Goal: Information Seeking & Learning: Compare options

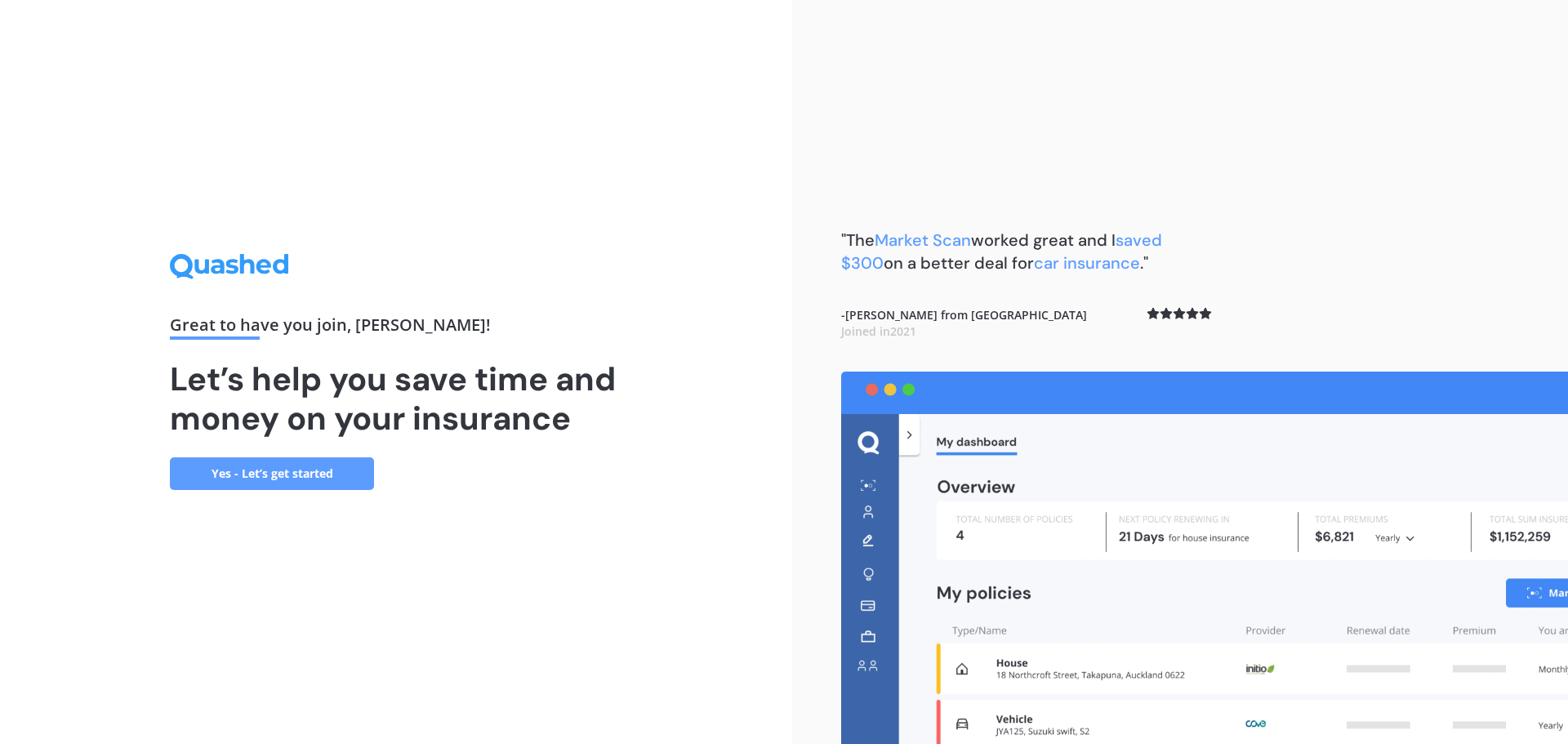
click at [277, 474] on link "Yes - Let’s get started" at bounding box center [273, 474] width 204 height 33
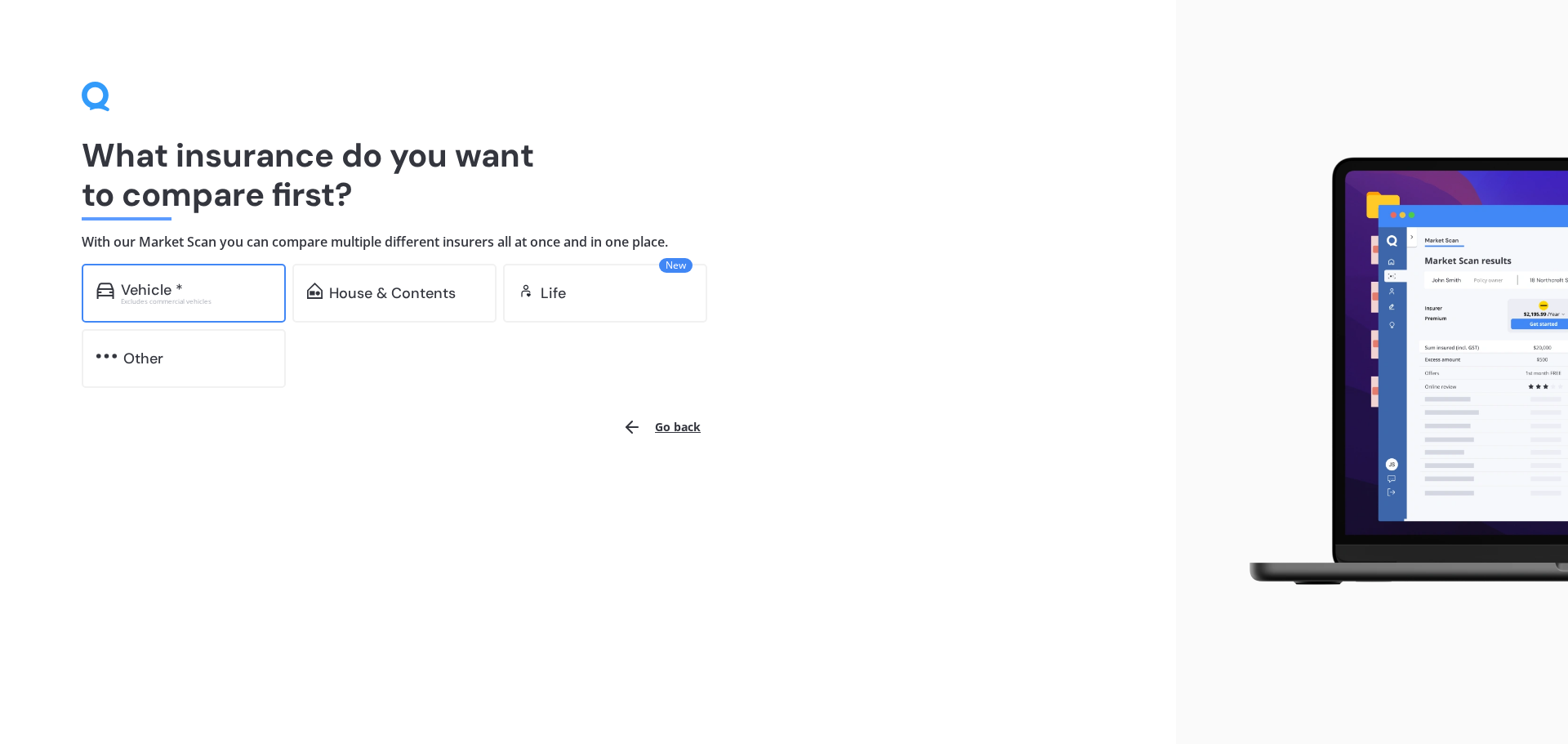
click at [171, 279] on div "Vehicle * Excludes commercial vehicles" at bounding box center [184, 293] width 204 height 58
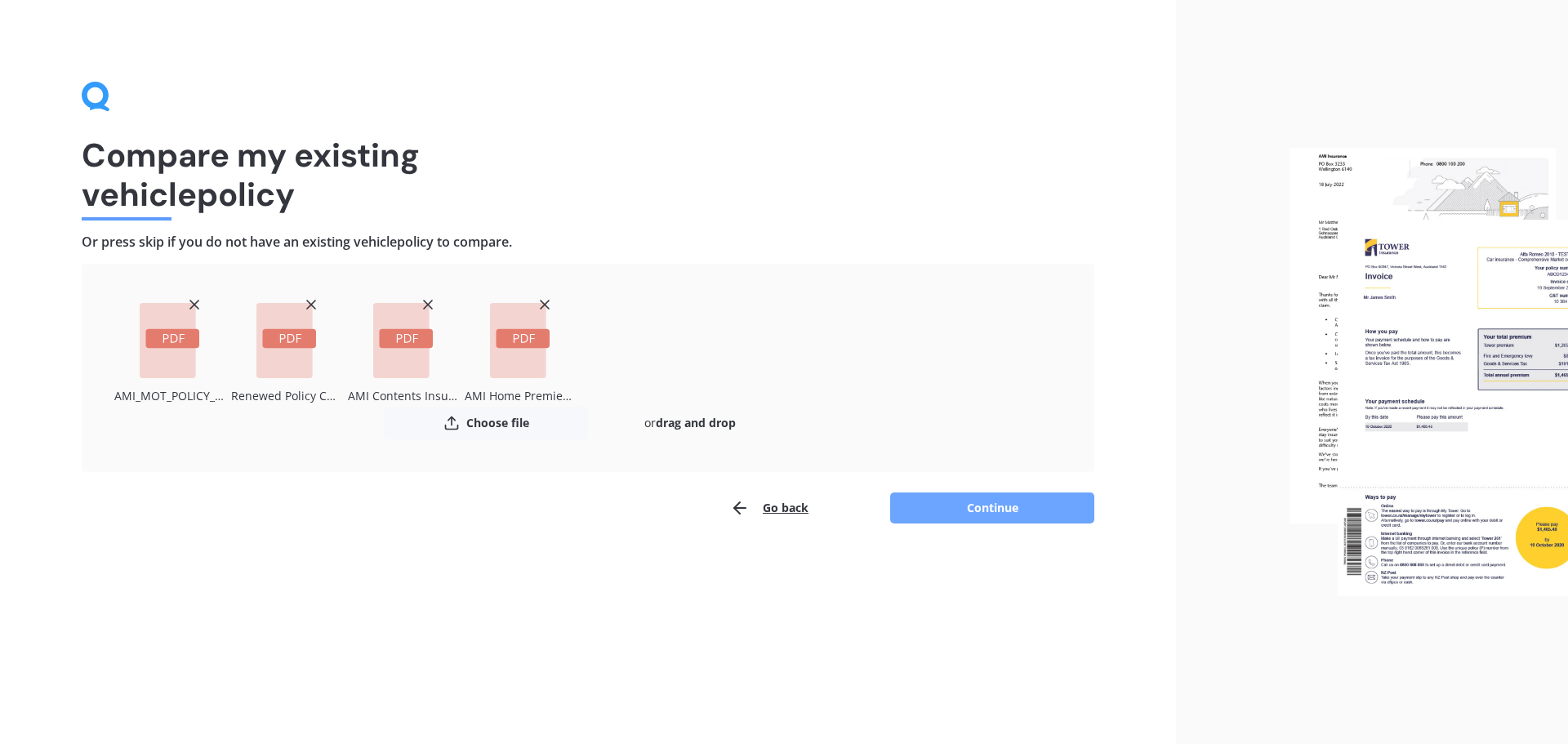
click at [1006, 513] on button "Continue" at bounding box center [992, 508] width 204 height 31
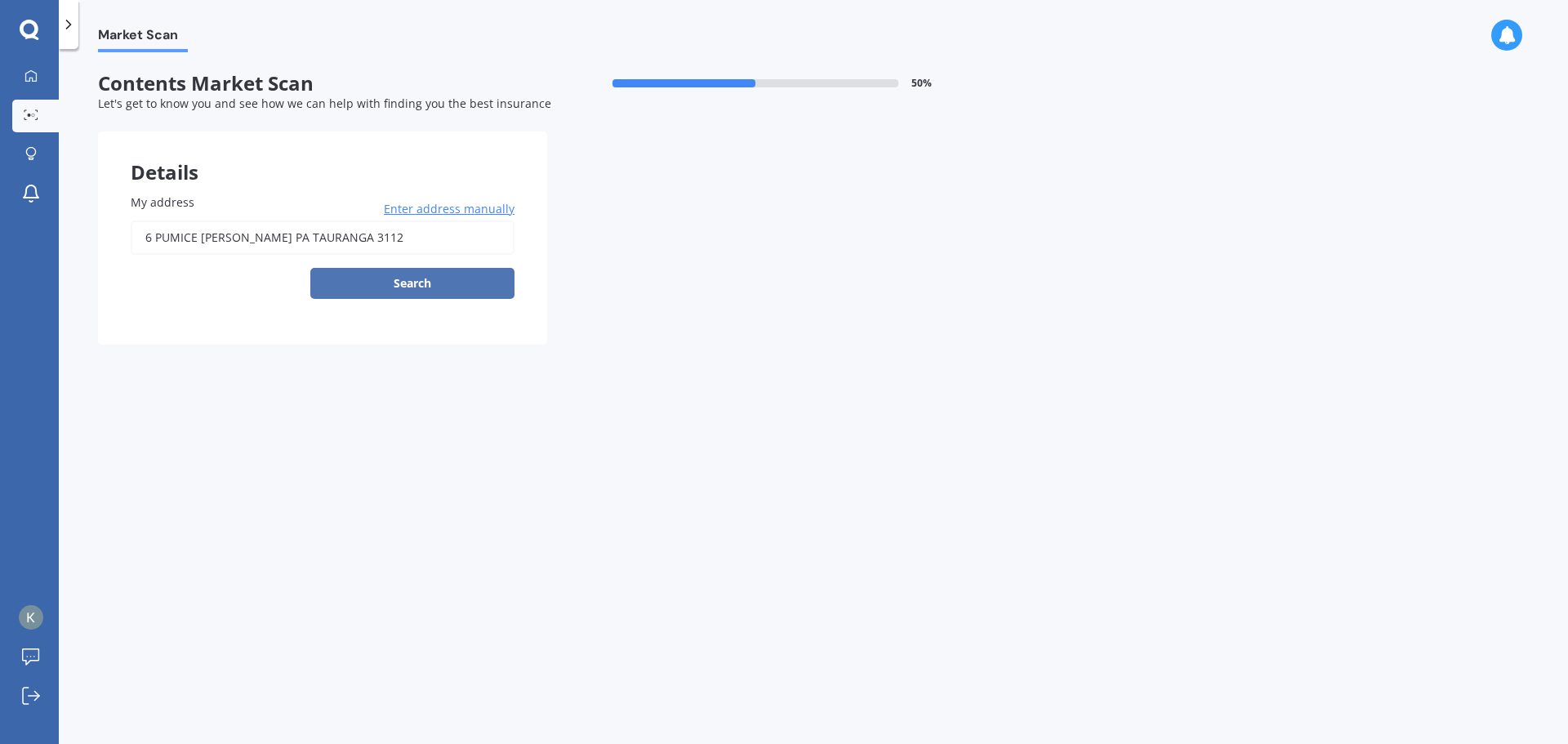
click at [409, 273] on button "Search" at bounding box center [413, 283] width 204 height 31
click at [409, 273] on div "6 PUMICE [PERSON_NAME] PA TAURANGA 3112 Enter address manually Search" at bounding box center [322, 260] width 383 height 79
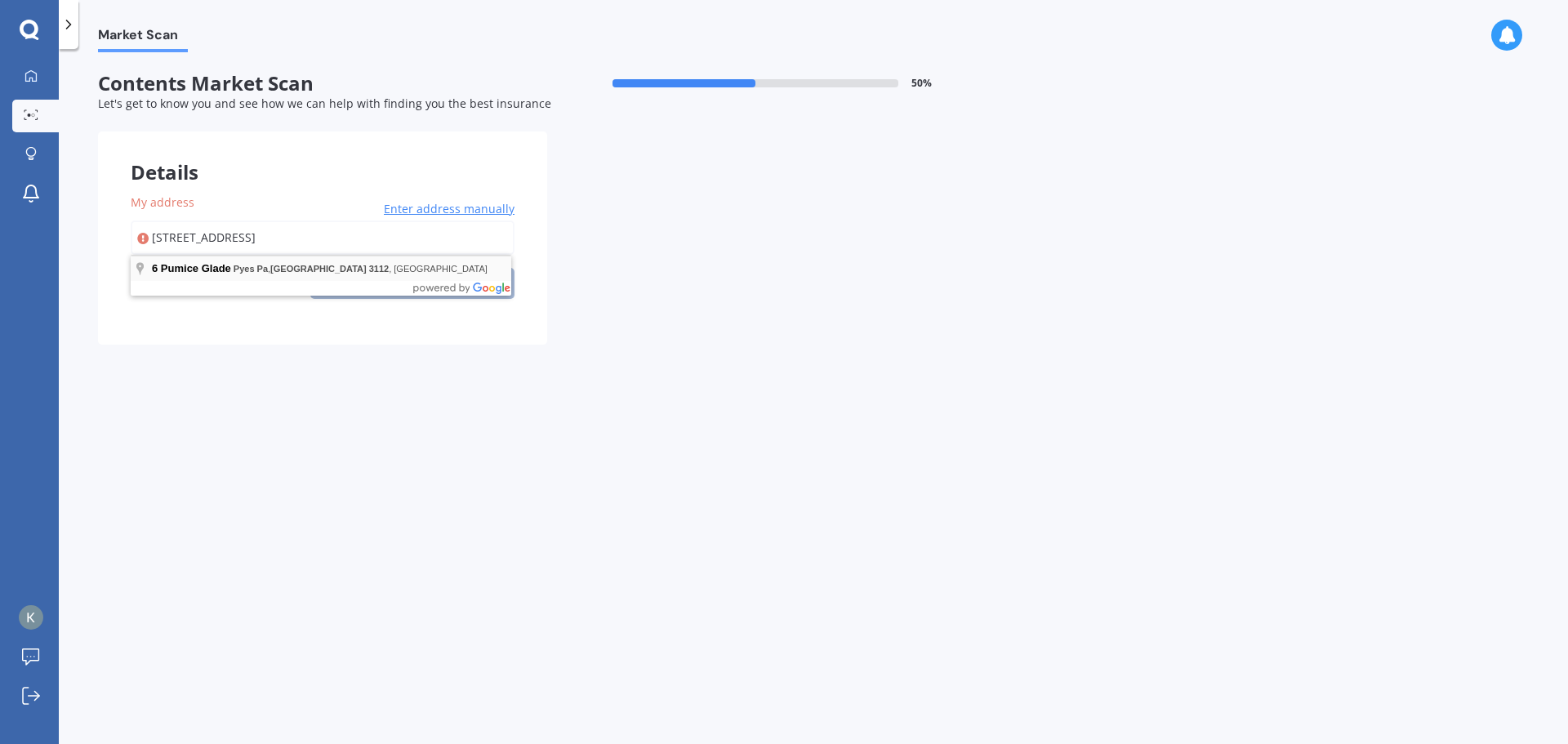
click at [352, 266] on div "[STREET_ADDRESS] Enter address manually Search" at bounding box center [322, 260] width 383 height 79
type input "[STREET_ADDRESS]"
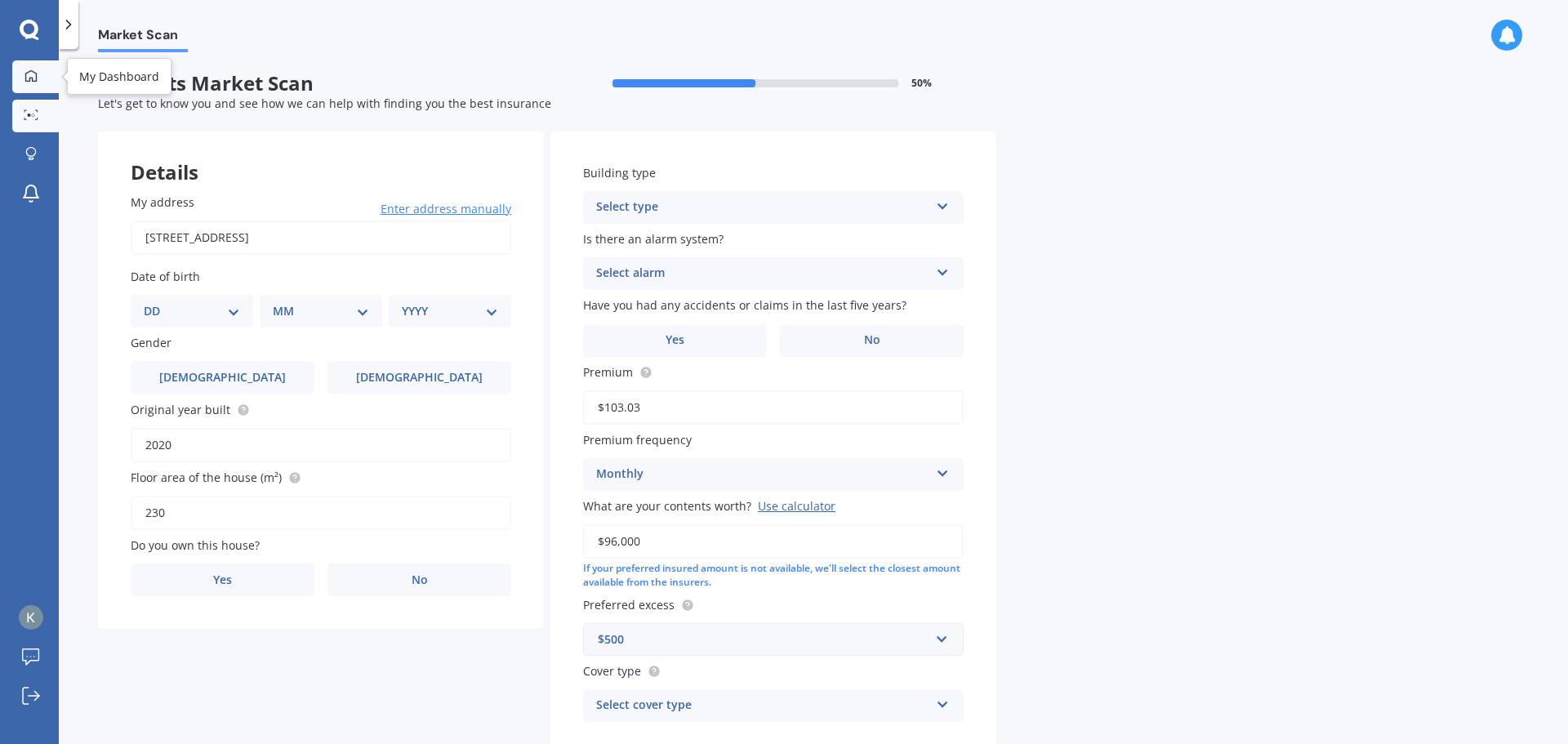
click at [37, 79] on icon at bounding box center [31, 75] width 12 height 12
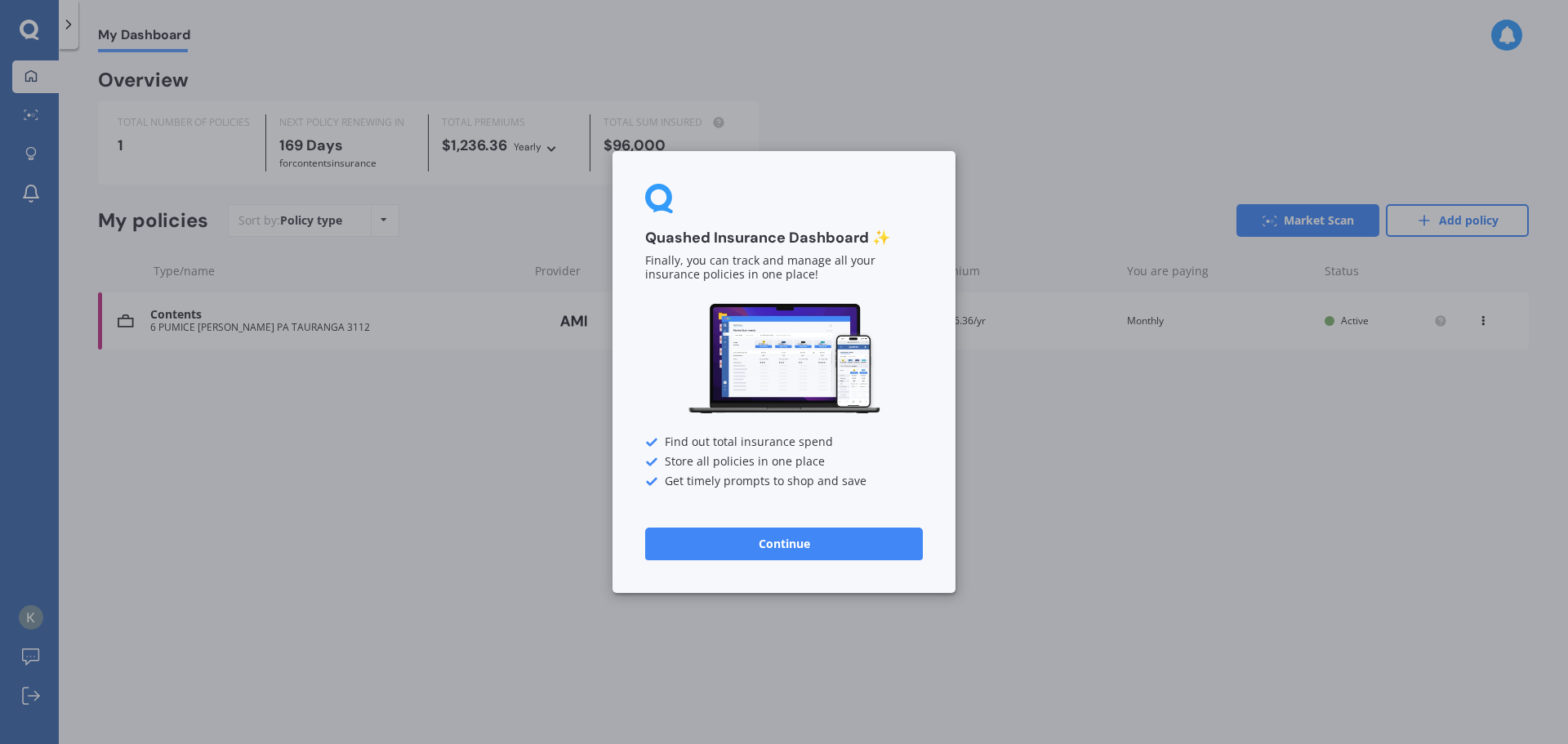
click at [764, 533] on button "Continue" at bounding box center [784, 544] width 277 height 33
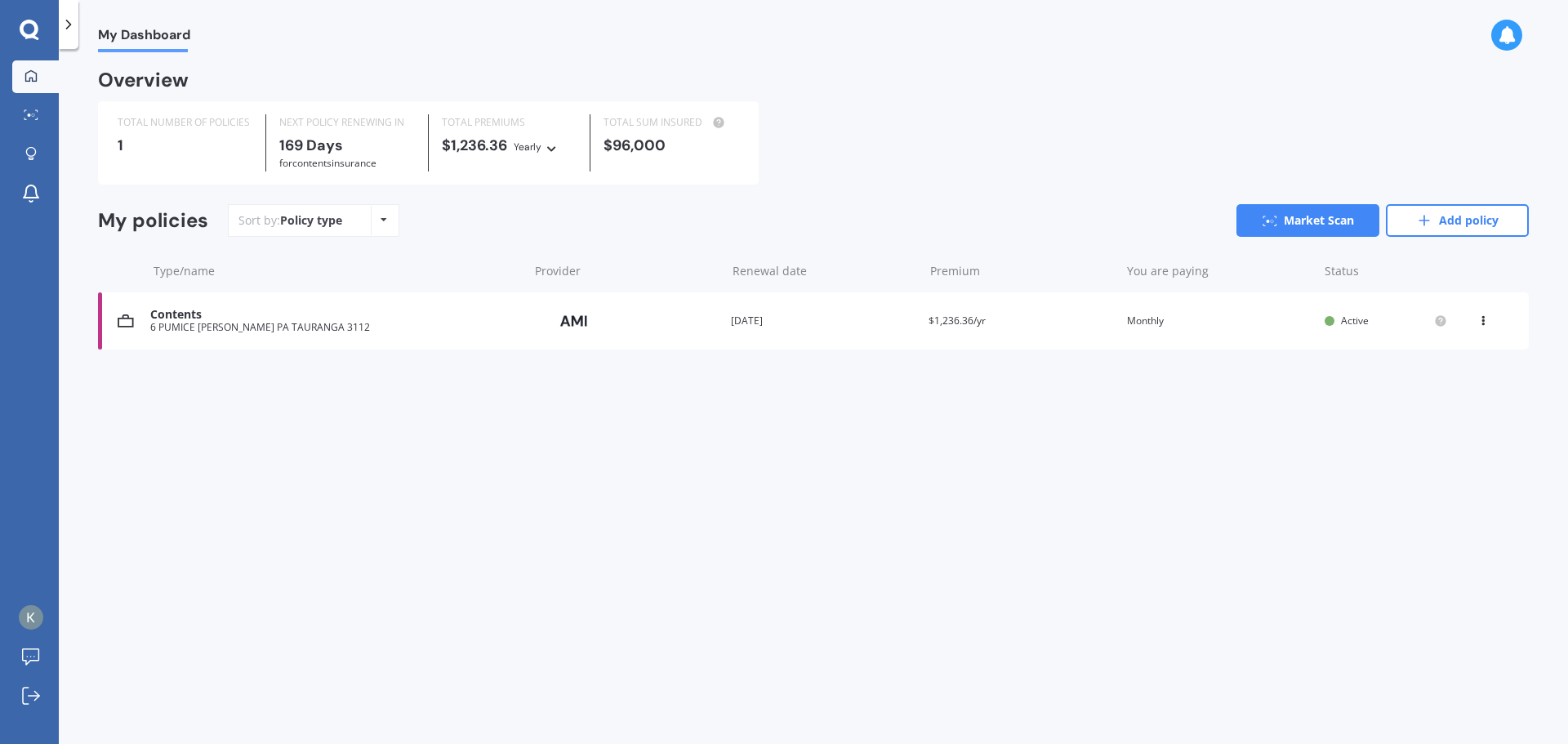
click at [182, 328] on div "6 PUMICE [PERSON_NAME] PA TAURANGA 3112" at bounding box center [335, 328] width 370 height 12
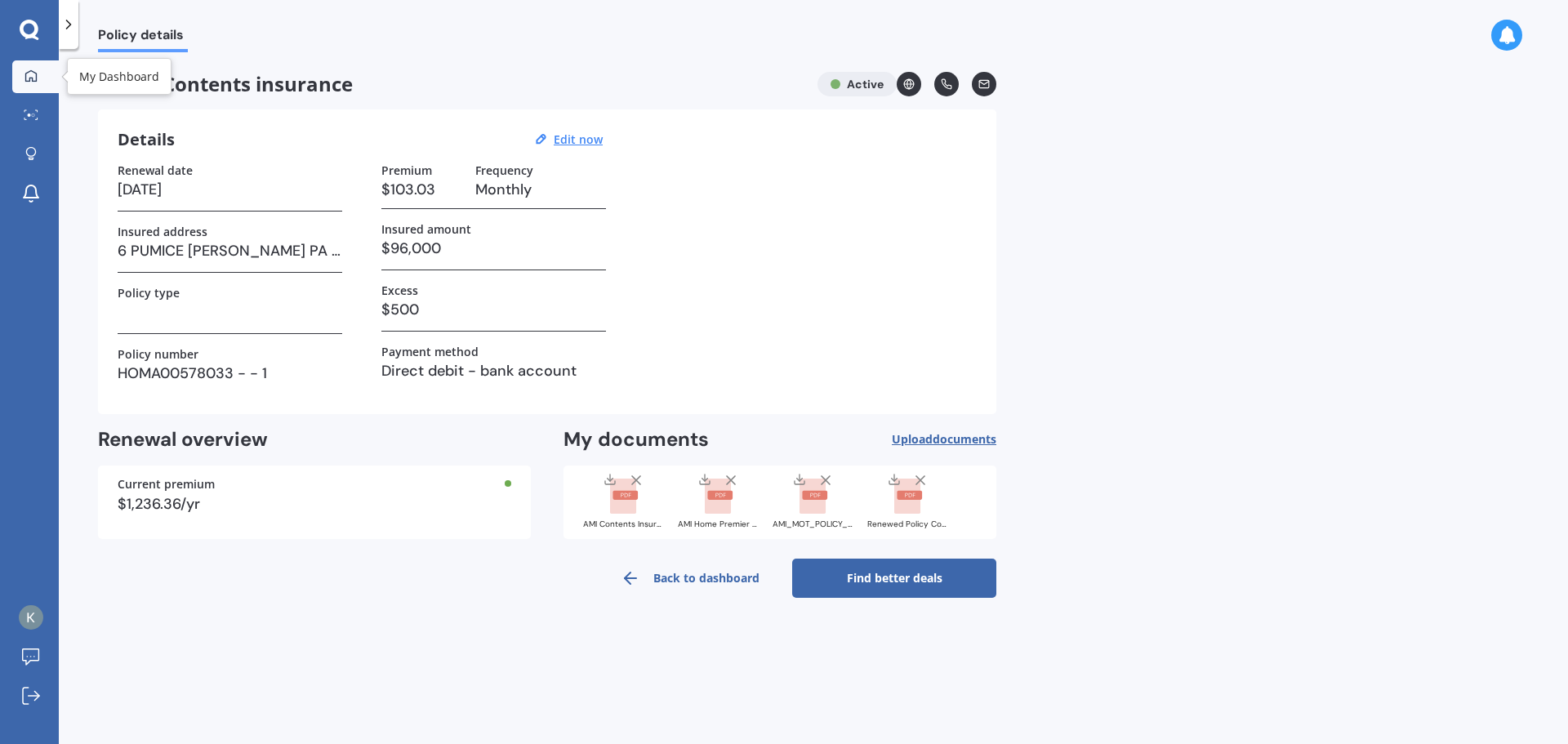
click at [32, 76] on icon at bounding box center [30, 75] width 13 height 13
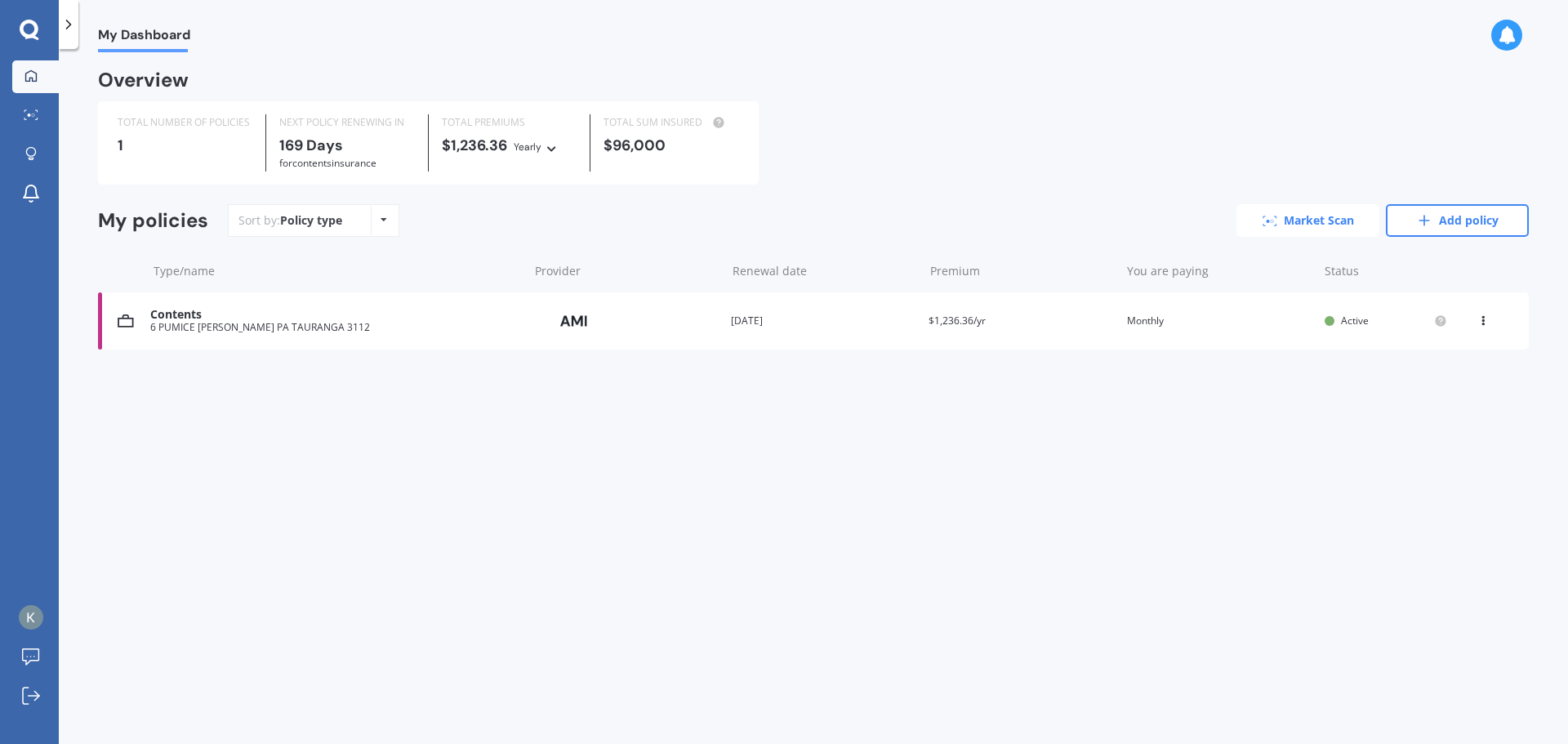
click at [1315, 231] on link "Market Scan" at bounding box center [1307, 221] width 143 height 33
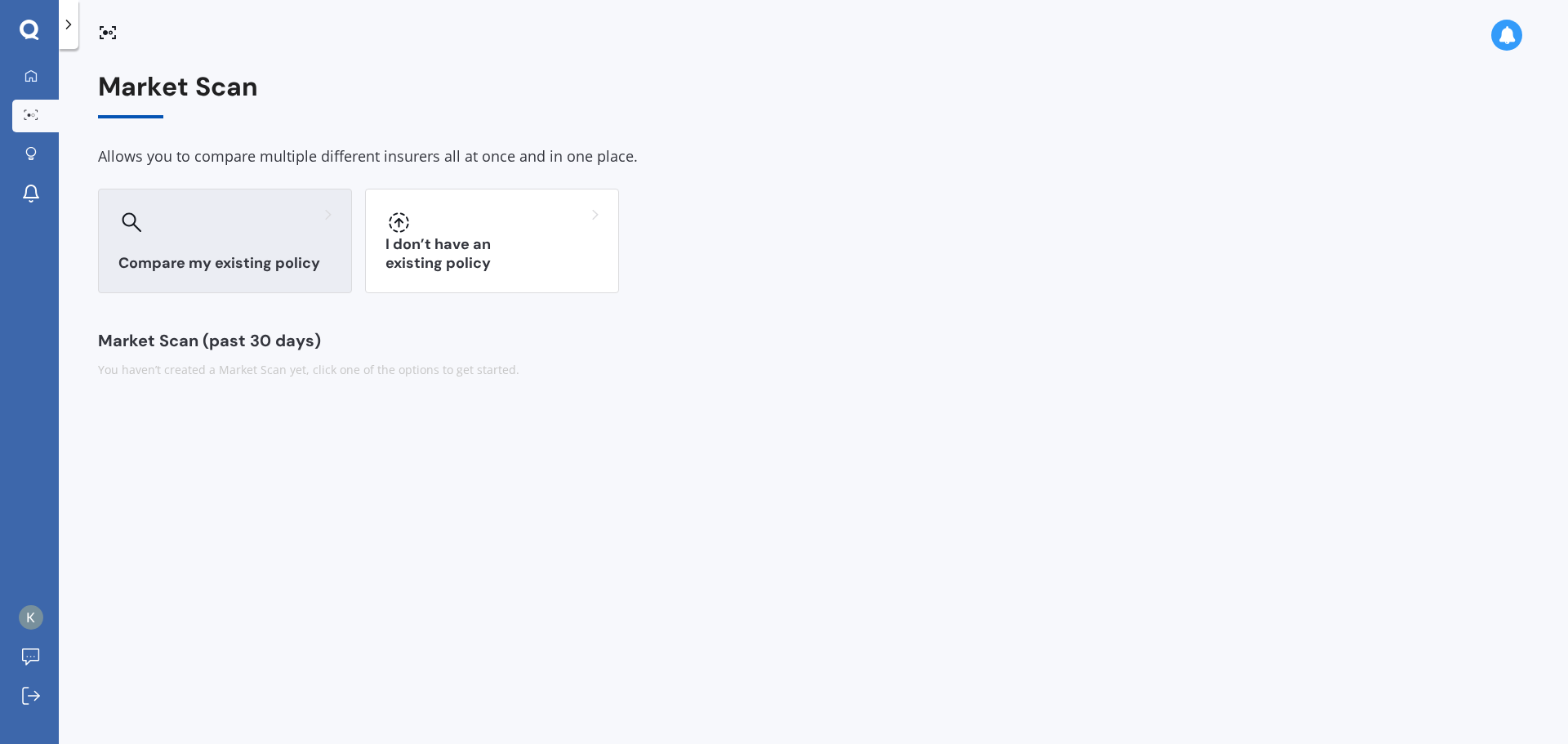
click at [227, 243] on div "Compare my existing policy" at bounding box center [225, 241] width 254 height 104
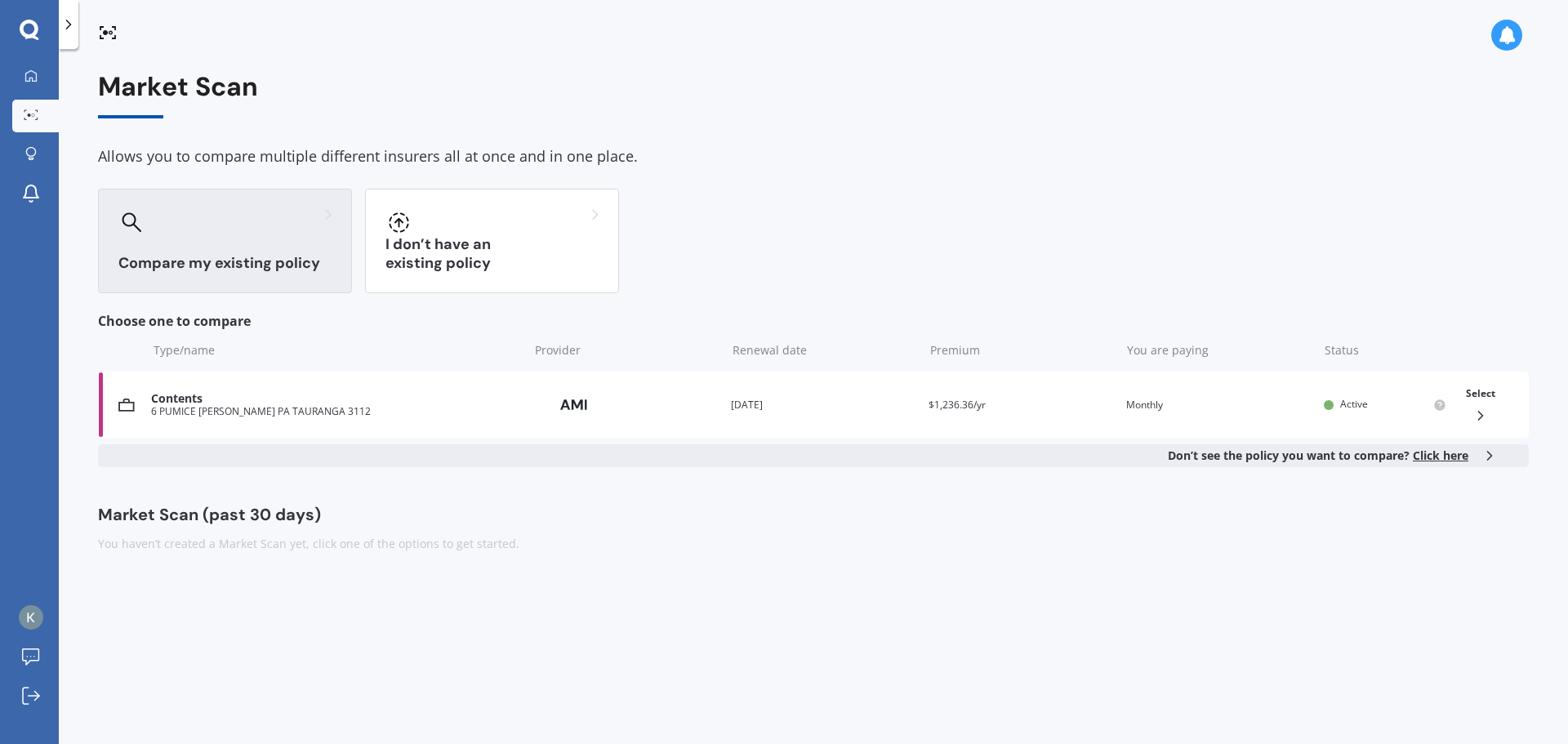
click at [246, 254] on h3 "Compare my existing policy" at bounding box center [225, 263] width 213 height 19
click at [1485, 413] on icon at bounding box center [1480, 416] width 17 height 17
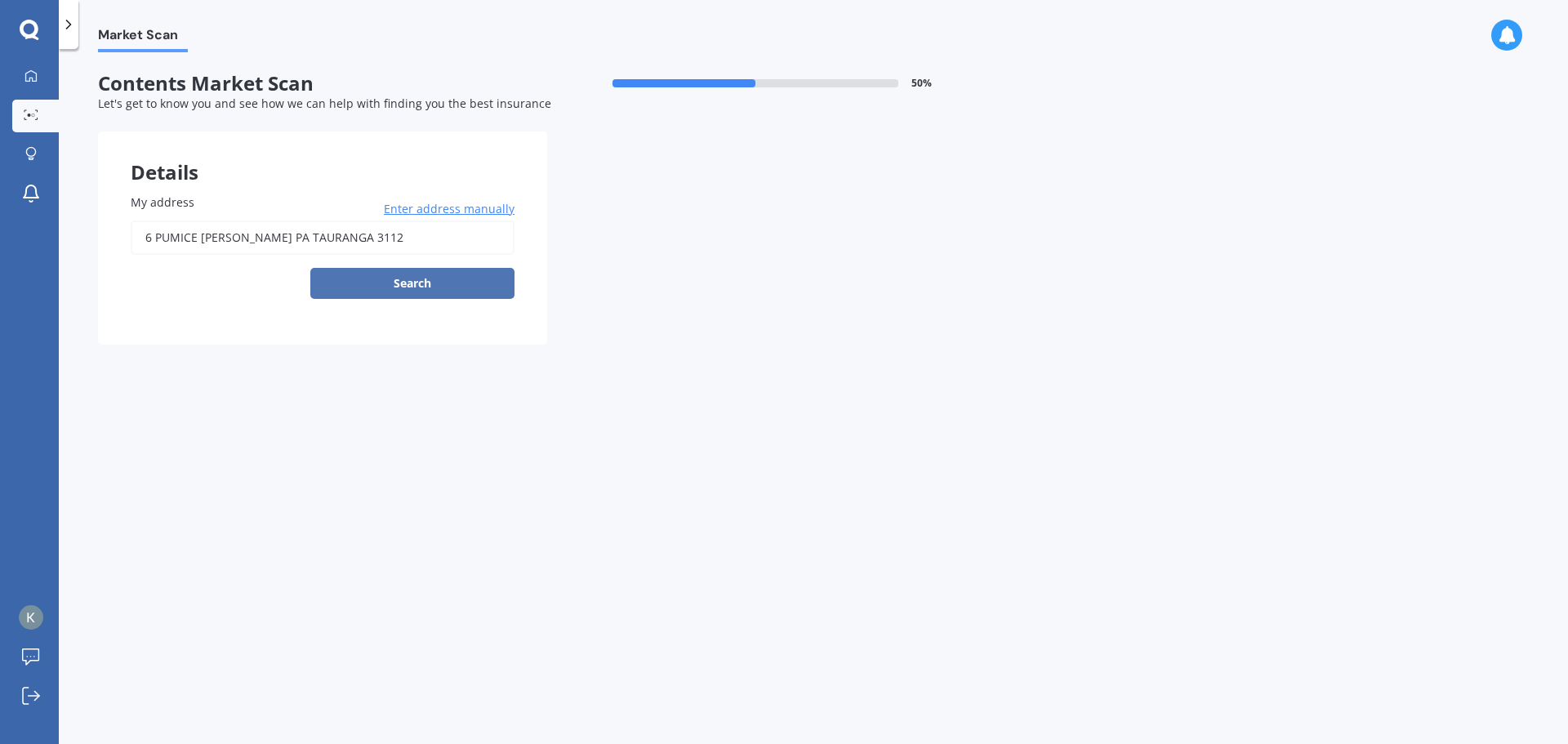
click at [469, 283] on button "Search" at bounding box center [413, 283] width 204 height 31
click at [324, 241] on input "6 PUMICE [PERSON_NAME] PA TAURANGA 3112" at bounding box center [322, 238] width 383 height 34
type input "[STREET_ADDRESS]"
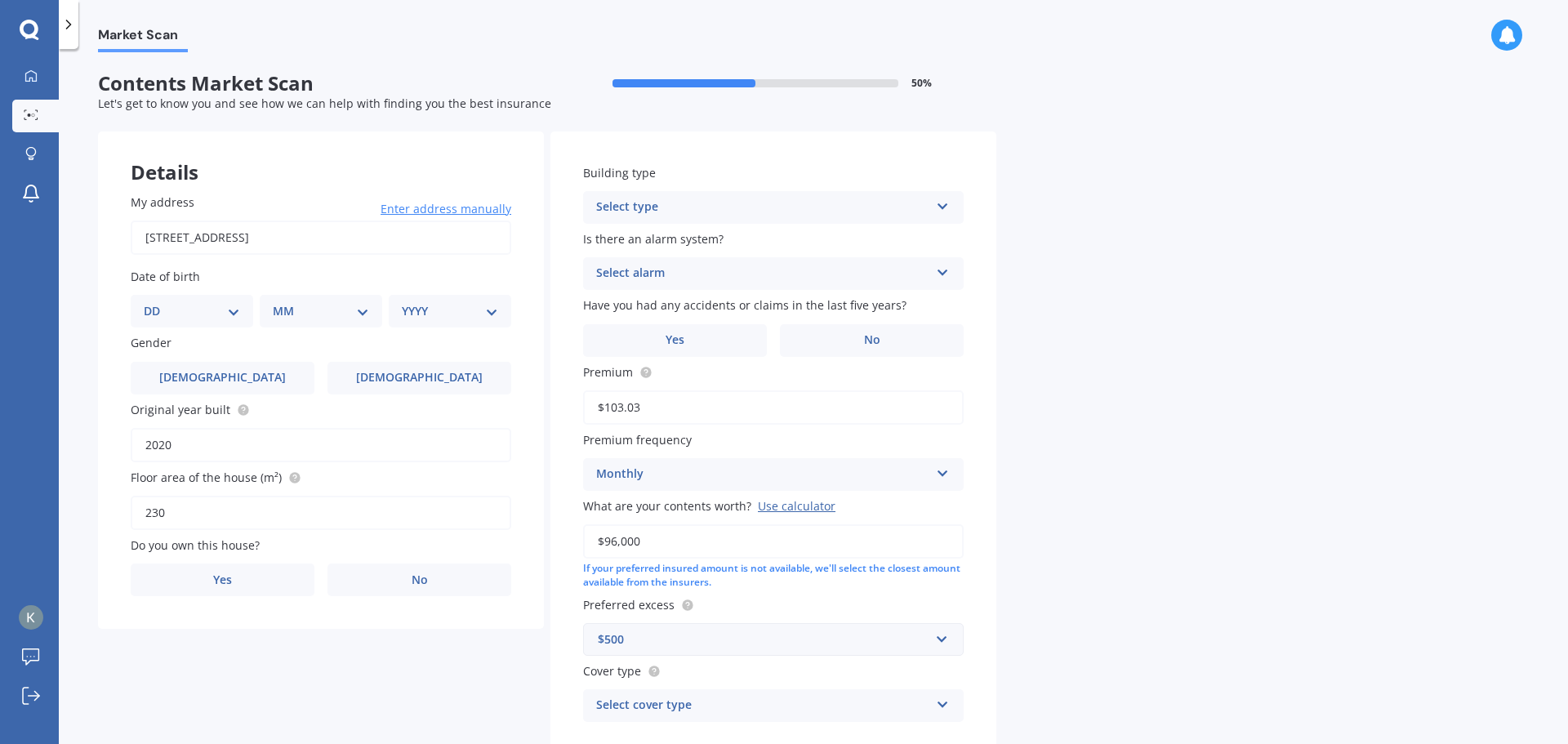
click at [231, 319] on select "DD 01 02 03 04 05 06 07 08 09 10 11 12 13 14 15 16 17 18 19 20 21 22 23 24 25 2…" at bounding box center [192, 311] width 96 height 18
select select "14"
click at [157, 302] on select "DD 01 02 03 04 05 06 07 08 09 10 11 12 13 14 15 16 17 18 19 20 21 22 23 24 25 2…" at bounding box center [192, 311] width 96 height 18
click at [368, 312] on select "MM 01 02 03 04 05 06 07 08 09 10 11 12" at bounding box center [324, 311] width 90 height 18
select select "08"
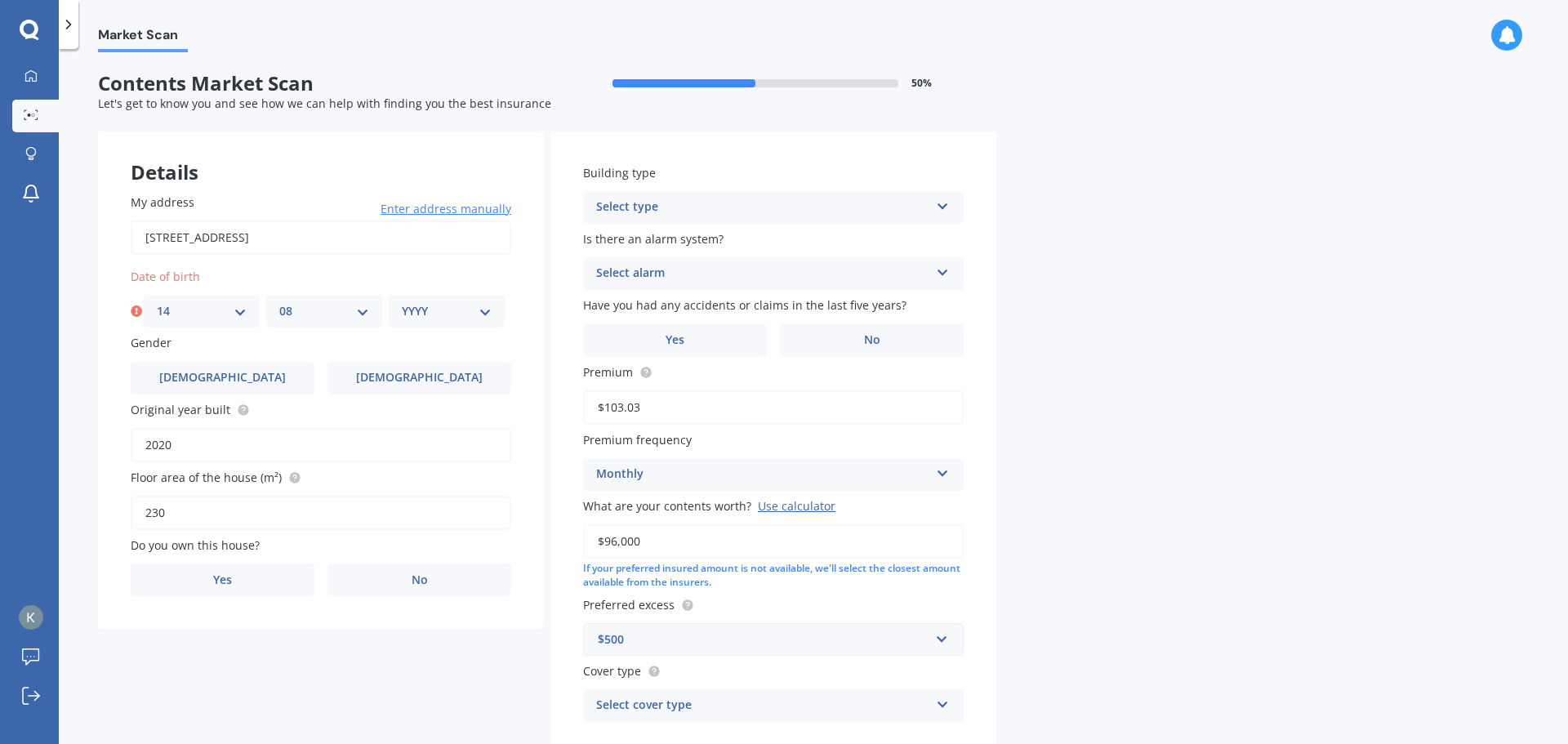
click at [279, 302] on select "MM 01 02 03 04 05 06 07 08 09 10 11 12" at bounding box center [324, 311] width 90 height 18
click at [435, 307] on select "YYYY 2009 2008 2007 2006 2005 2004 2003 2002 2001 2000 1999 1998 1997 1996 1995…" at bounding box center [447, 311] width 90 height 18
select select "1972"
click at [402, 302] on select "YYYY 2009 2008 2007 2006 2005 2004 2003 2002 2001 2000 1999 1998 1997 1996 1995…" at bounding box center [447, 311] width 90 height 18
click at [419, 521] on input "230" at bounding box center [320, 512] width 381 height 34
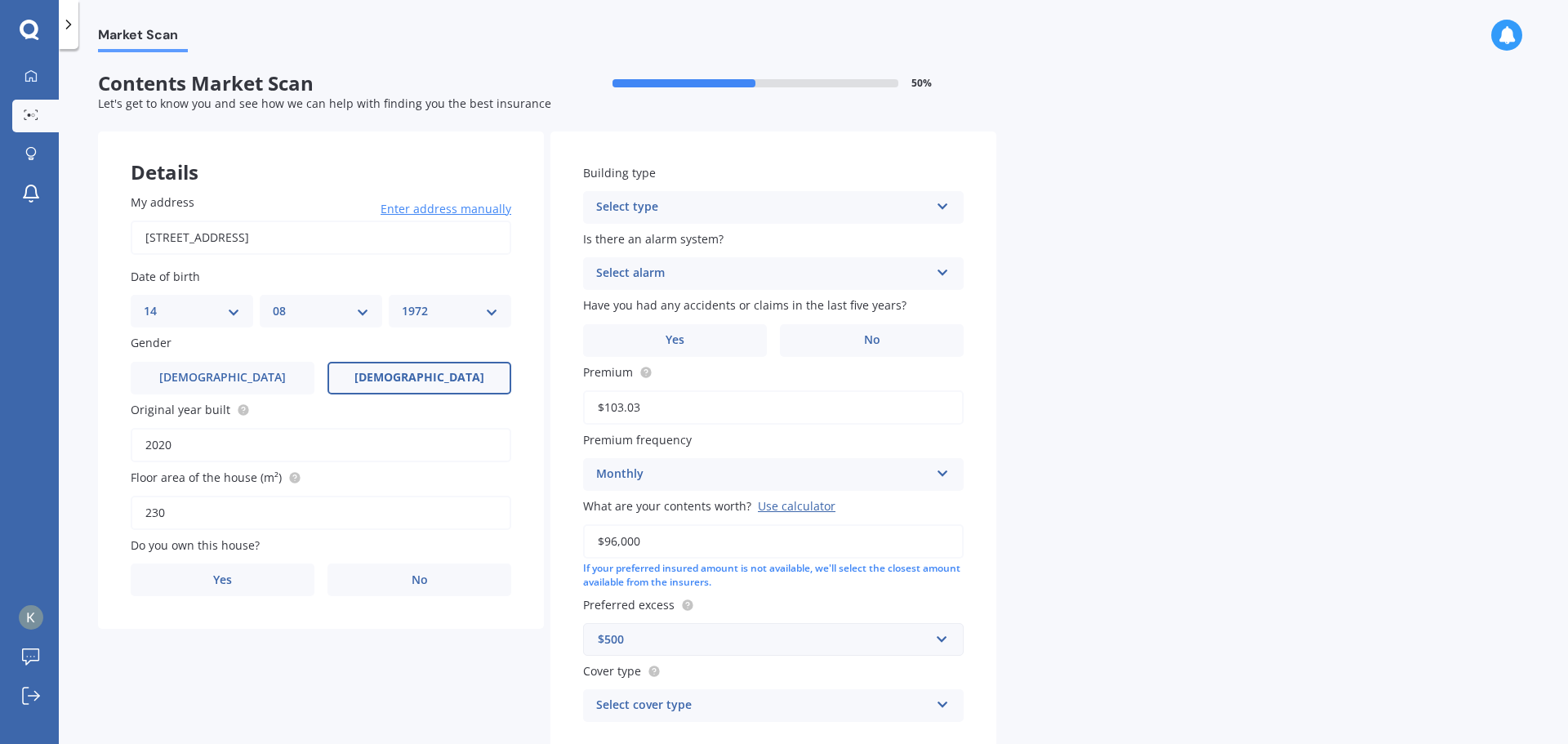
click at [394, 377] on label "[DEMOGRAPHIC_DATA]" at bounding box center [419, 379] width 184 height 33
click at [0, 0] on input "[DEMOGRAPHIC_DATA]" at bounding box center [0, 0] width 0 height 0
click at [231, 587] on label "Yes" at bounding box center [222, 580] width 184 height 33
click at [0, 0] on input "Yes" at bounding box center [0, 0] width 0 height 0
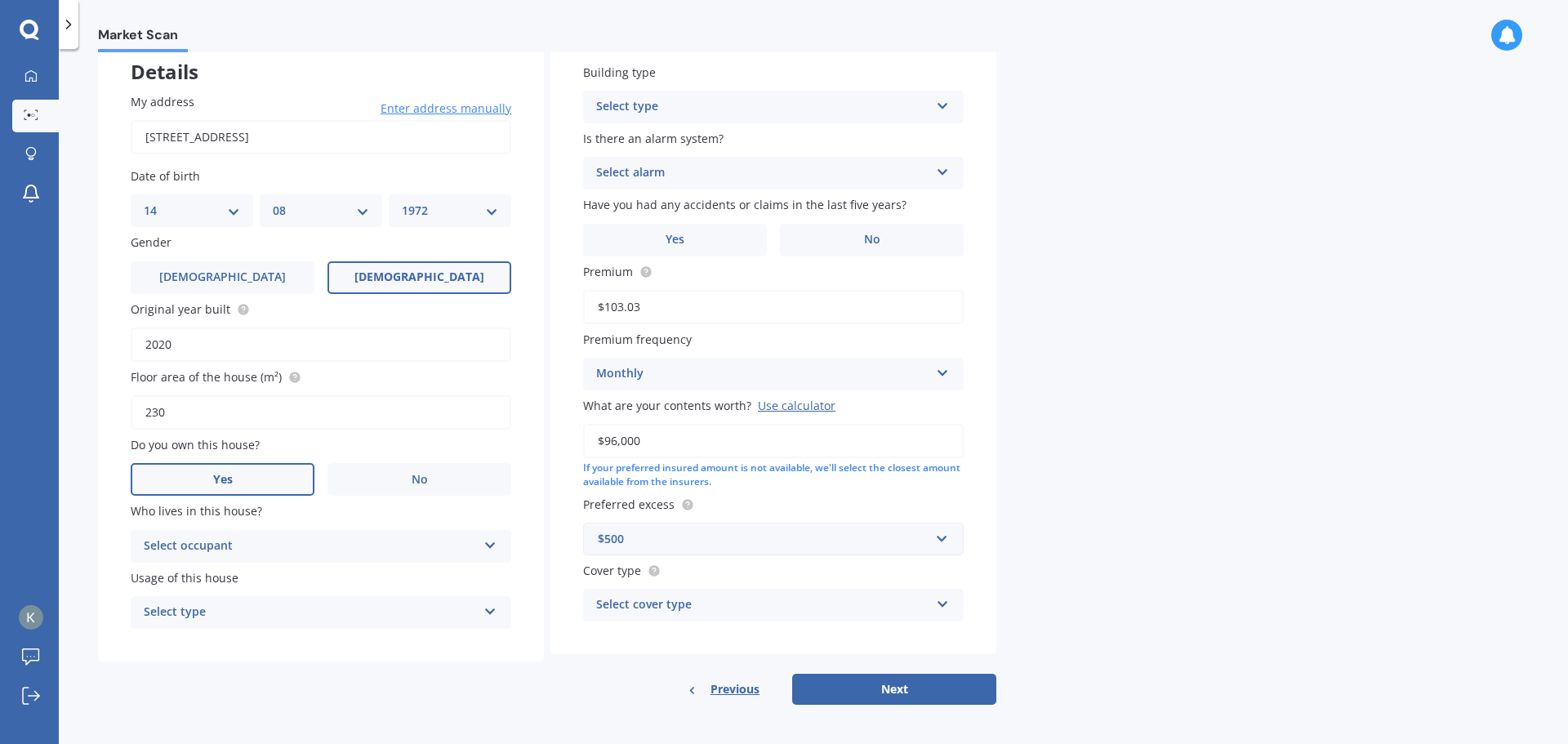
scroll to position [104, 0]
click at [207, 539] on div "Select occupant" at bounding box center [310, 543] width 333 height 19
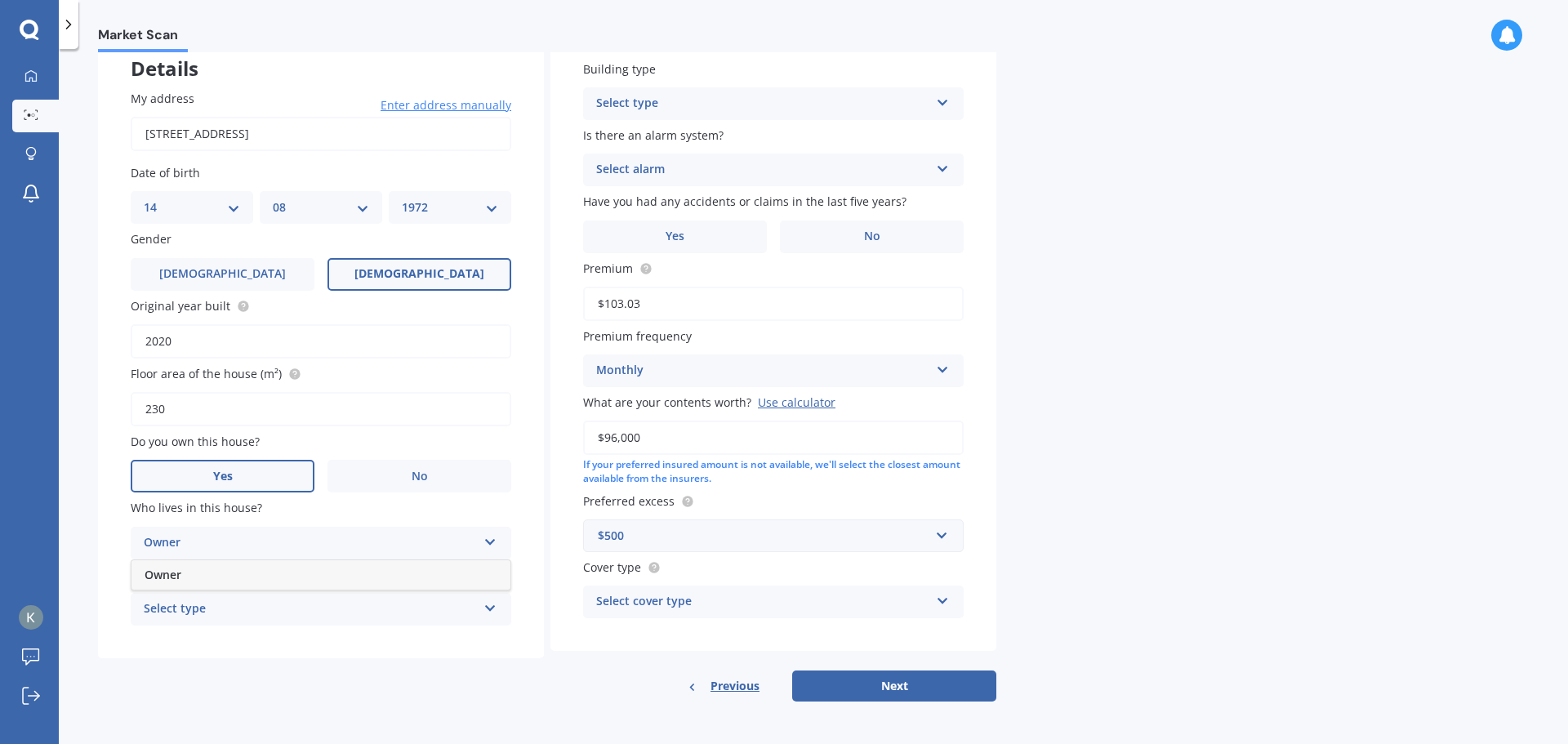
click at [177, 576] on span "Owner" at bounding box center [163, 575] width 37 height 16
click at [210, 608] on div "Select type" at bounding box center [310, 610] width 333 height 19
click at [221, 651] on div "Permanent" at bounding box center [320, 641] width 379 height 29
click at [870, 110] on div "Select type" at bounding box center [762, 103] width 333 height 19
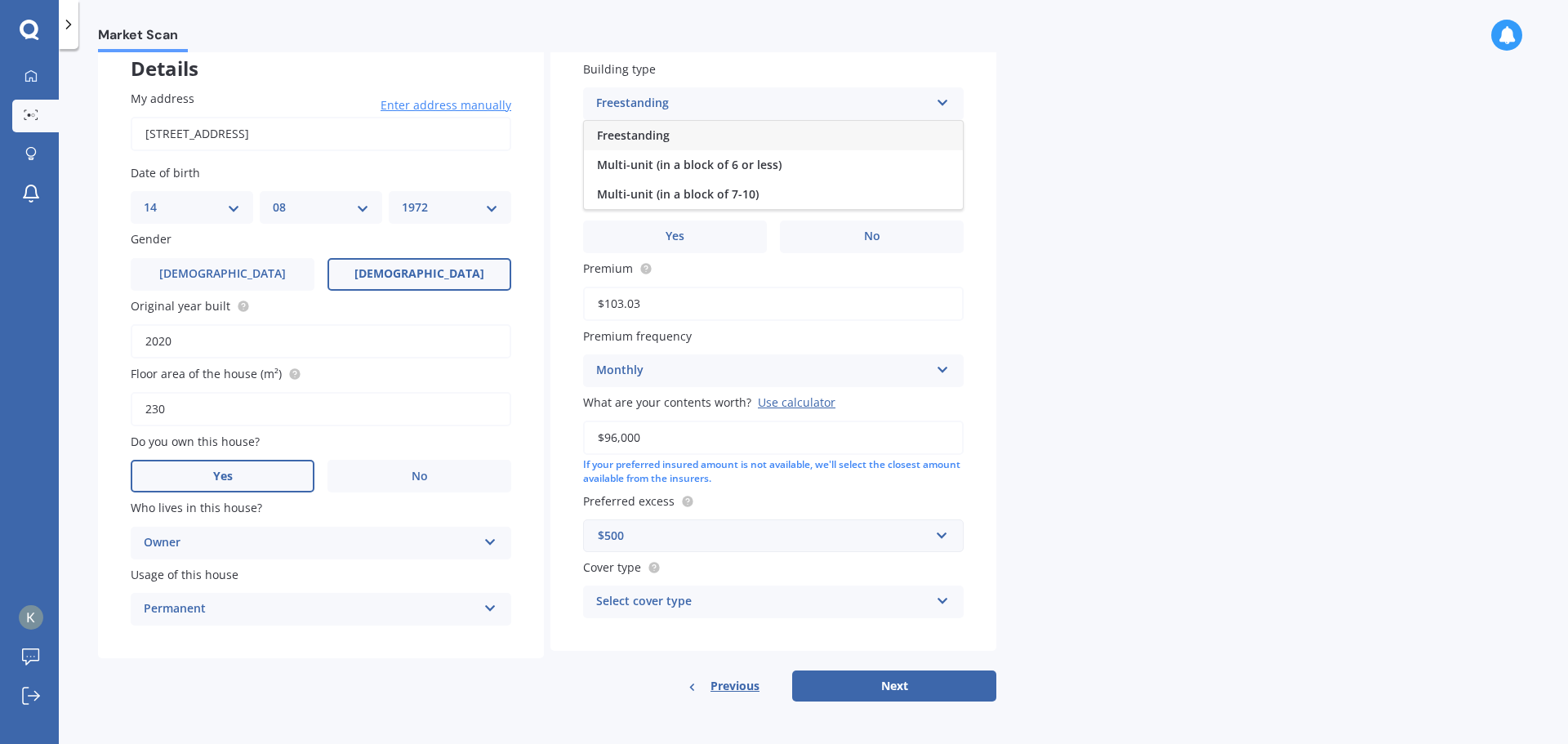
click at [672, 141] on div "Freestanding" at bounding box center [773, 135] width 379 height 29
click at [644, 162] on div "Select alarm" at bounding box center [762, 169] width 333 height 19
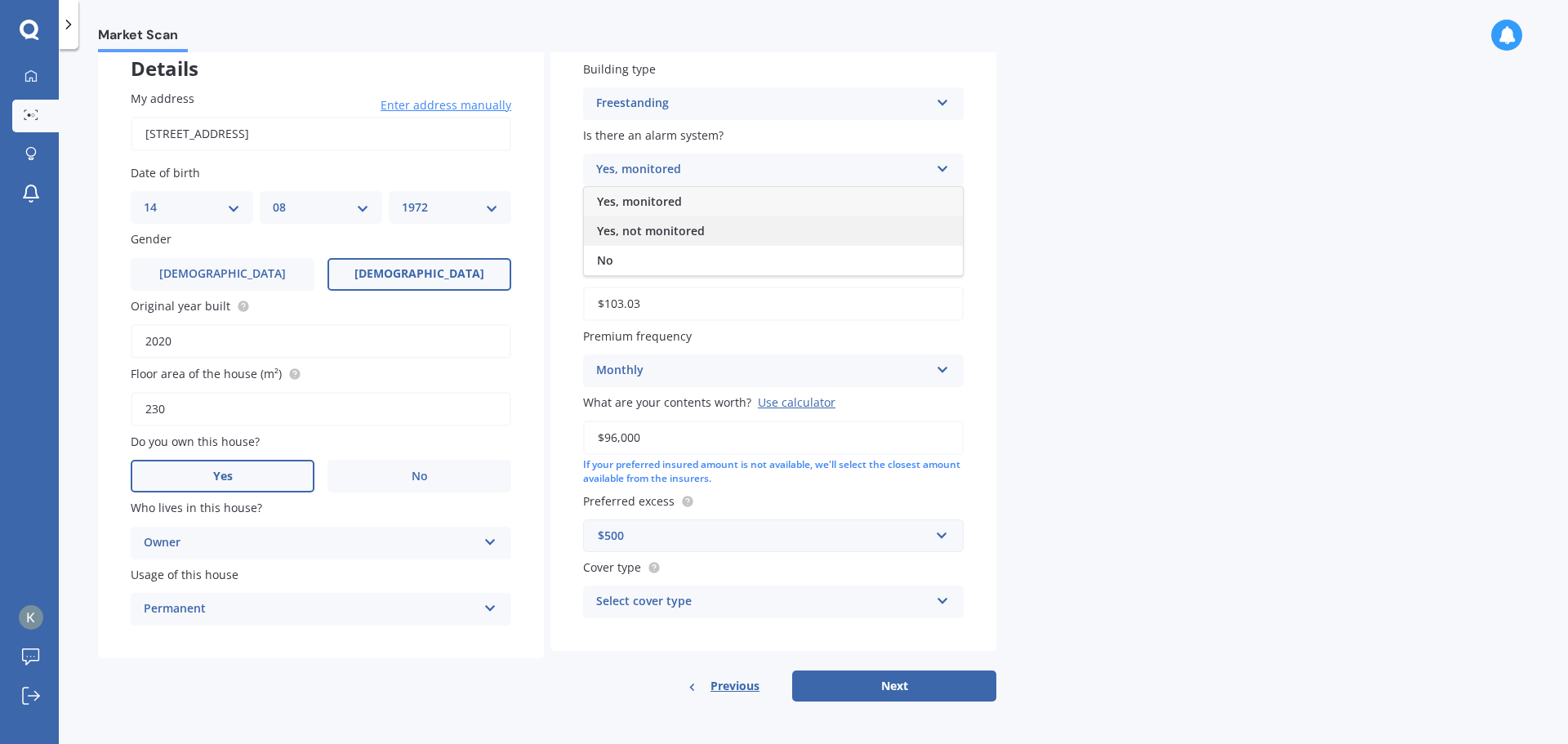
click at [626, 231] on span "Yes, not monitored" at bounding box center [650, 231] width 108 height 16
click at [626, 231] on label "Yes" at bounding box center [675, 238] width 184 height 33
click at [0, 0] on input "Yes" at bounding box center [0, 0] width 0 height 0
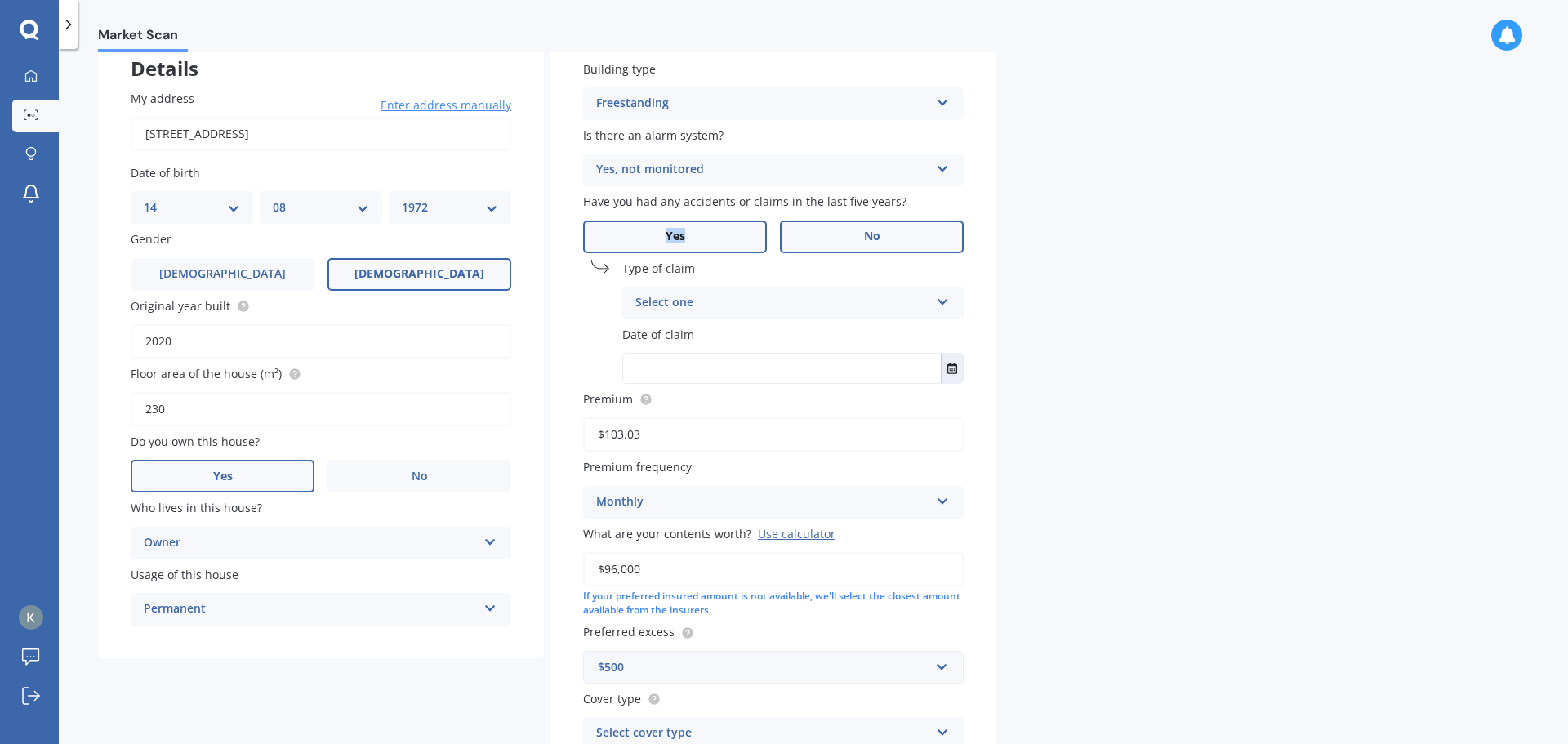
click at [872, 236] on span "No" at bounding box center [872, 237] width 17 height 14
click at [0, 0] on input "No" at bounding box center [0, 0] width 0 height 0
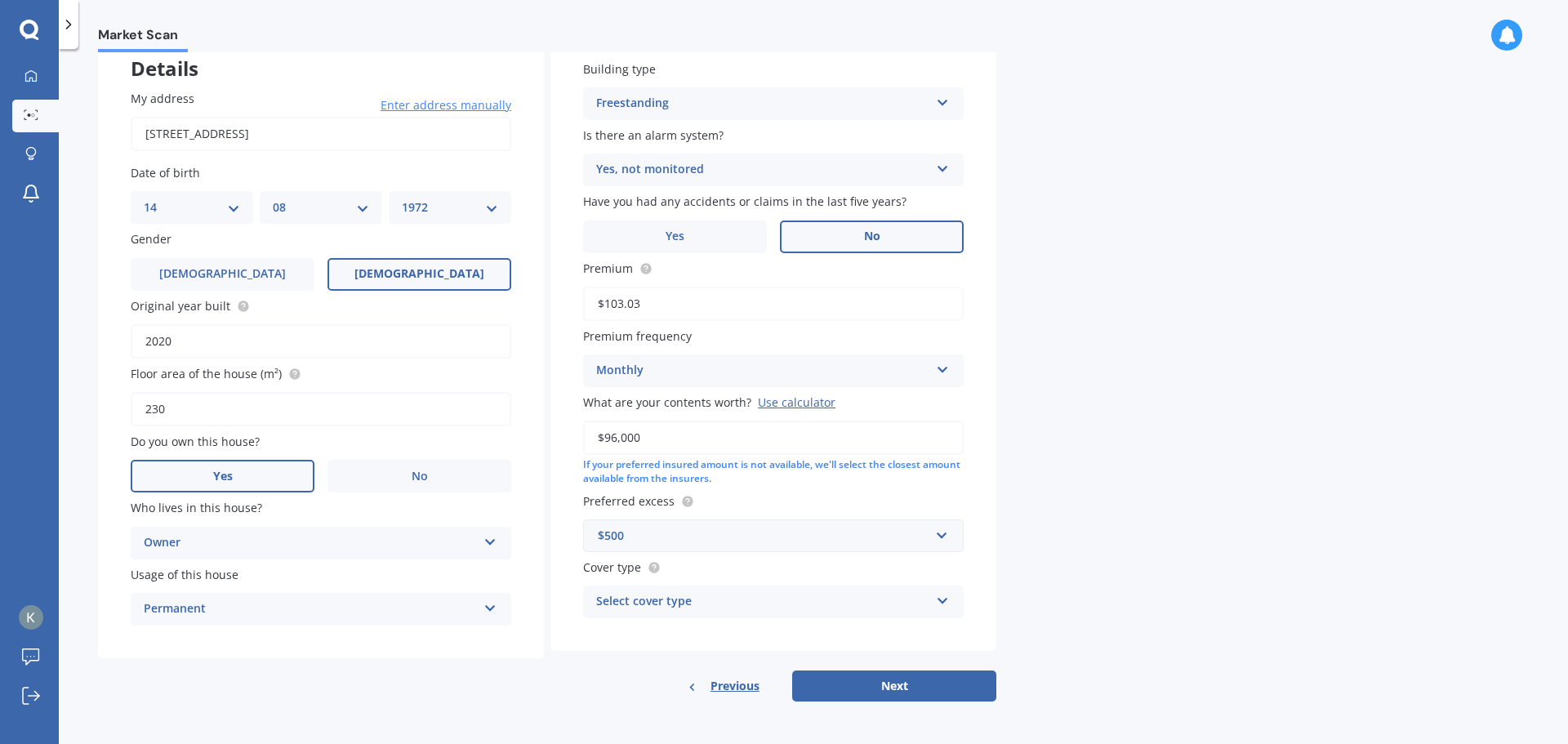
click at [786, 403] on div "Use calculator" at bounding box center [797, 402] width 78 height 16
click at [786, 421] on input "$96,000" at bounding box center [773, 437] width 381 height 34
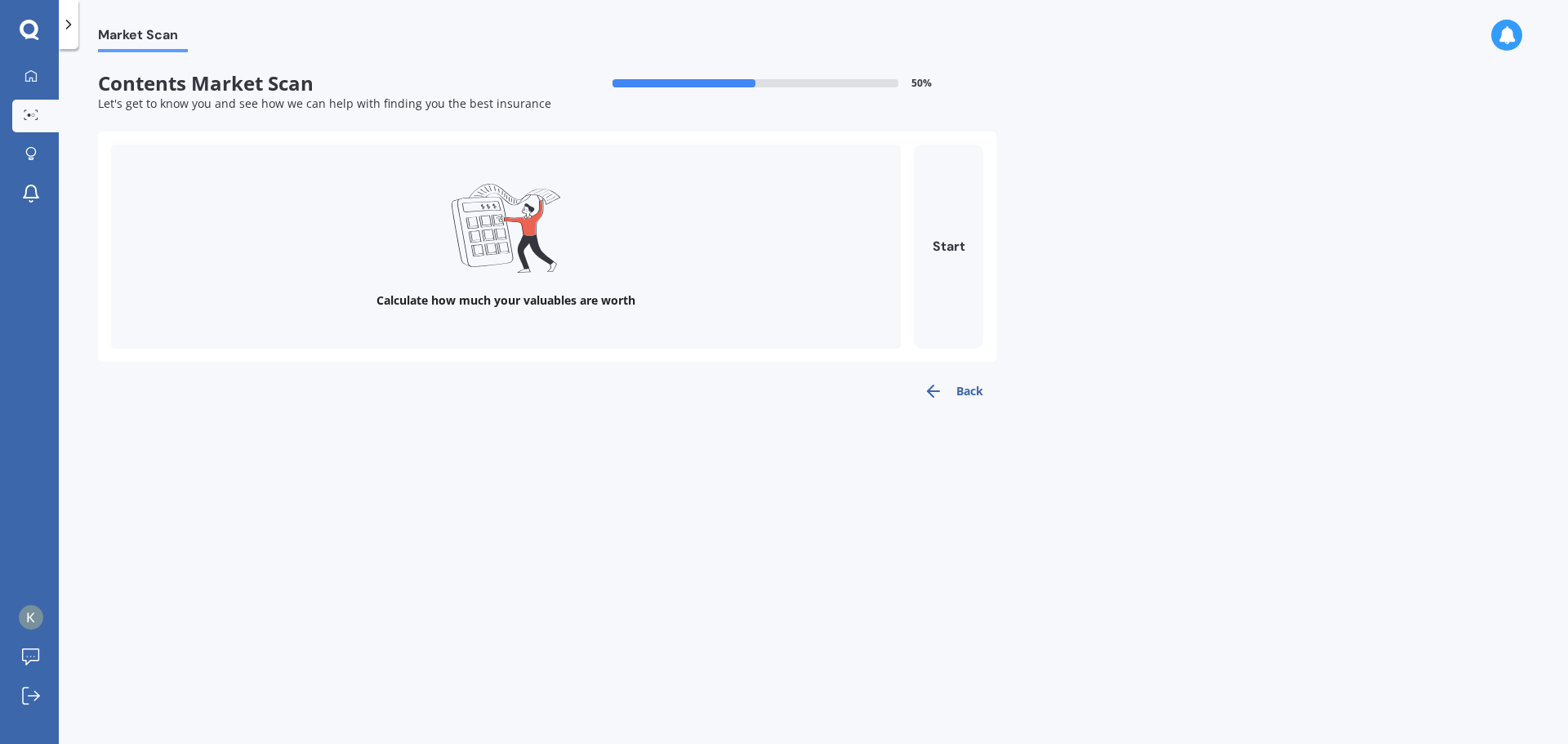
click at [488, 233] on icon at bounding box center [506, 228] width 109 height 89
click at [945, 251] on button "Start" at bounding box center [948, 246] width 69 height 205
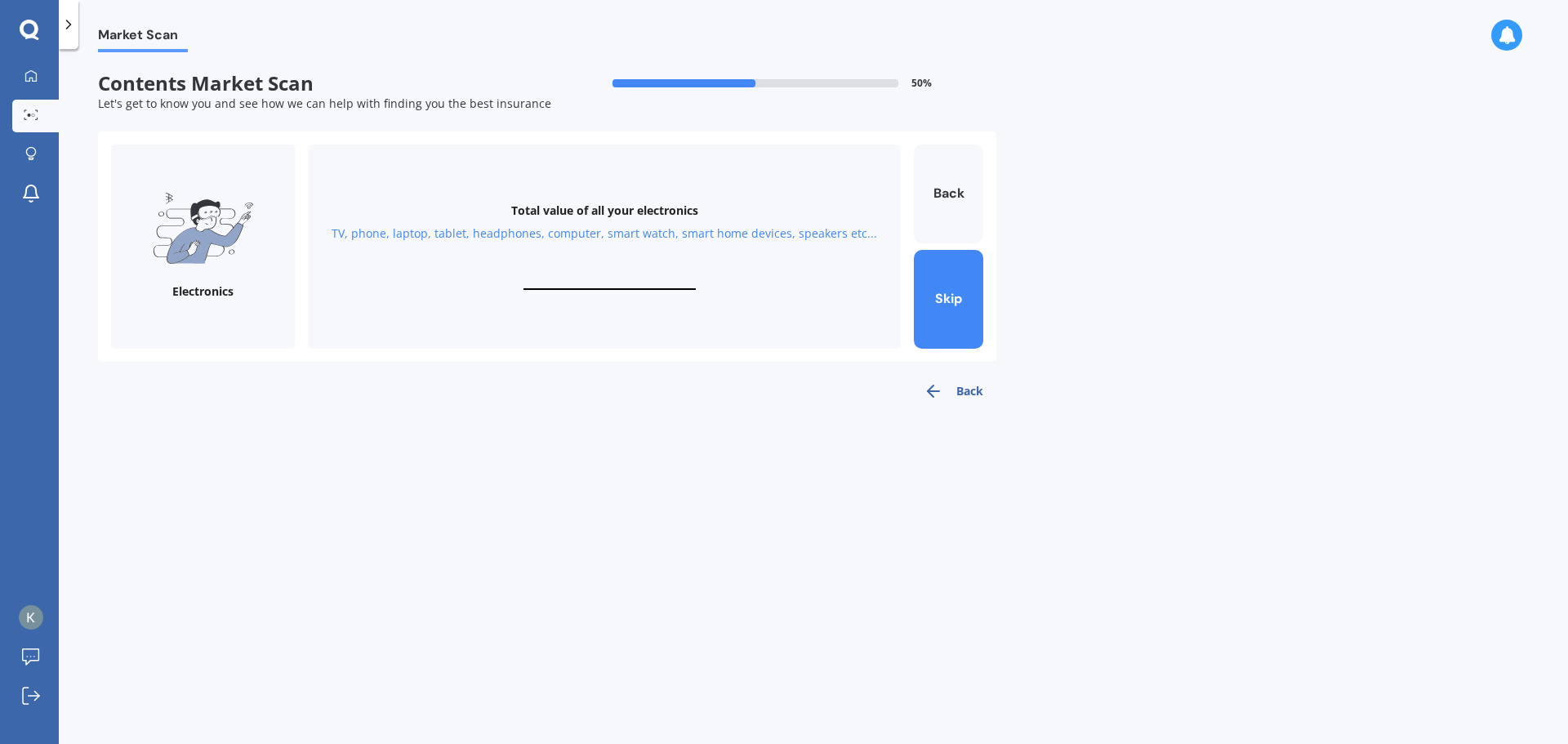
click at [513, 272] on div "Total value of all your electronics TV, phone, laptop, tablet, headphones, comp…" at bounding box center [603, 246] width 593 height 205
click at [565, 272] on div "Total value of all your electronics TV, phone, laptop, tablet, headphones, comp…" at bounding box center [603, 246] width 593 height 205
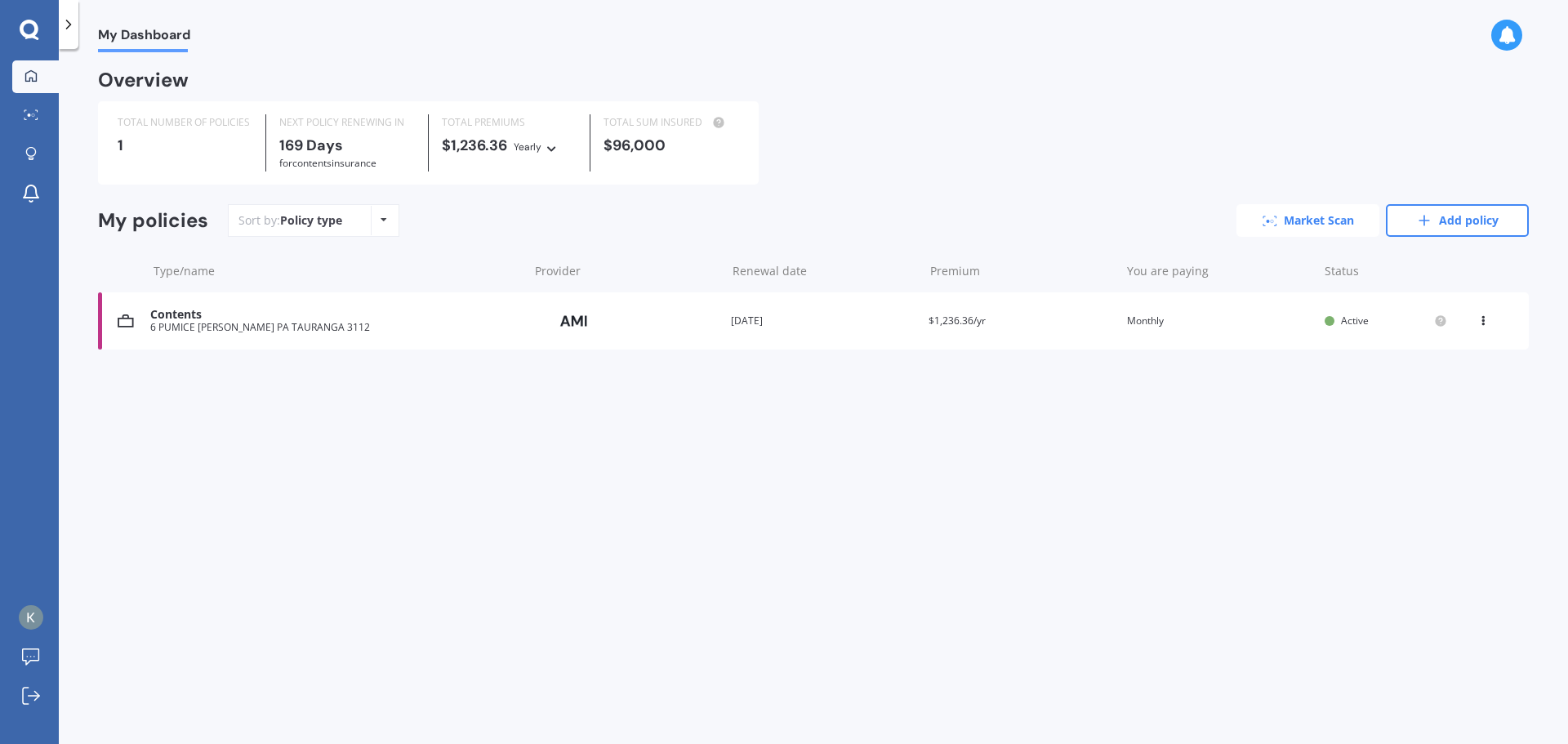
click at [1318, 223] on link "Market Scan" at bounding box center [1307, 221] width 143 height 33
click at [1440, 221] on link "Add policy" at bounding box center [1457, 221] width 143 height 33
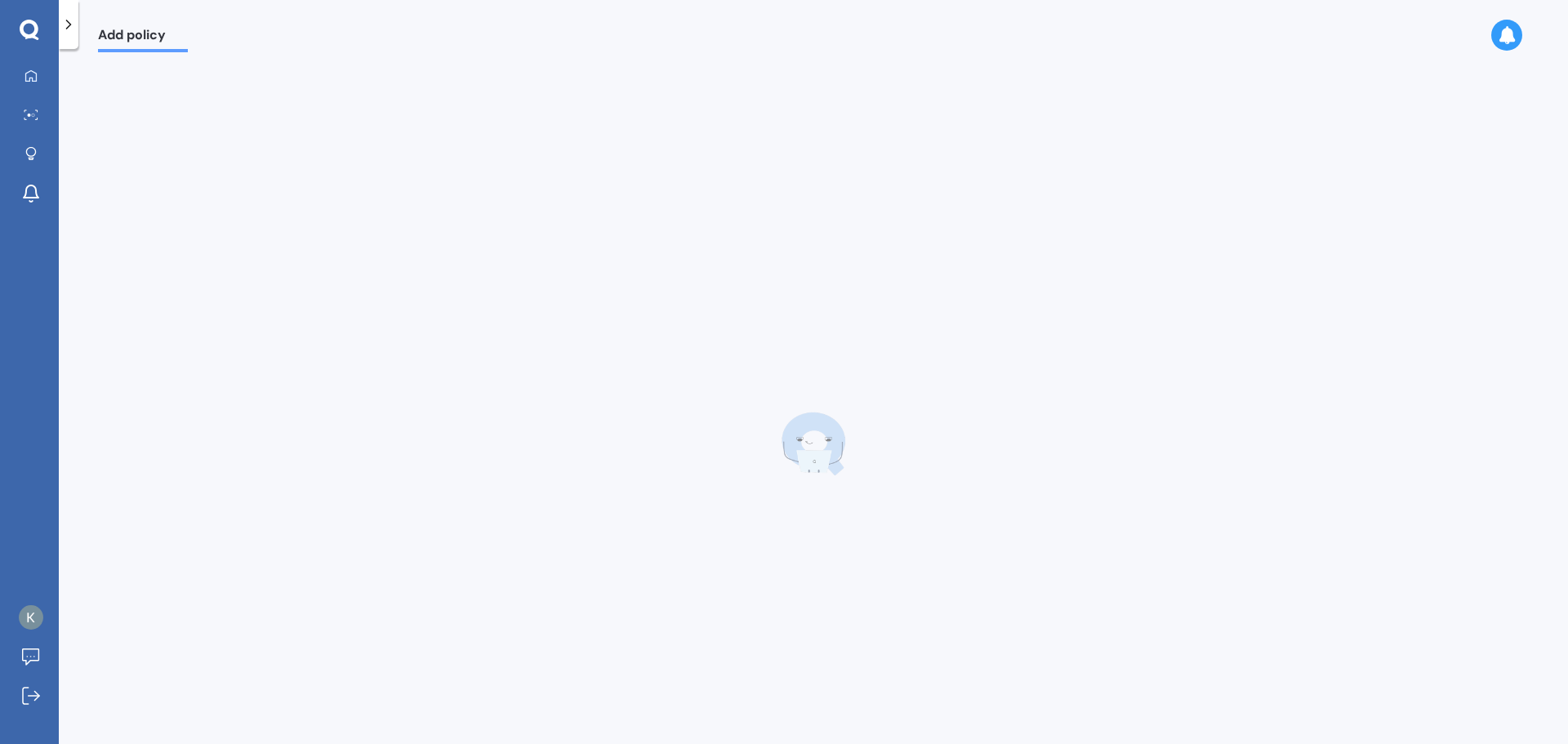
click at [1440, 221] on div at bounding box center [814, 444] width 1431 height 744
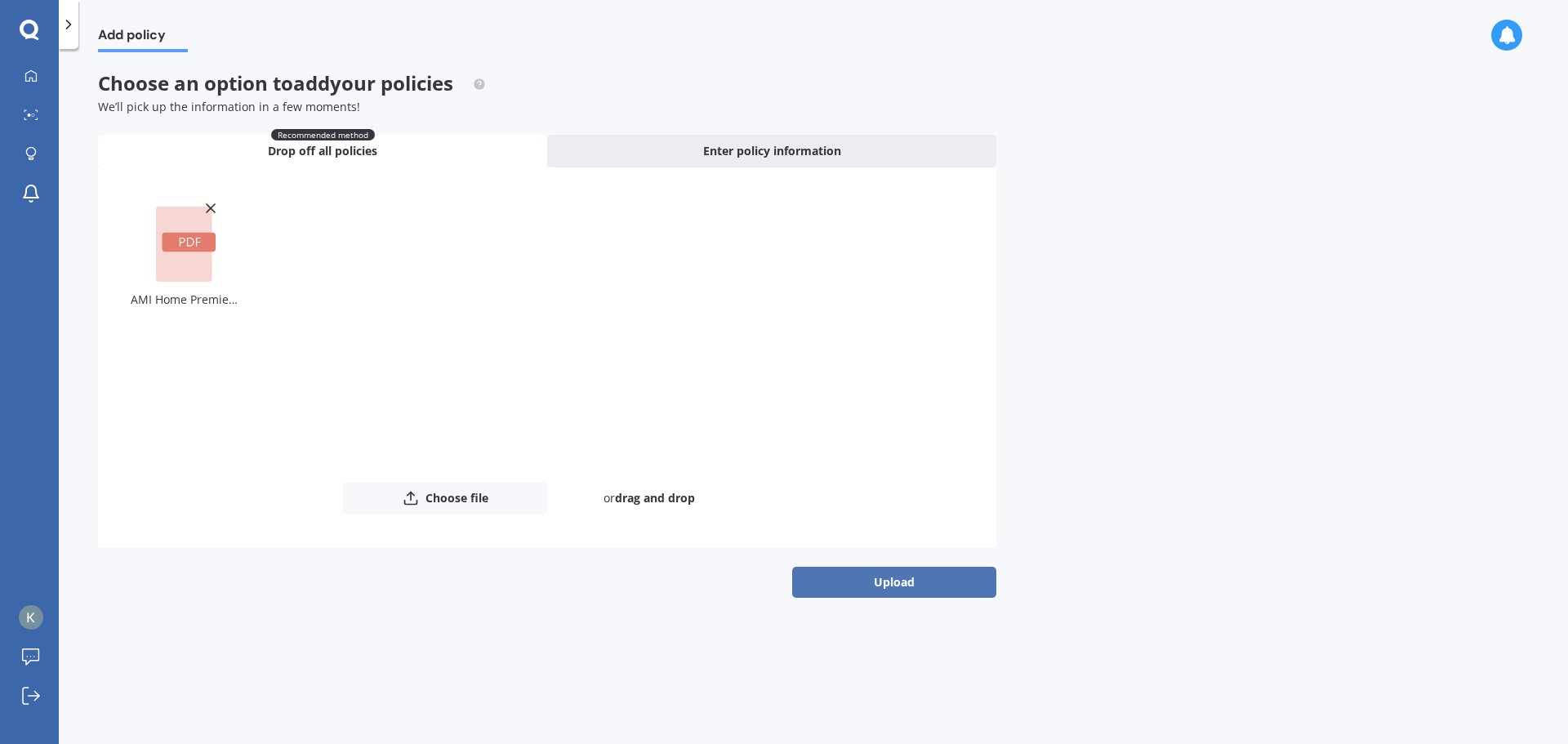
click at [883, 579] on button "Upload" at bounding box center [894, 582] width 204 height 31
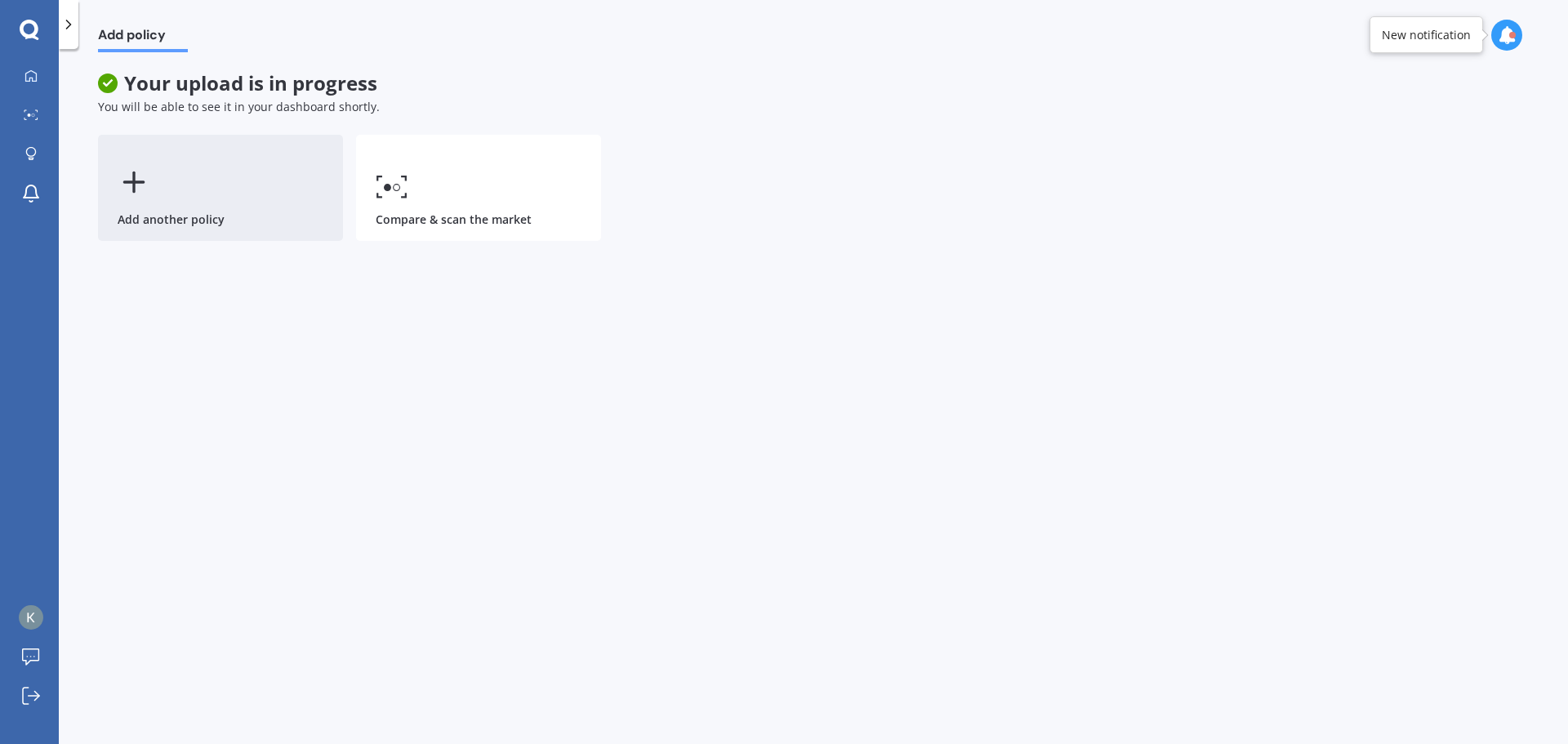
click at [261, 212] on div "Add another policy" at bounding box center [221, 187] width 245 height 106
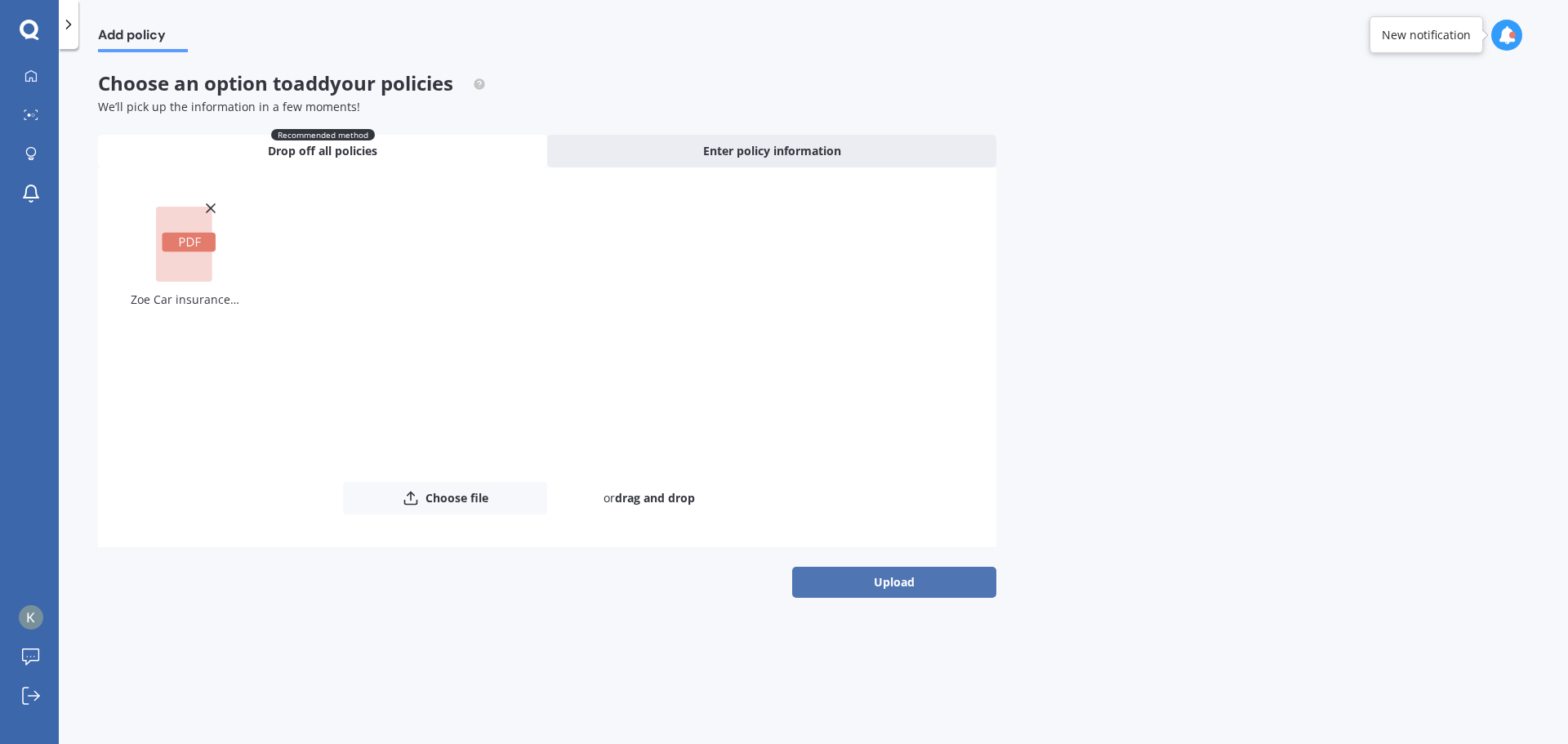
click at [894, 582] on button "Upload" at bounding box center [894, 582] width 204 height 31
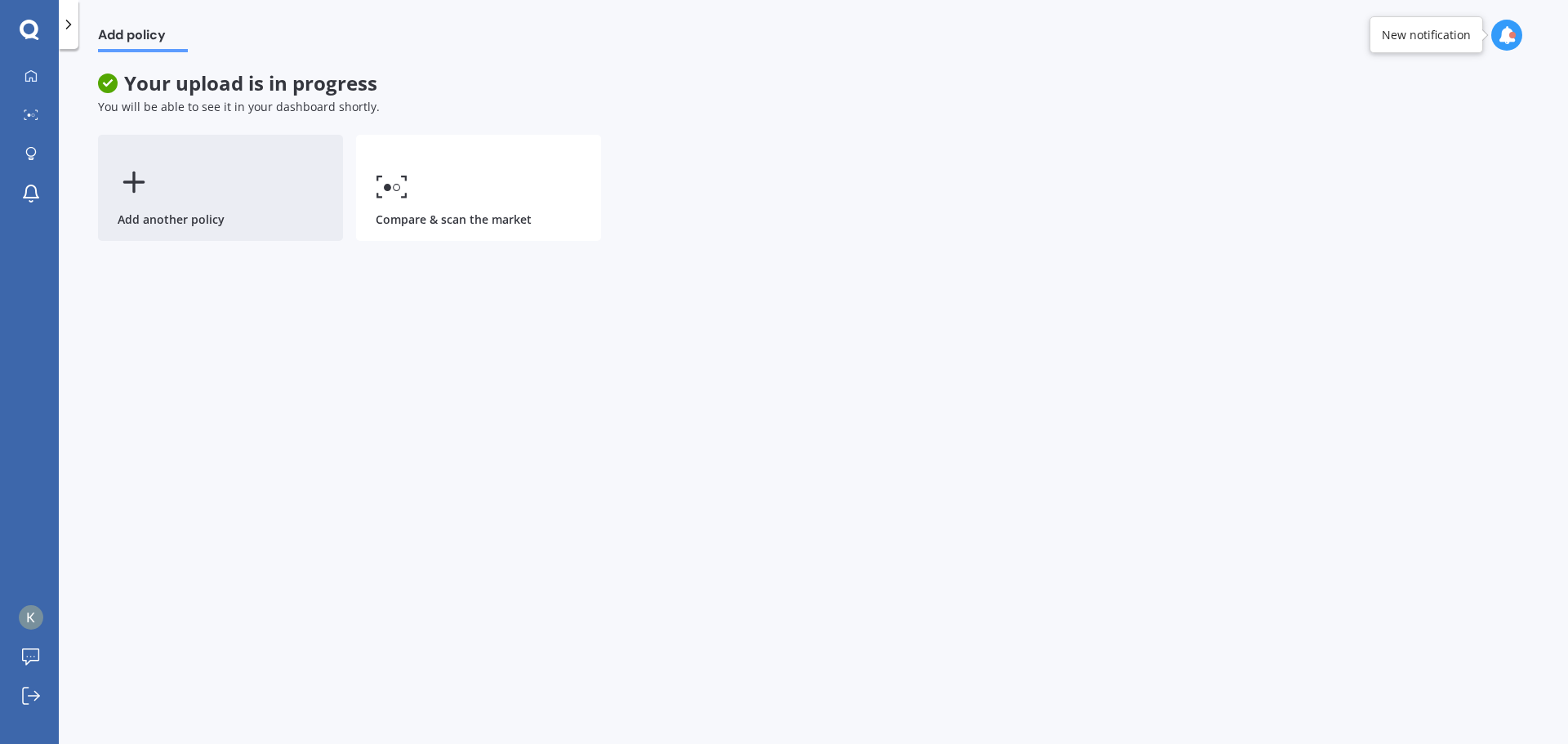
click at [242, 180] on div "Add another policy" at bounding box center [221, 187] width 245 height 106
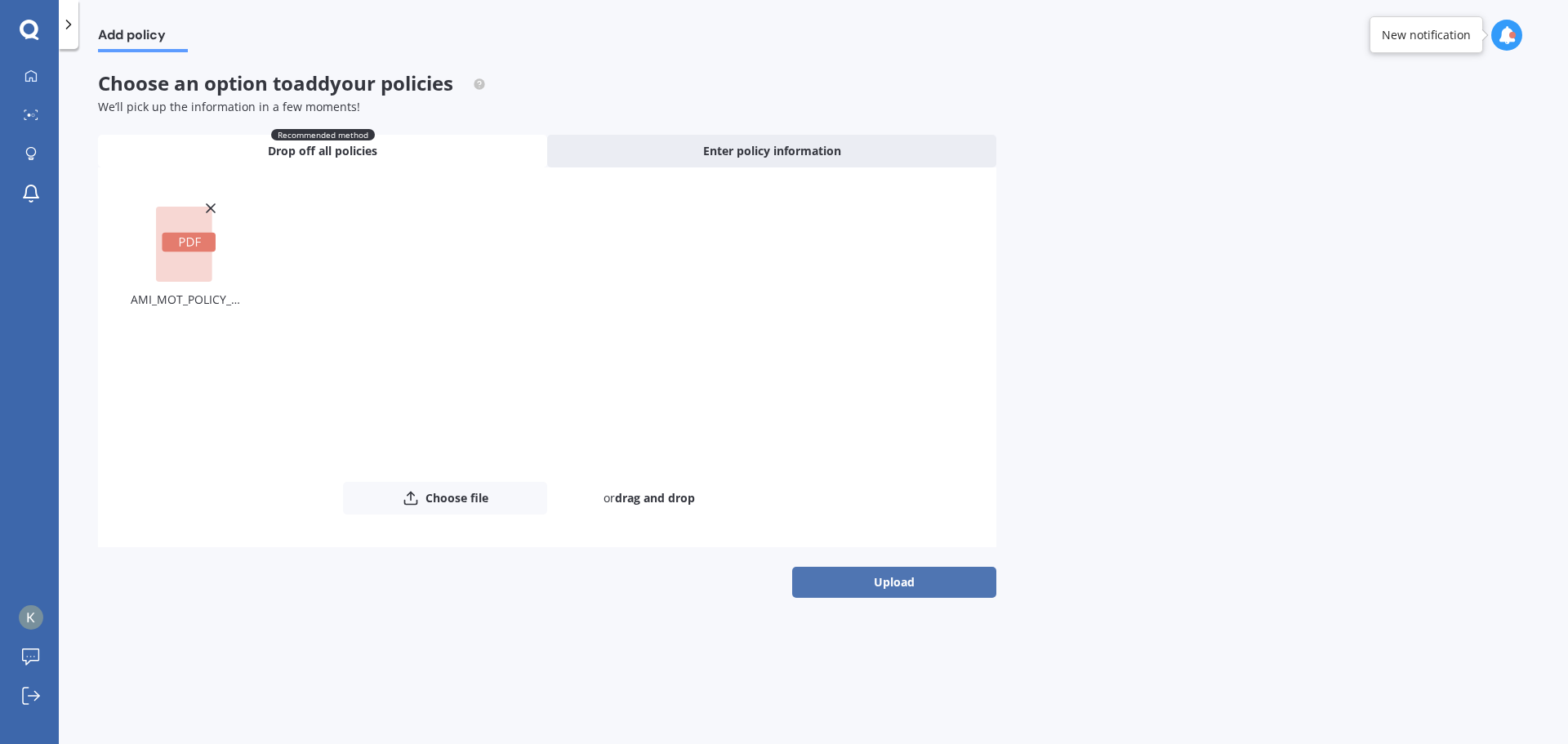
click at [854, 573] on button "Upload" at bounding box center [894, 582] width 204 height 31
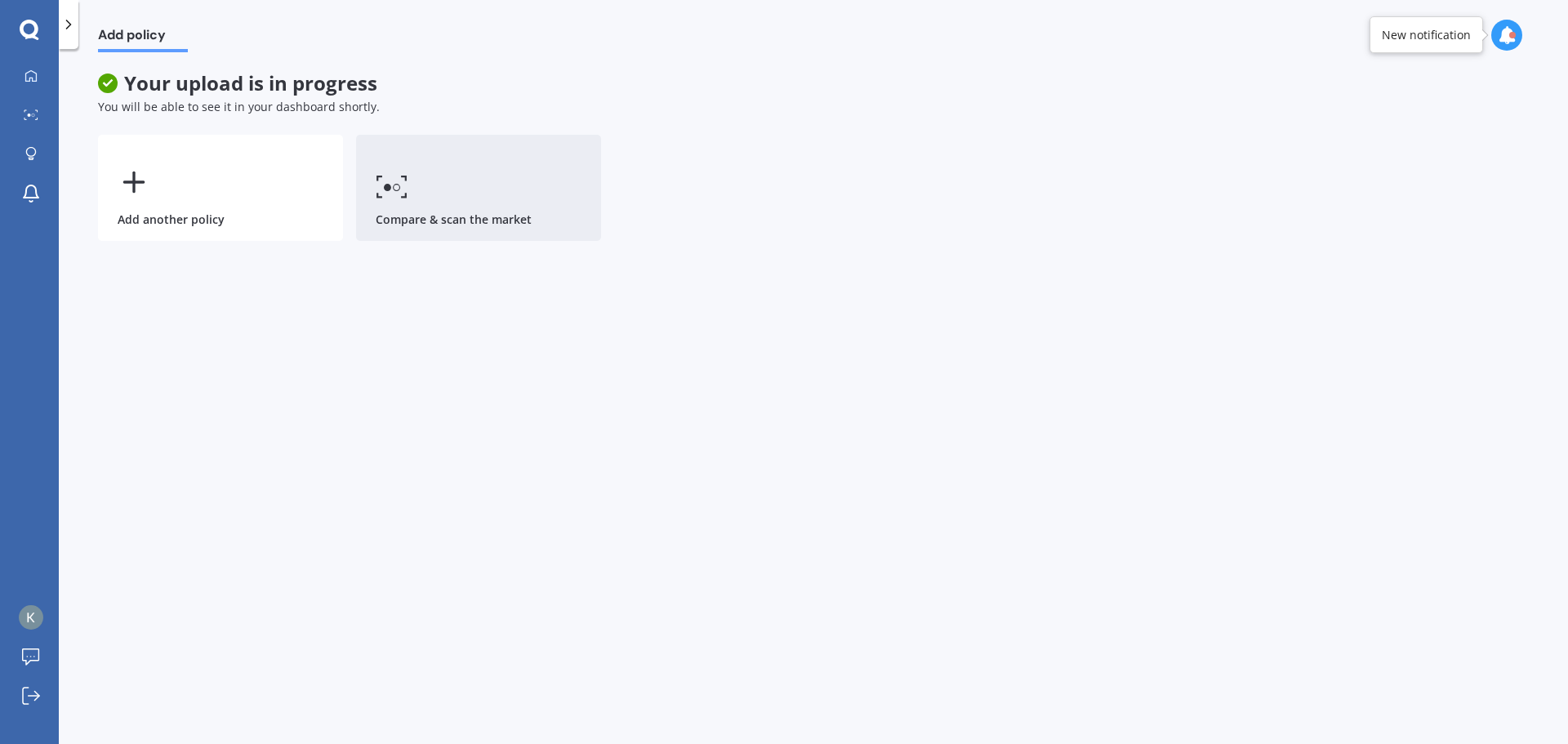
click at [436, 194] on link "Compare & scan the market" at bounding box center [479, 187] width 245 height 106
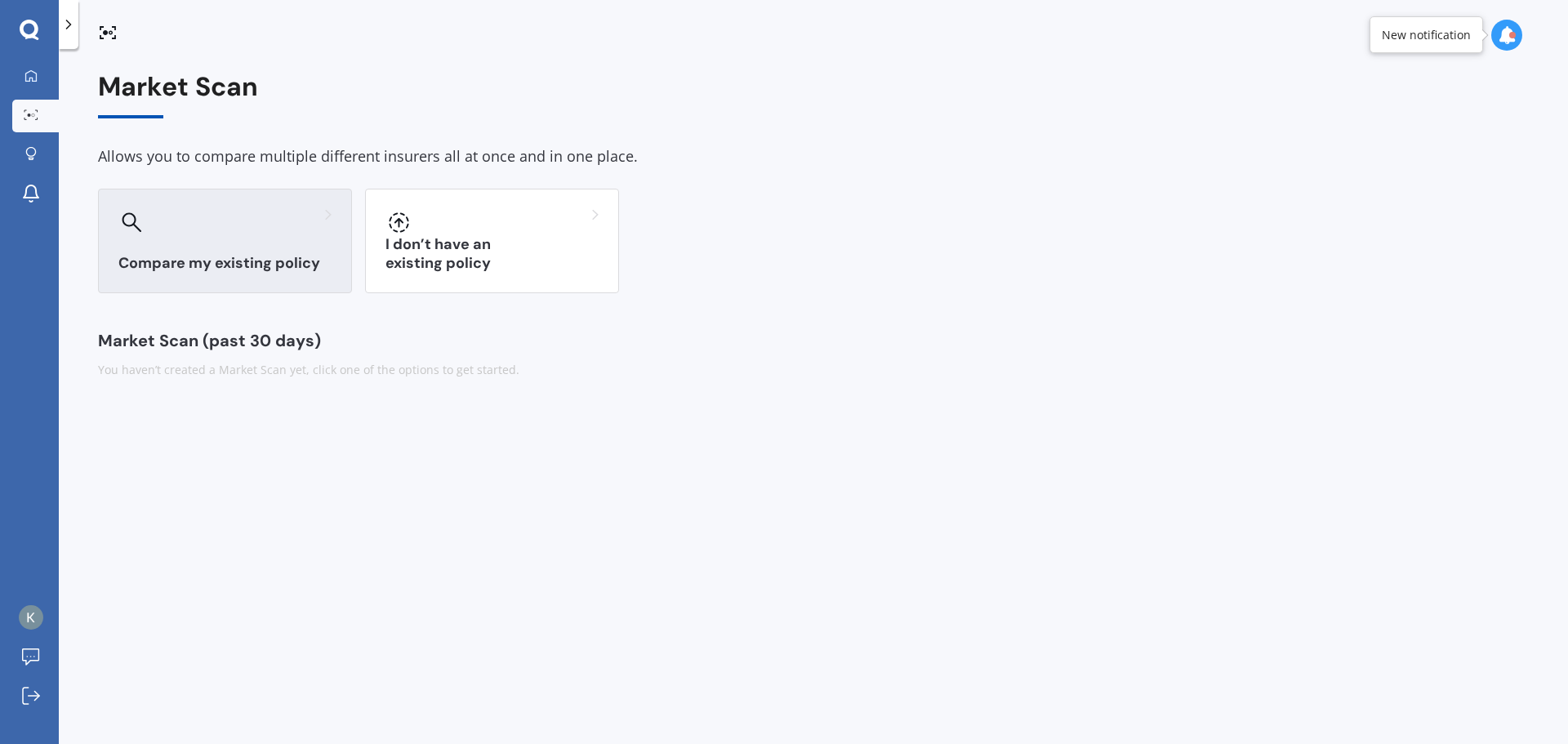
click at [155, 241] on div "Compare my existing policy" at bounding box center [225, 241] width 254 height 104
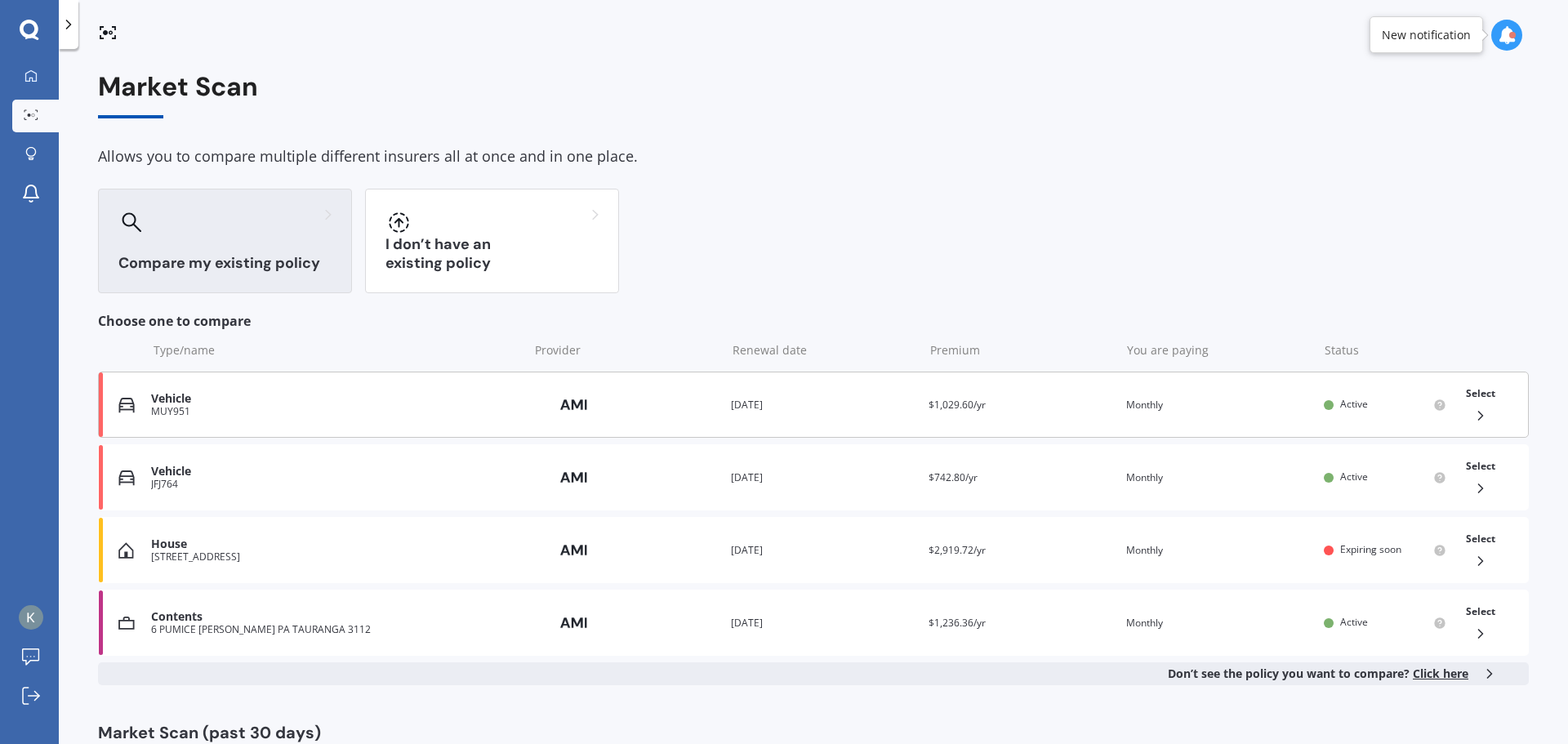
scroll to position [56, 0]
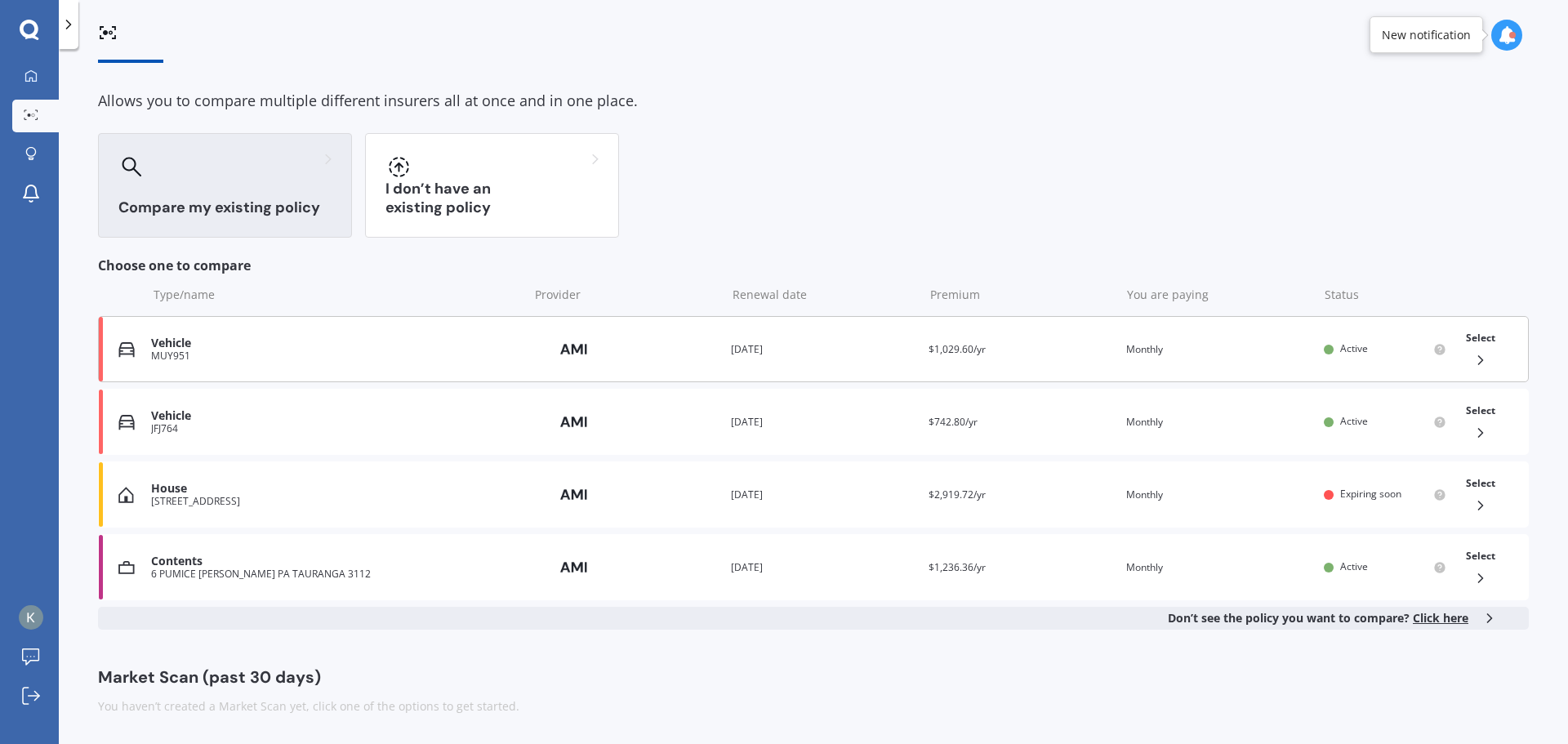
click at [1473, 356] on icon at bounding box center [1480, 360] width 17 height 17
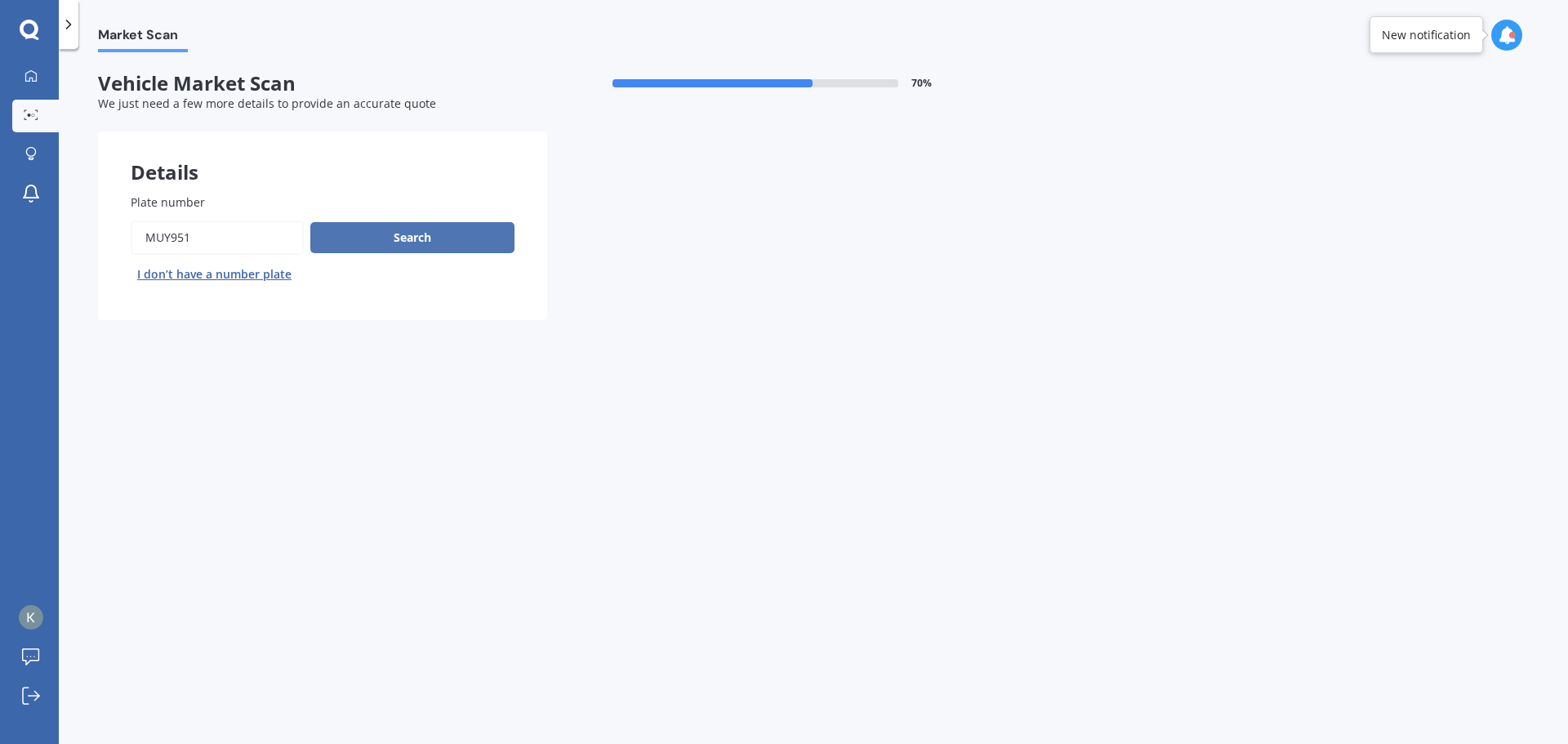
click at [382, 236] on button "Search" at bounding box center [413, 238] width 204 height 31
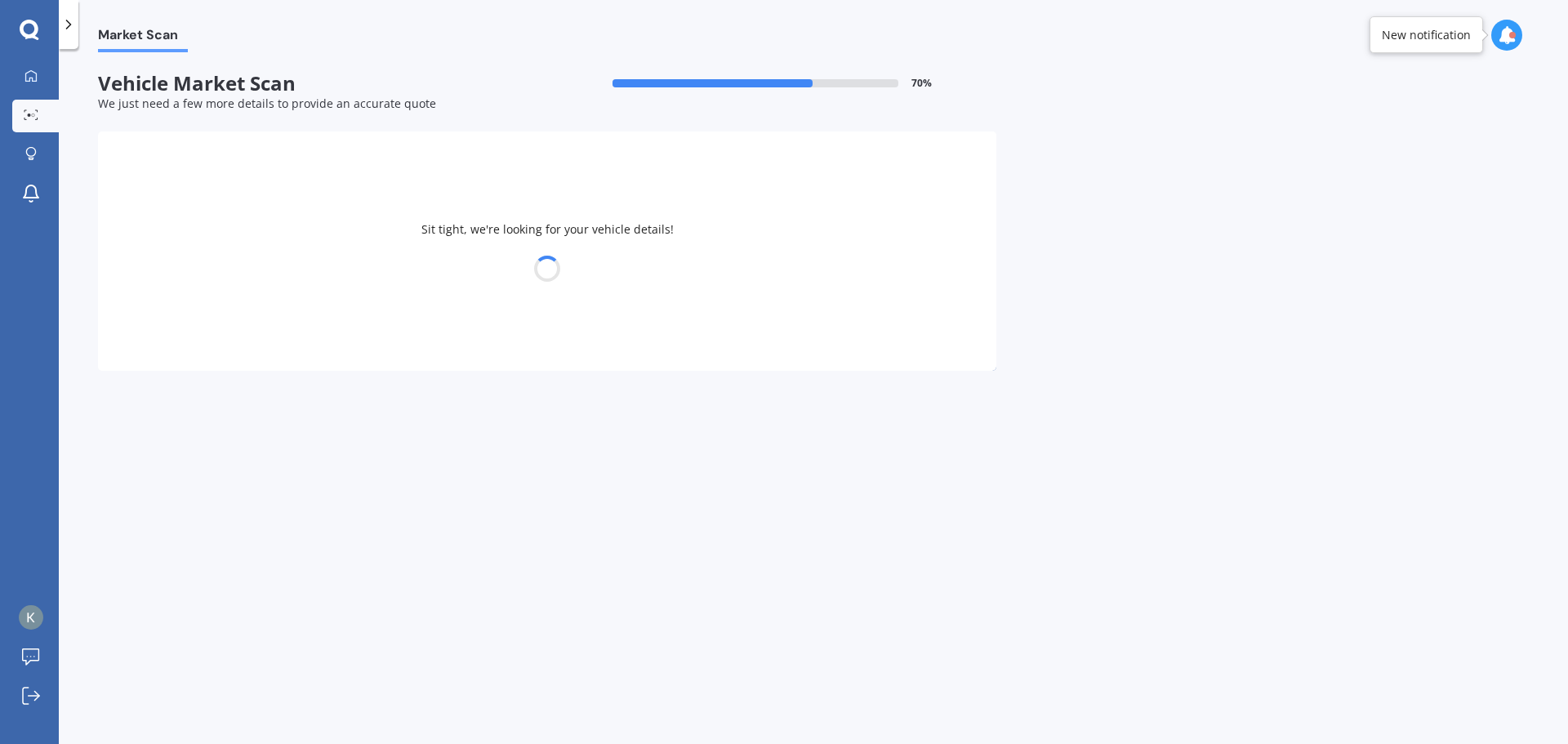
select select "HOLDEN"
select select "CRUZE"
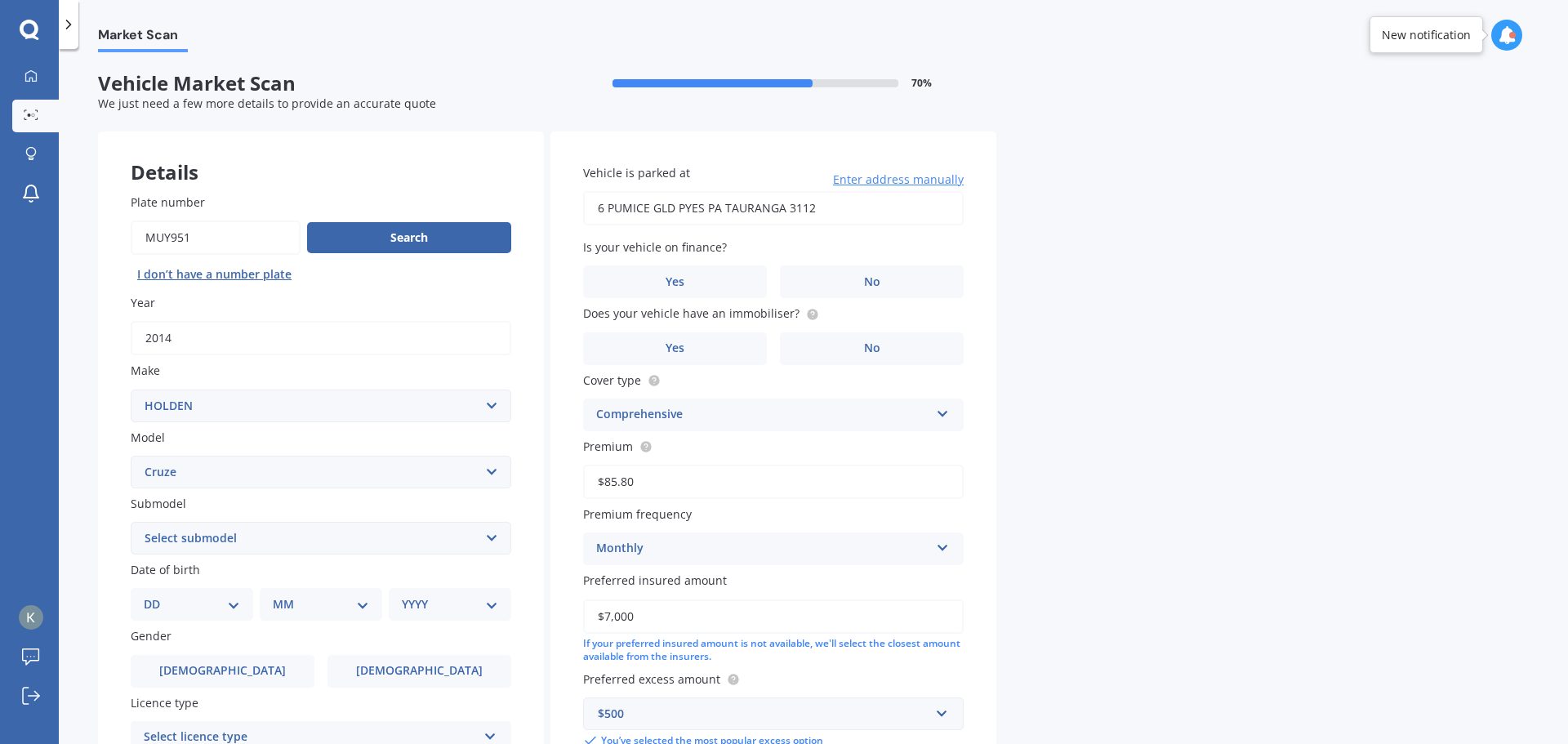
scroll to position [164, 0]
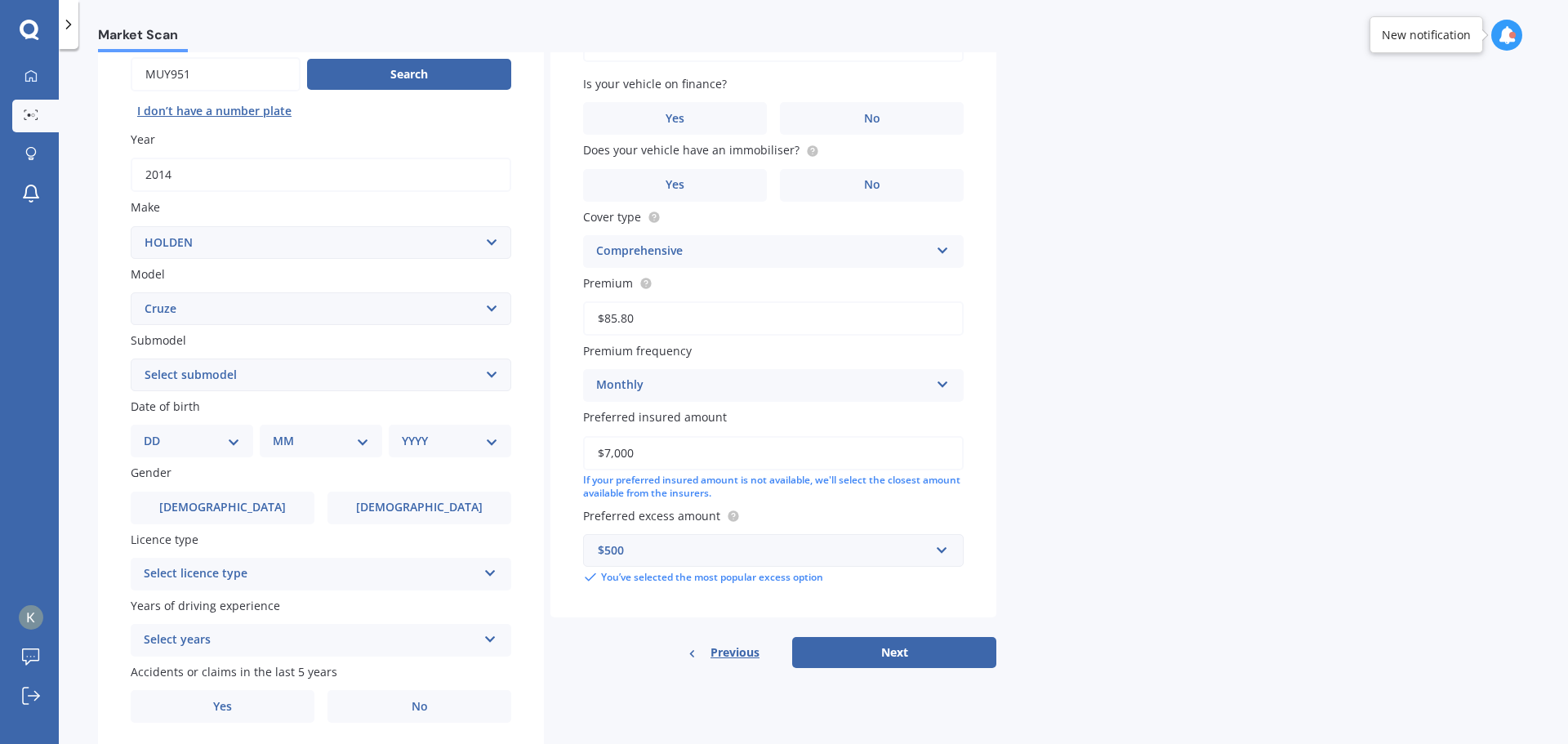
click at [230, 441] on select "DD 01 02 03 04 05 06 07 08 09 10 11 12 13 14 15 16 17 18 19 20 21 22 23 24 25 2…" at bounding box center [192, 441] width 96 height 18
select select "14"
click at [157, 432] on select "DD 01 02 03 04 05 06 07 08 09 10 11 12 13 14 15 16 17 18 19 20 21 22 23 24 25 2…" at bounding box center [192, 441] width 96 height 18
click at [348, 450] on select "MM 01 02 03 04 05 06 07 08 09 10 11 12" at bounding box center [324, 441] width 90 height 18
select select "08"
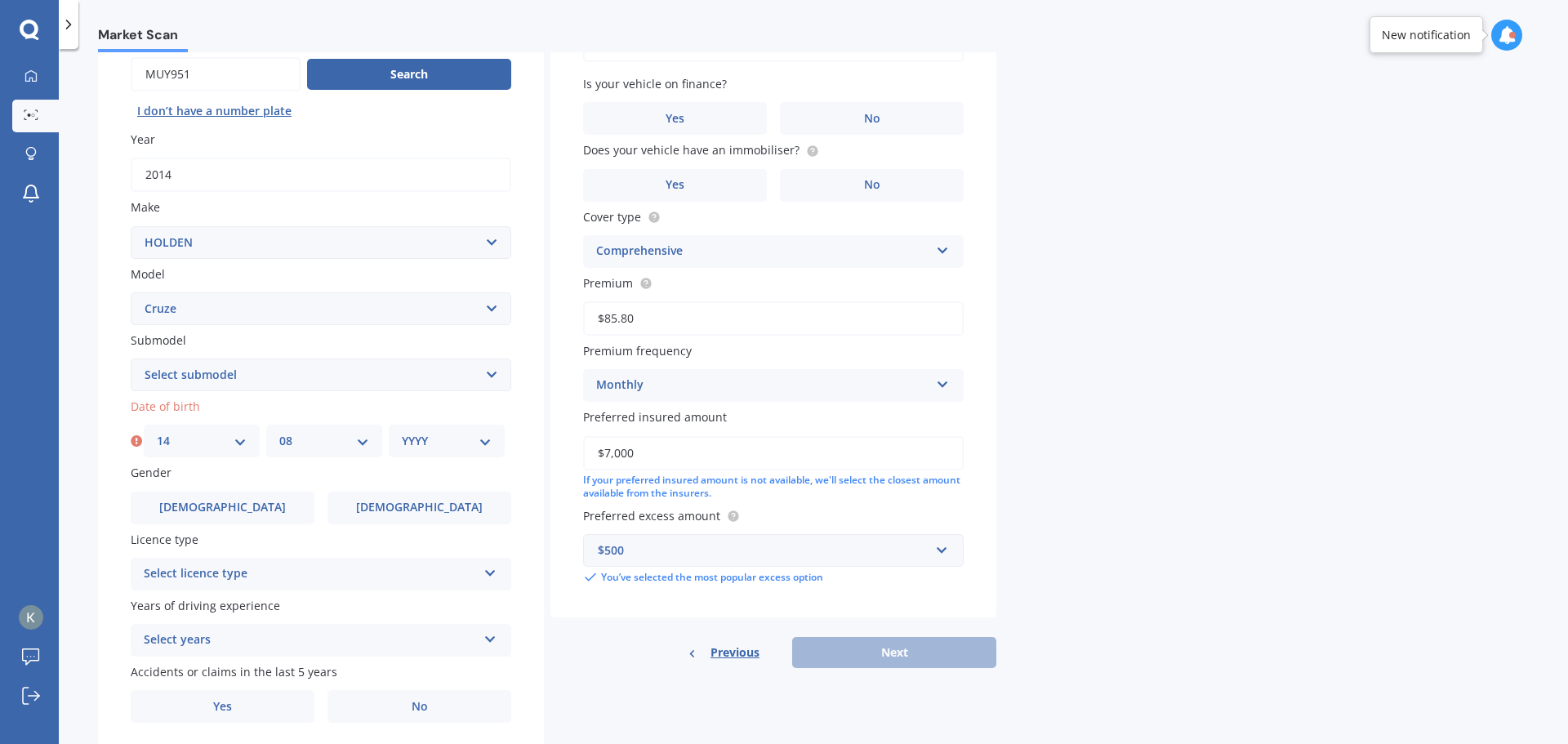
click at [279, 432] on select "MM 01 02 03 04 05 06 07 08 09 10 11 12" at bounding box center [324, 441] width 90 height 18
click at [460, 446] on select "YYYY 2025 2024 2023 2022 2021 2020 2019 2018 2017 2016 2015 2014 2013 2012 2011…" at bounding box center [447, 441] width 90 height 18
select select "1972"
click at [402, 432] on select "YYYY 2025 2024 2023 2022 2021 2020 2019 2018 2017 2016 2015 2014 2013 2012 2011…" at bounding box center [447, 441] width 90 height 18
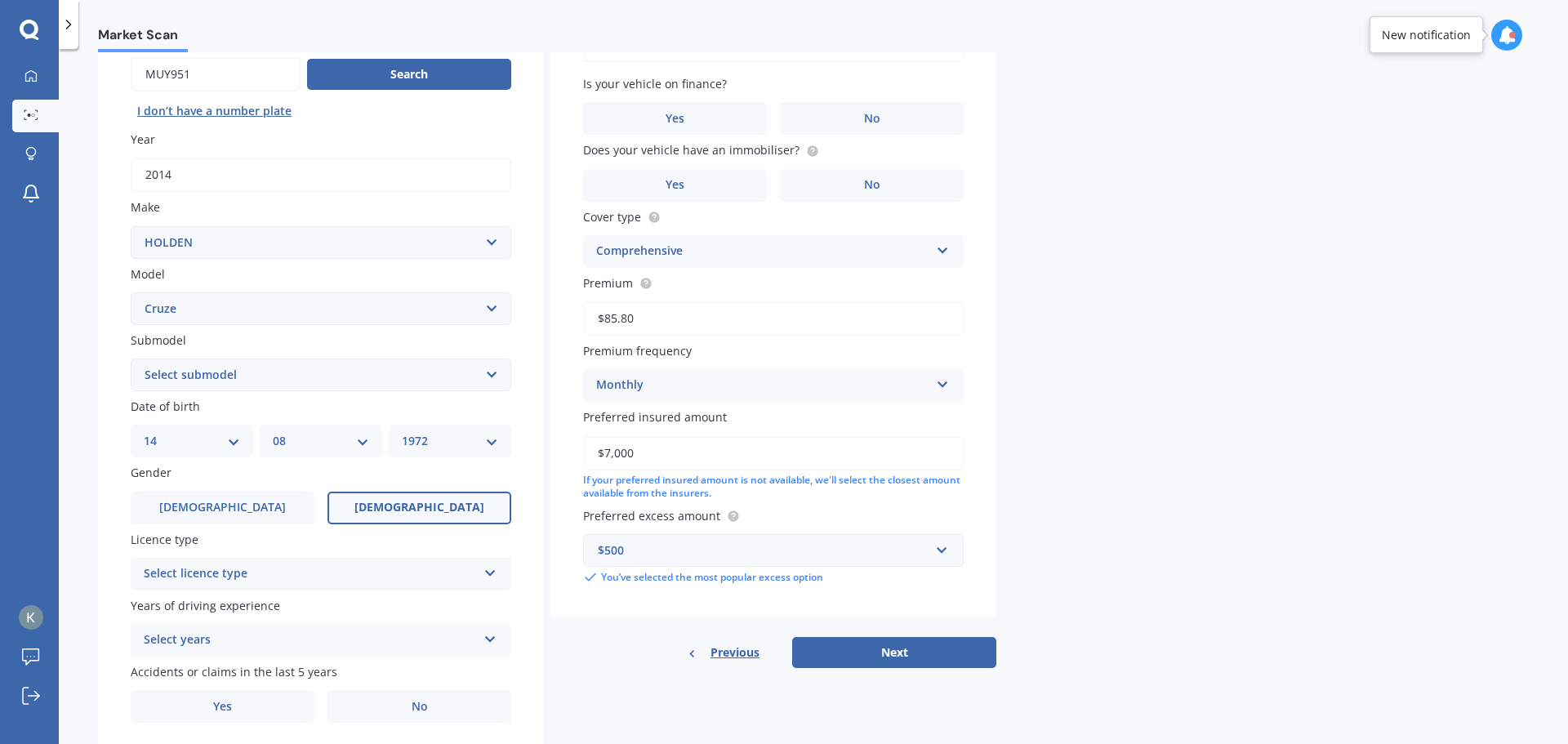
click at [425, 512] on span "[DEMOGRAPHIC_DATA]" at bounding box center [419, 507] width 129 height 14
click at [0, 0] on input "[DEMOGRAPHIC_DATA]" at bounding box center [0, 0] width 0 height 0
click at [291, 573] on div "Select licence type" at bounding box center [310, 575] width 333 height 19
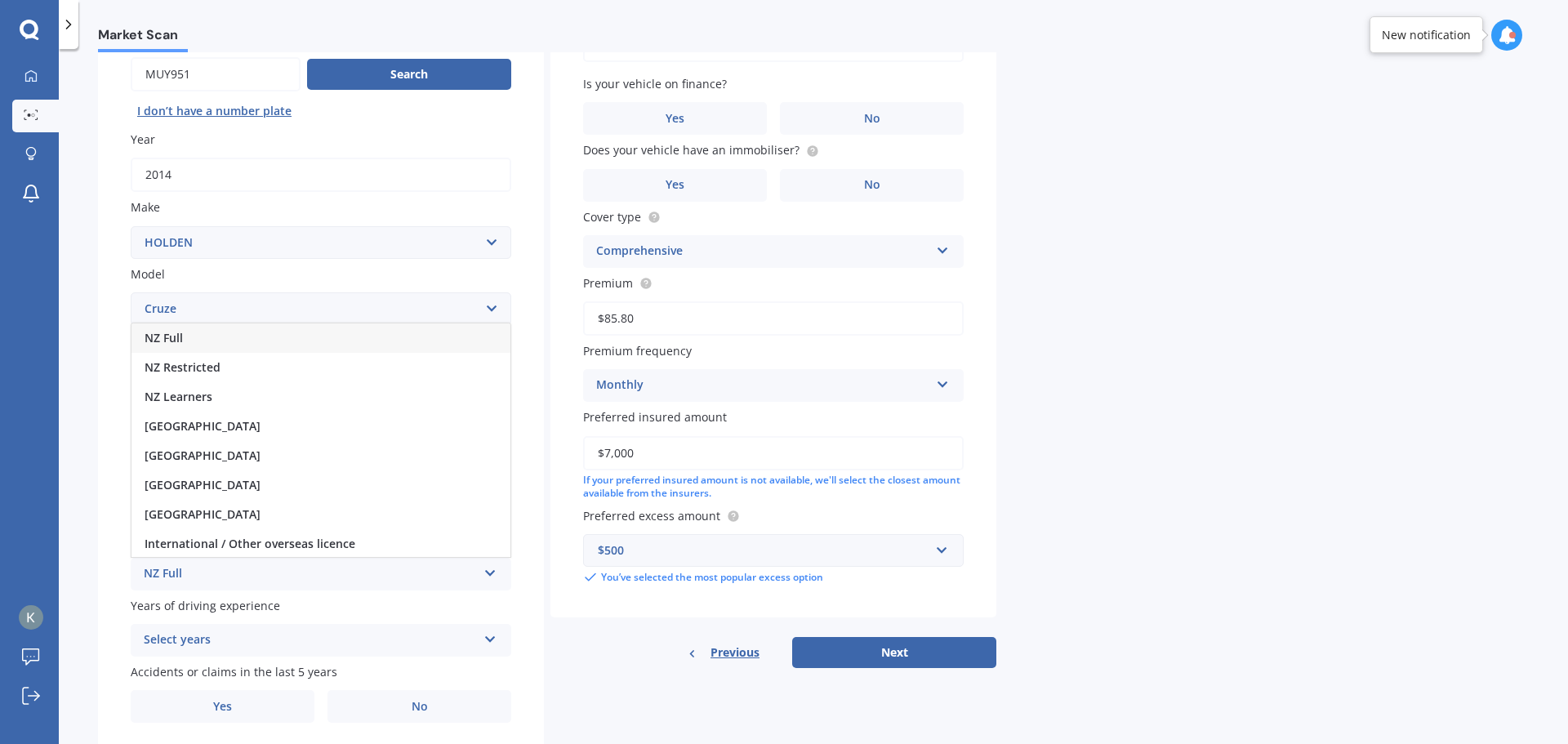
click at [184, 343] on div "NZ Full" at bounding box center [320, 338] width 379 height 29
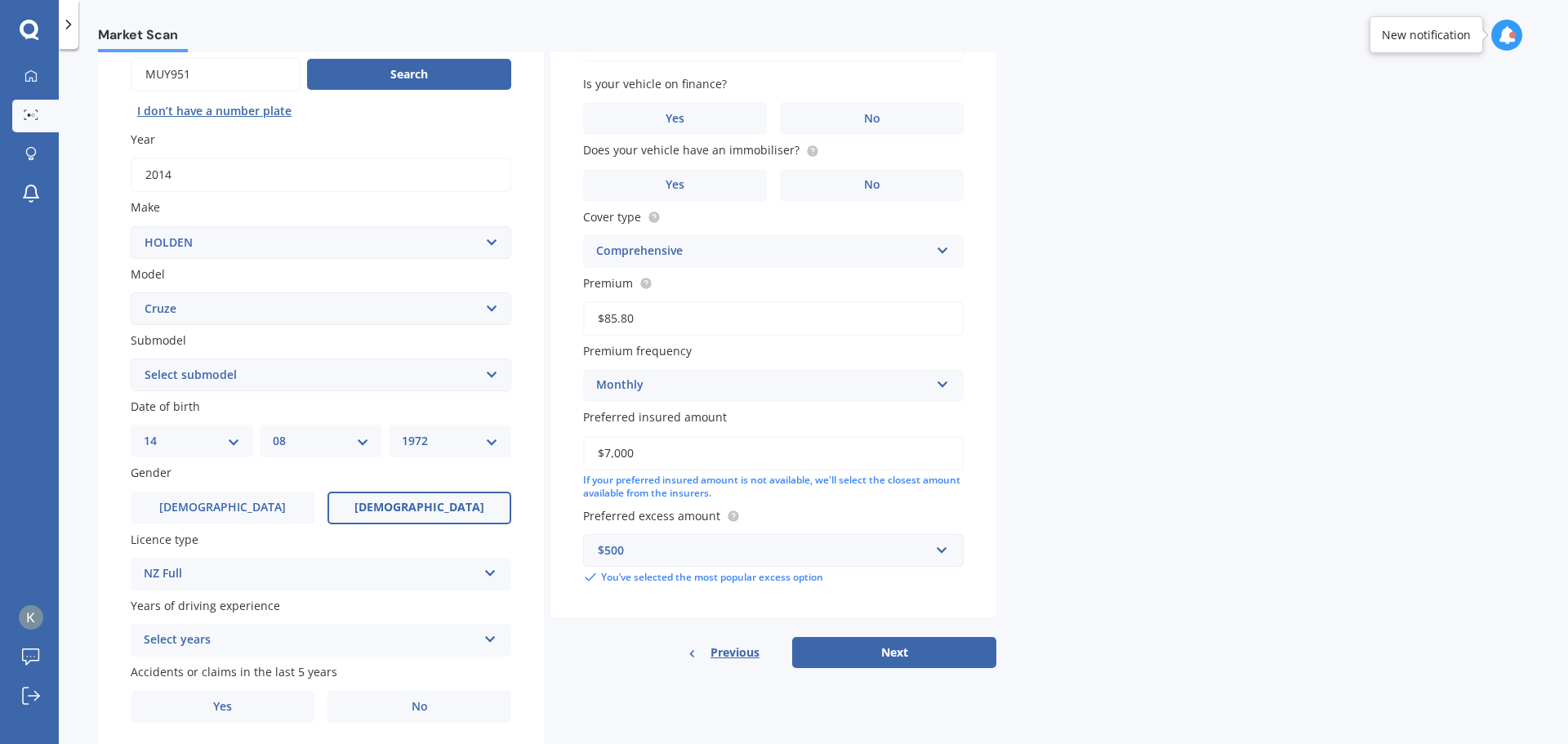
click at [239, 638] on div "Select years" at bounding box center [310, 641] width 333 height 19
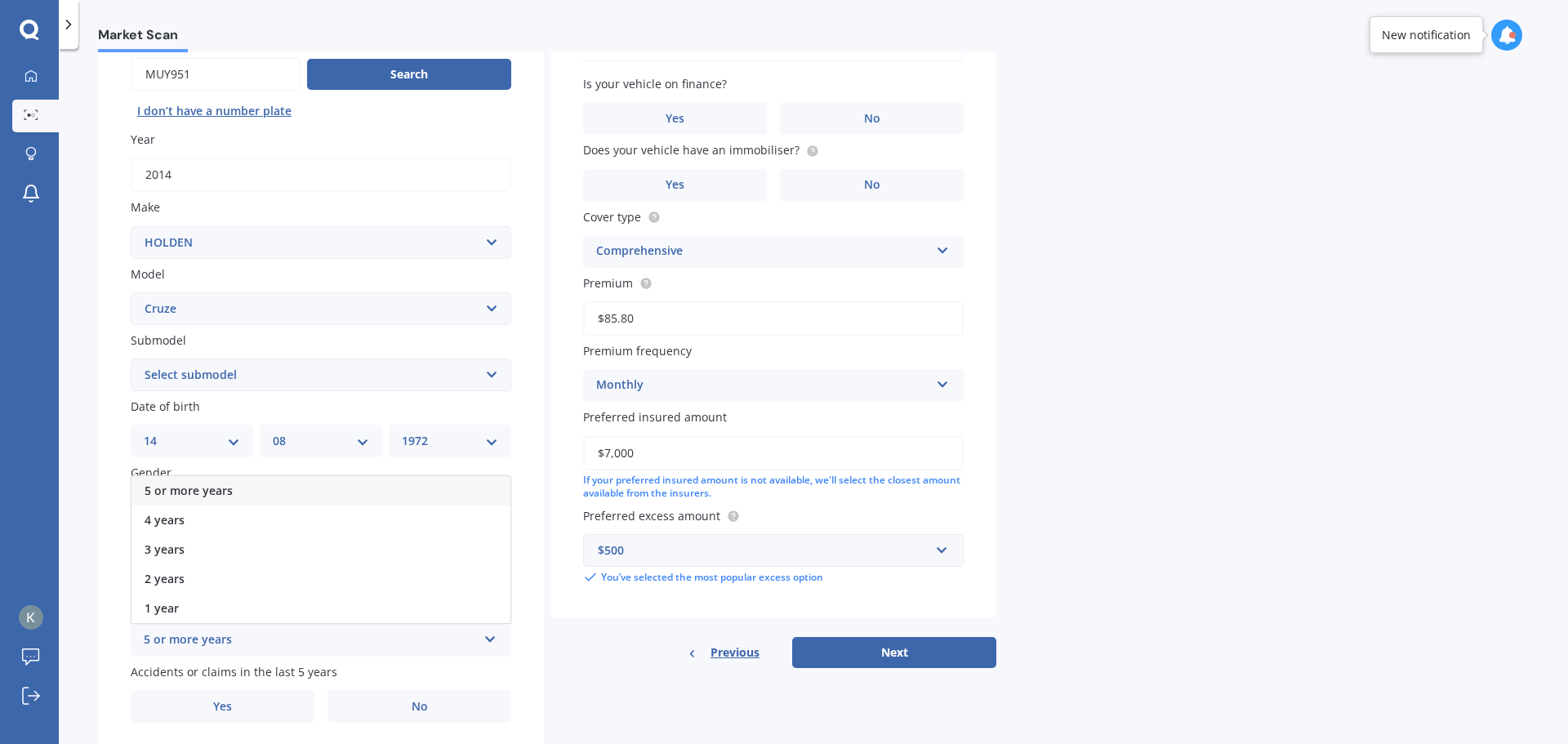
click at [193, 491] on span "5 or more years" at bounding box center [188, 491] width 89 height 16
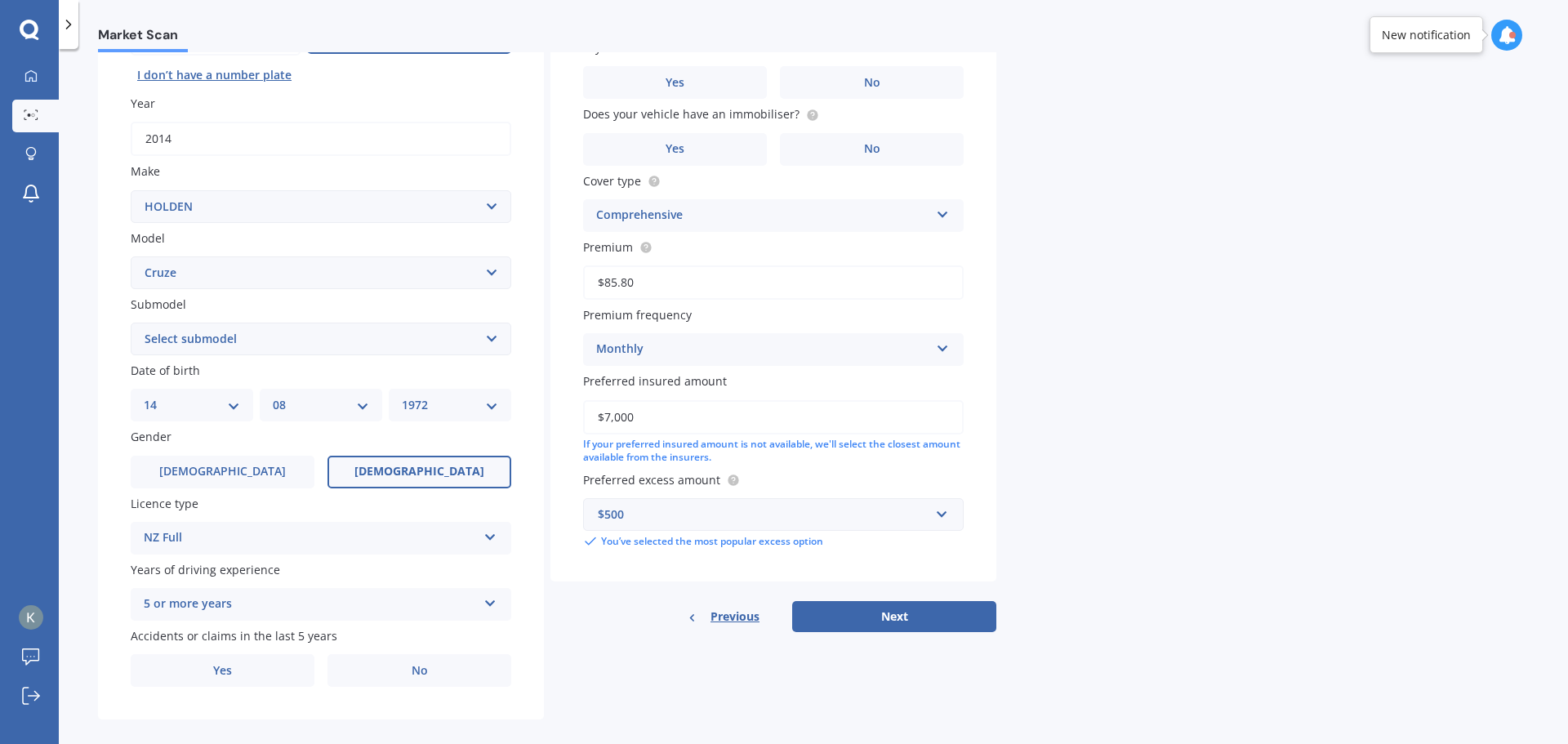
scroll to position [217, 0]
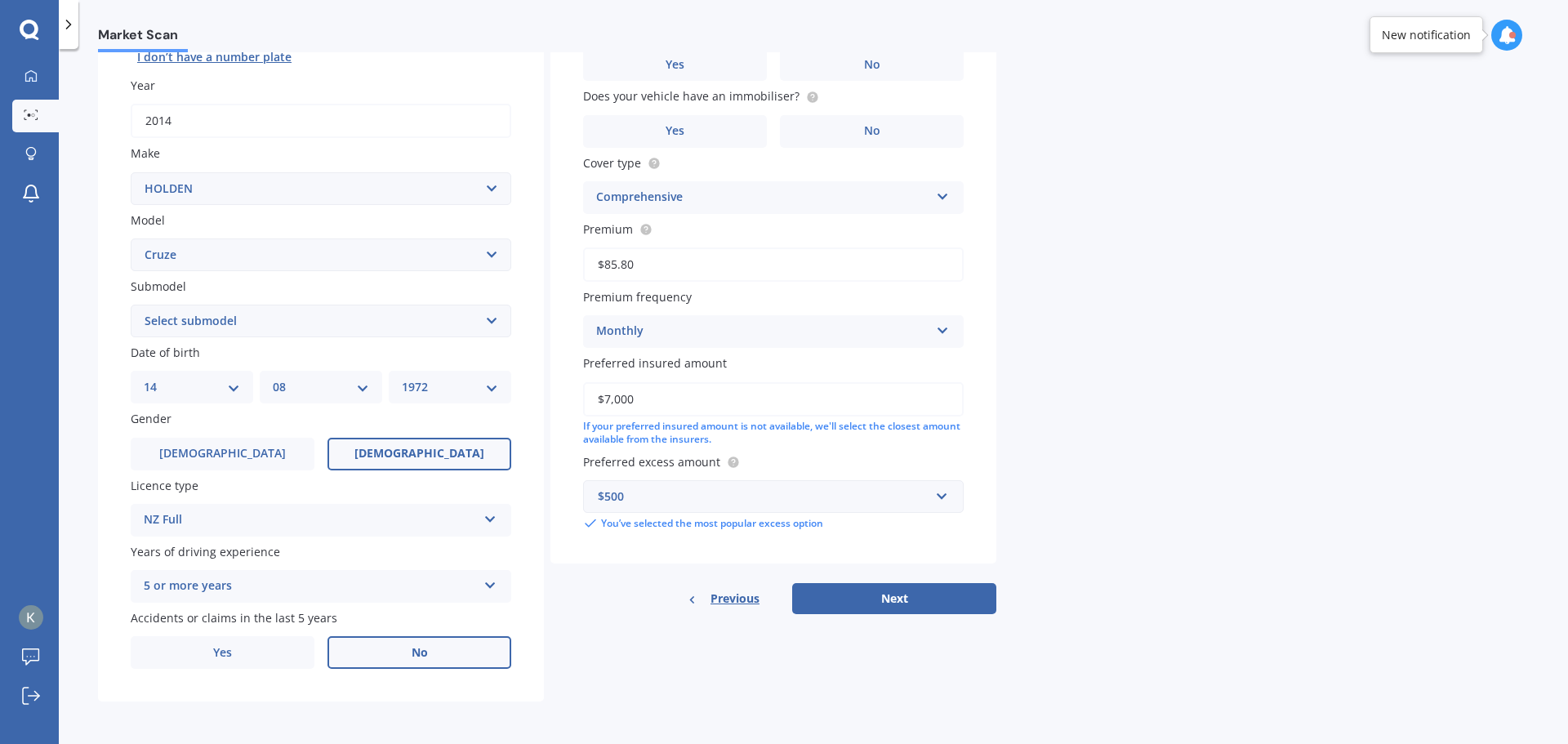
click at [415, 660] on label "No" at bounding box center [419, 653] width 184 height 33
click at [0, 0] on input "No" at bounding box center [0, 0] width 0 height 0
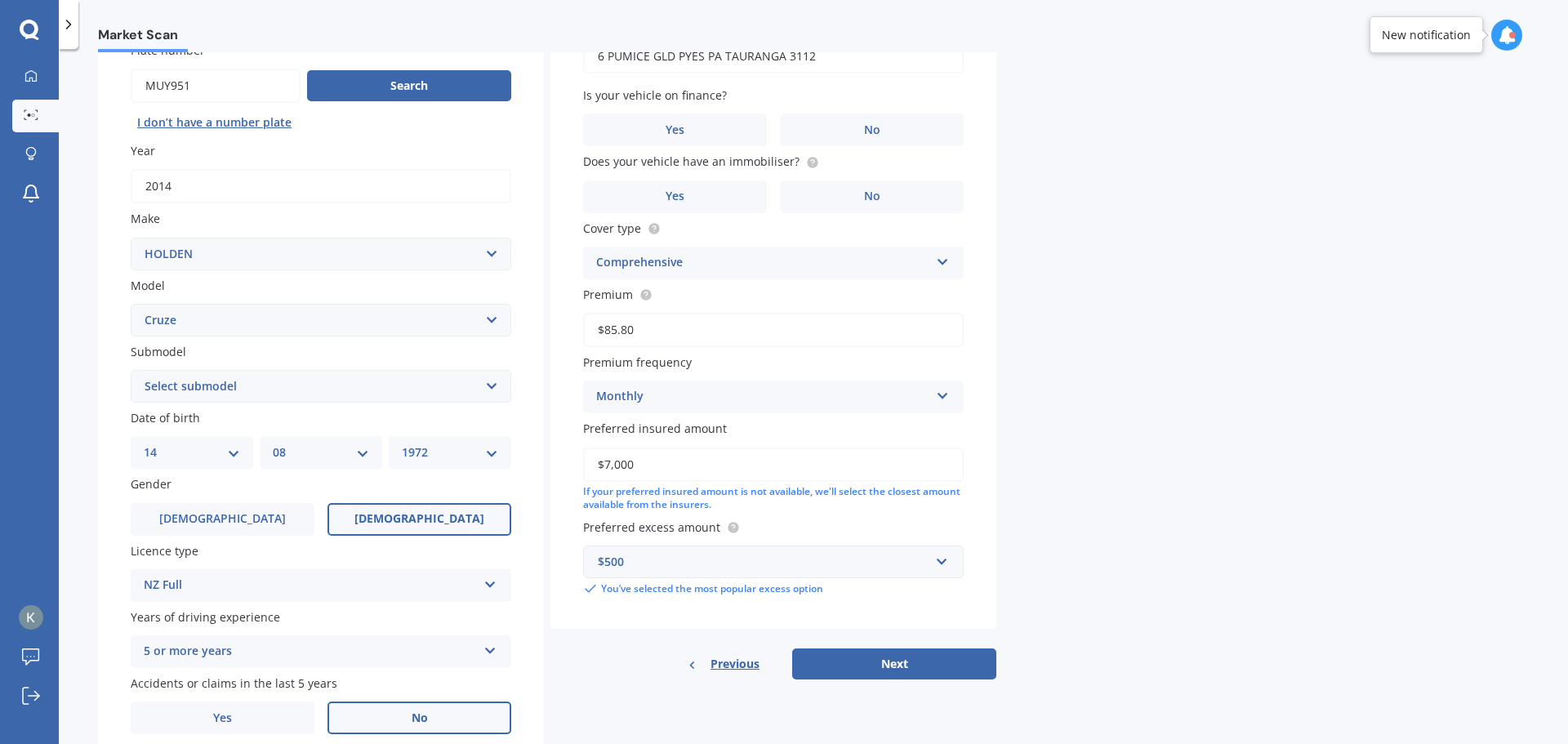
scroll to position [0, 0]
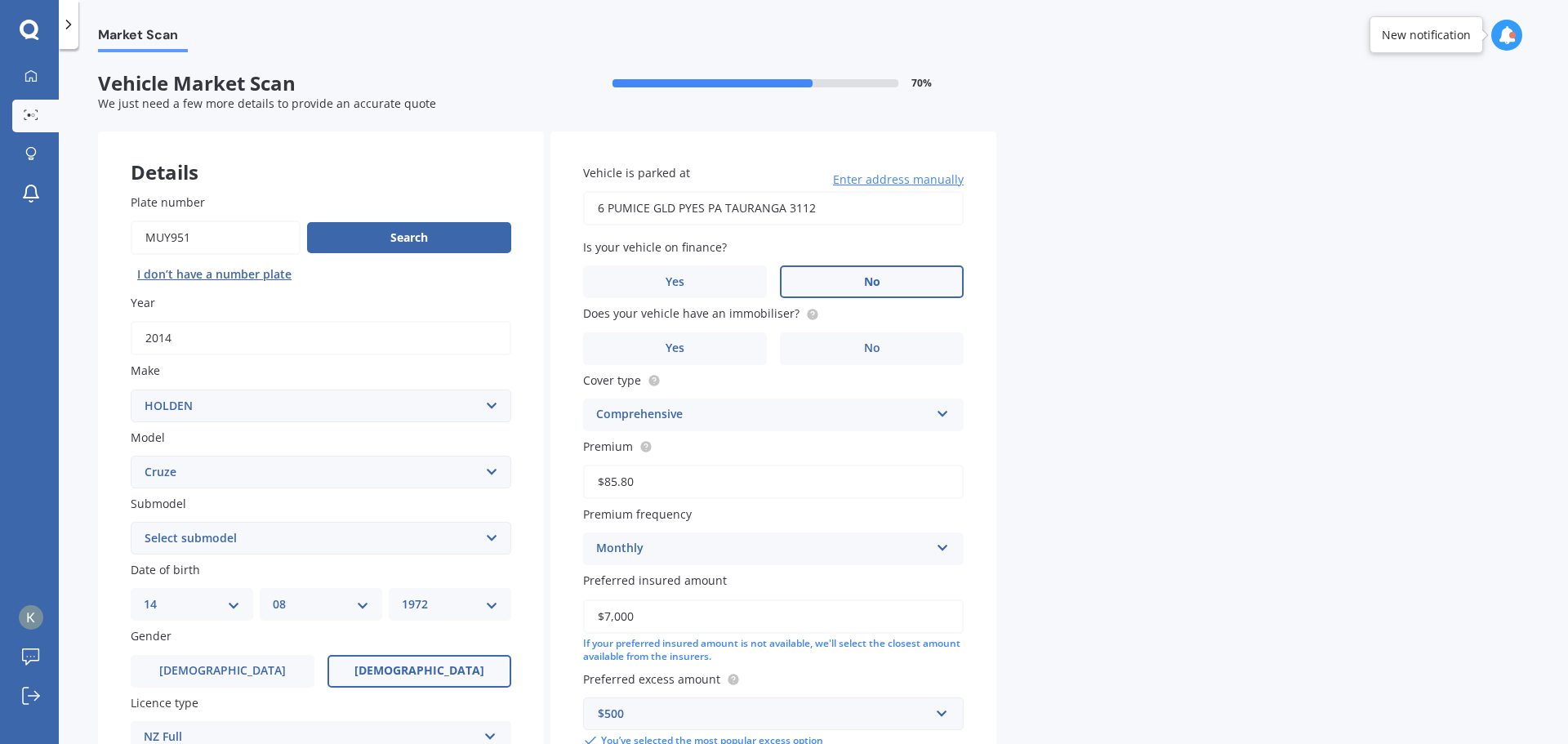
click at [844, 290] on label "No" at bounding box center [871, 282] width 184 height 33
click at [0, 0] on input "No" at bounding box center [0, 0] width 0 height 0
click at [867, 365] on div "Vehicle is parked at 6 PUMICE GLD PYES PA TAURANGA 3112 Enter address manually …" at bounding box center [773, 457] width 446 height 651
drag, startPoint x: 868, startPoint y: 343, endPoint x: 875, endPoint y: 363, distance: 21.2
click at [869, 342] on span "No" at bounding box center [872, 349] width 17 height 14
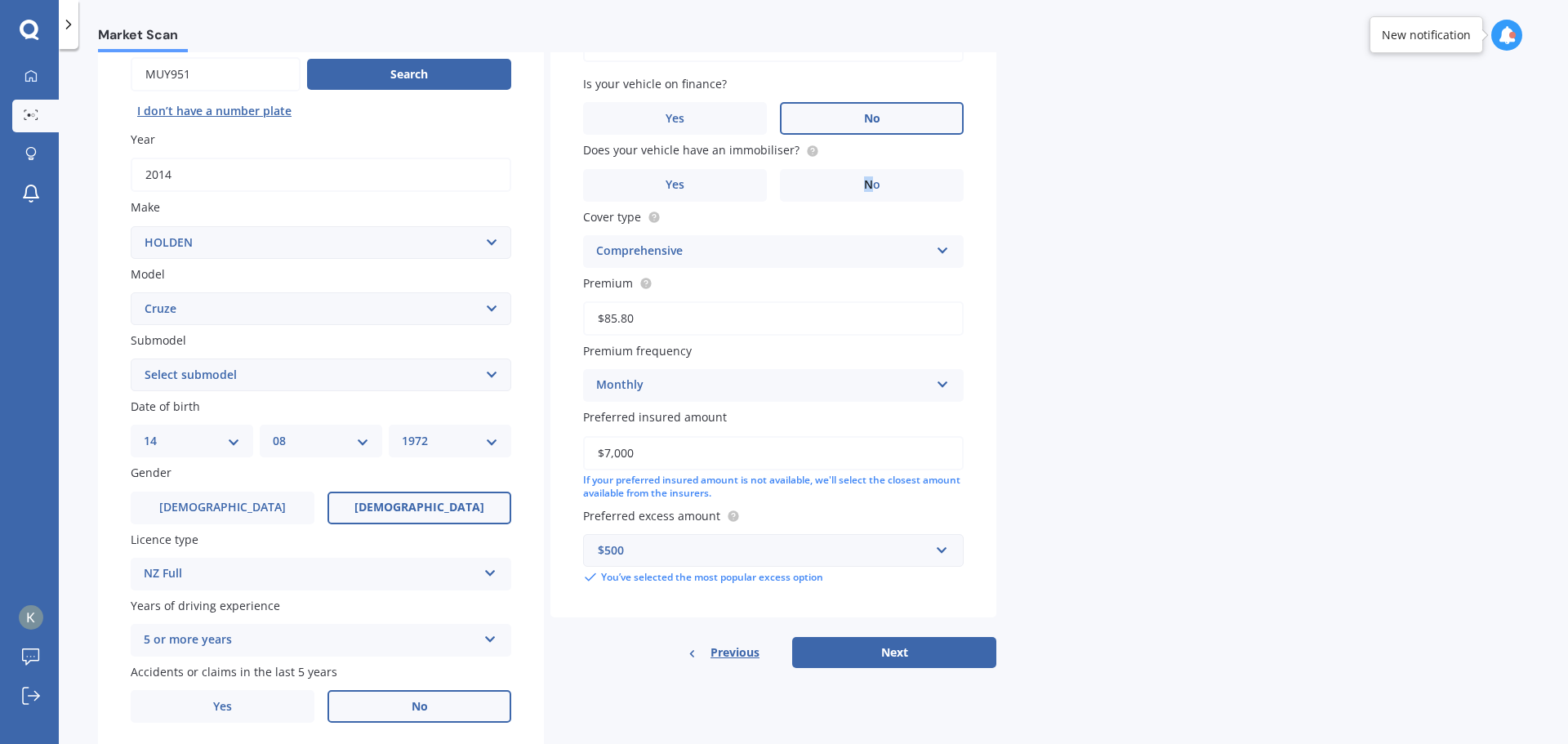
scroll to position [217, 0]
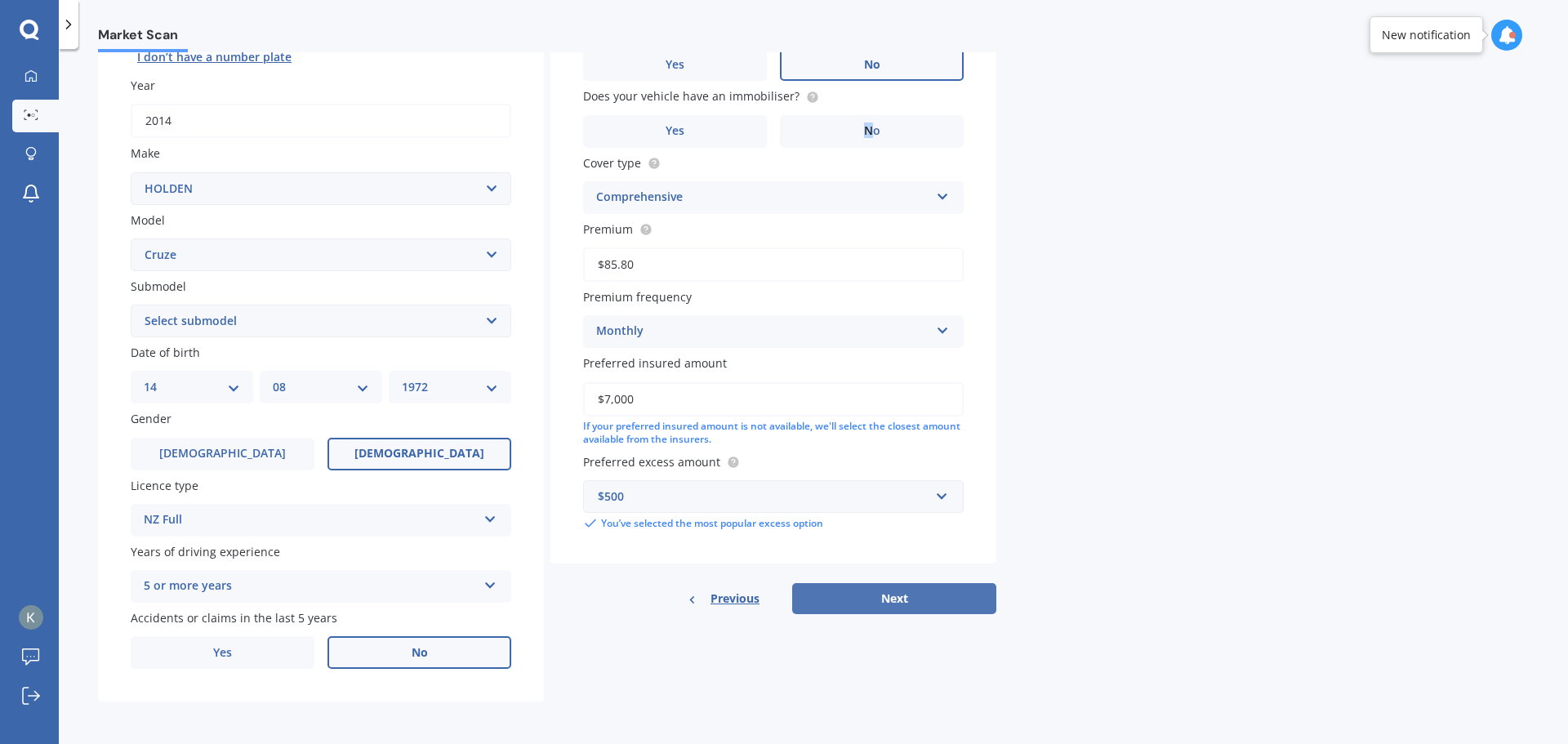
click at [879, 591] on button "Next" at bounding box center [894, 599] width 204 height 31
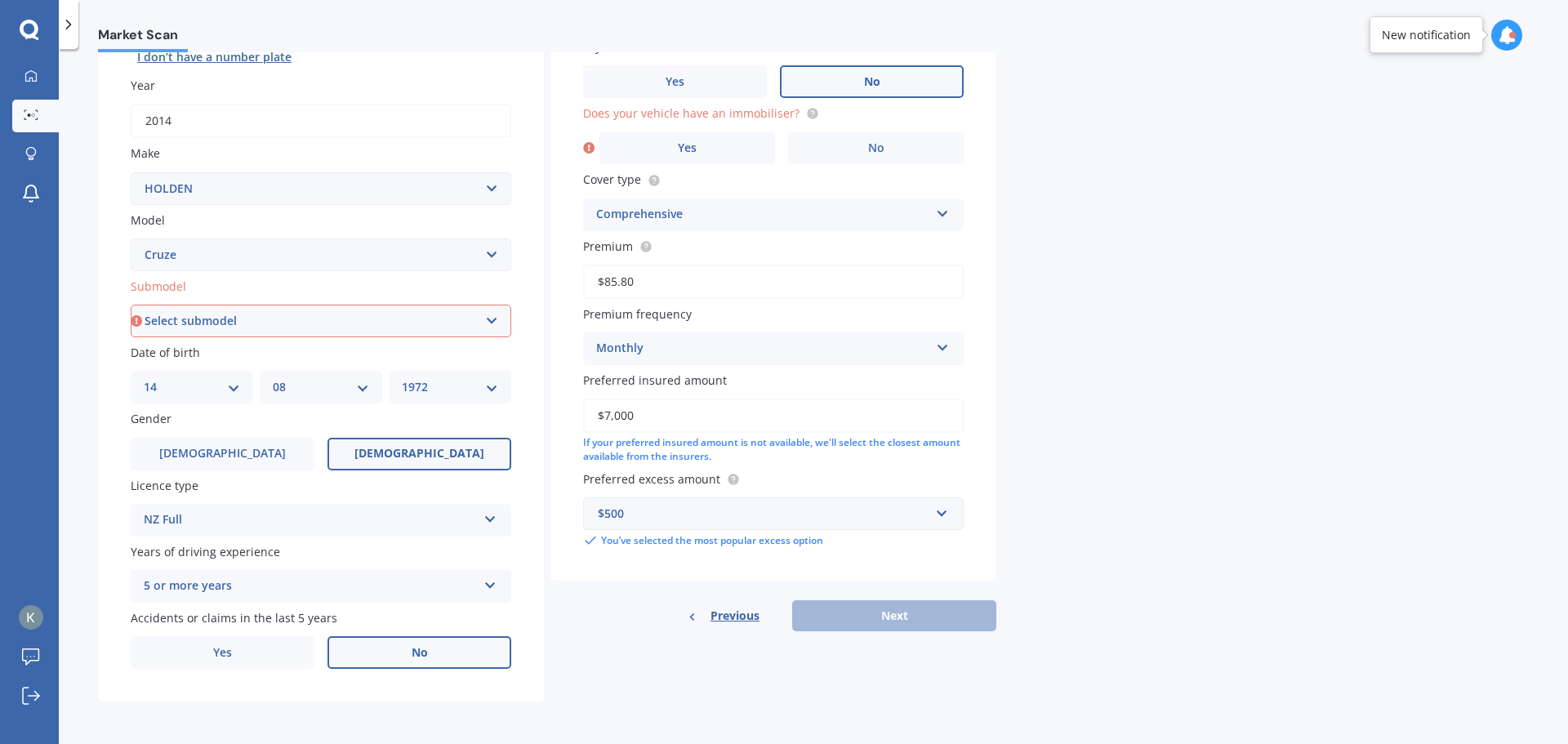
click at [856, 79] on label "No" at bounding box center [871, 82] width 184 height 33
click at [0, 0] on input "No" at bounding box center [0, 0] width 0 height 0
click at [868, 143] on span "No" at bounding box center [876, 148] width 17 height 14
click at [0, 0] on input "No" at bounding box center [0, 0] width 0 height 0
click at [335, 320] on select "Select submodel (All Other) CD 1.4 Turbo AT CDX 1.8 Sedan CDX 2.0 Turbo Diesel …" at bounding box center [320, 321] width 381 height 33
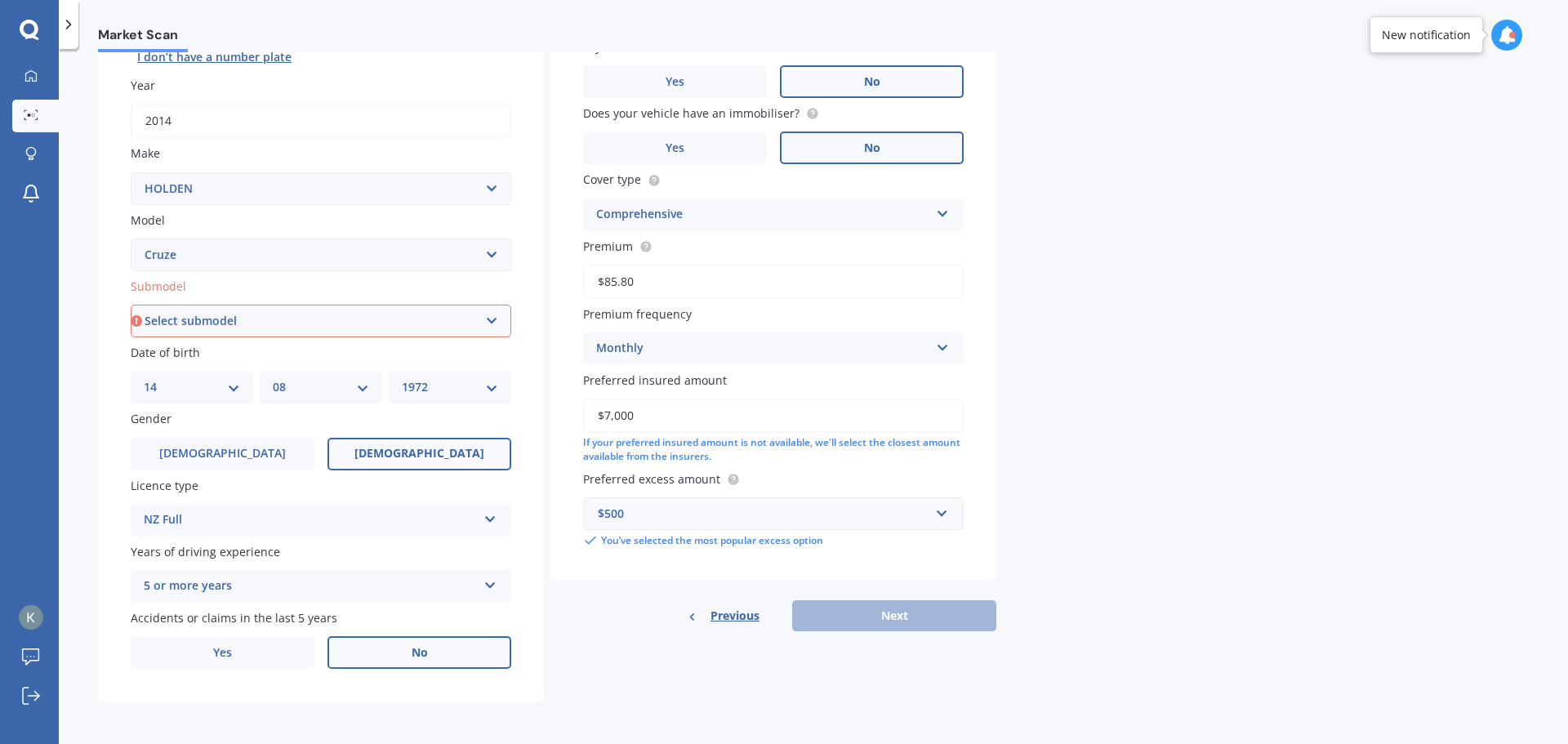
click at [216, 319] on select "Select submodel (All Other) CD 1.4 Turbo AT CDX 1.8 Sedan CDX 2.0 Turbo Diesel …" at bounding box center [320, 321] width 381 height 33
select select "(ALL OTHER)"
click at [130, 305] on select "Select submodel (All Other) CD 1.4 Turbo AT CDX 1.8 Sedan CDX 2.0 Turbo Diesel …" at bounding box center [320, 321] width 381 height 33
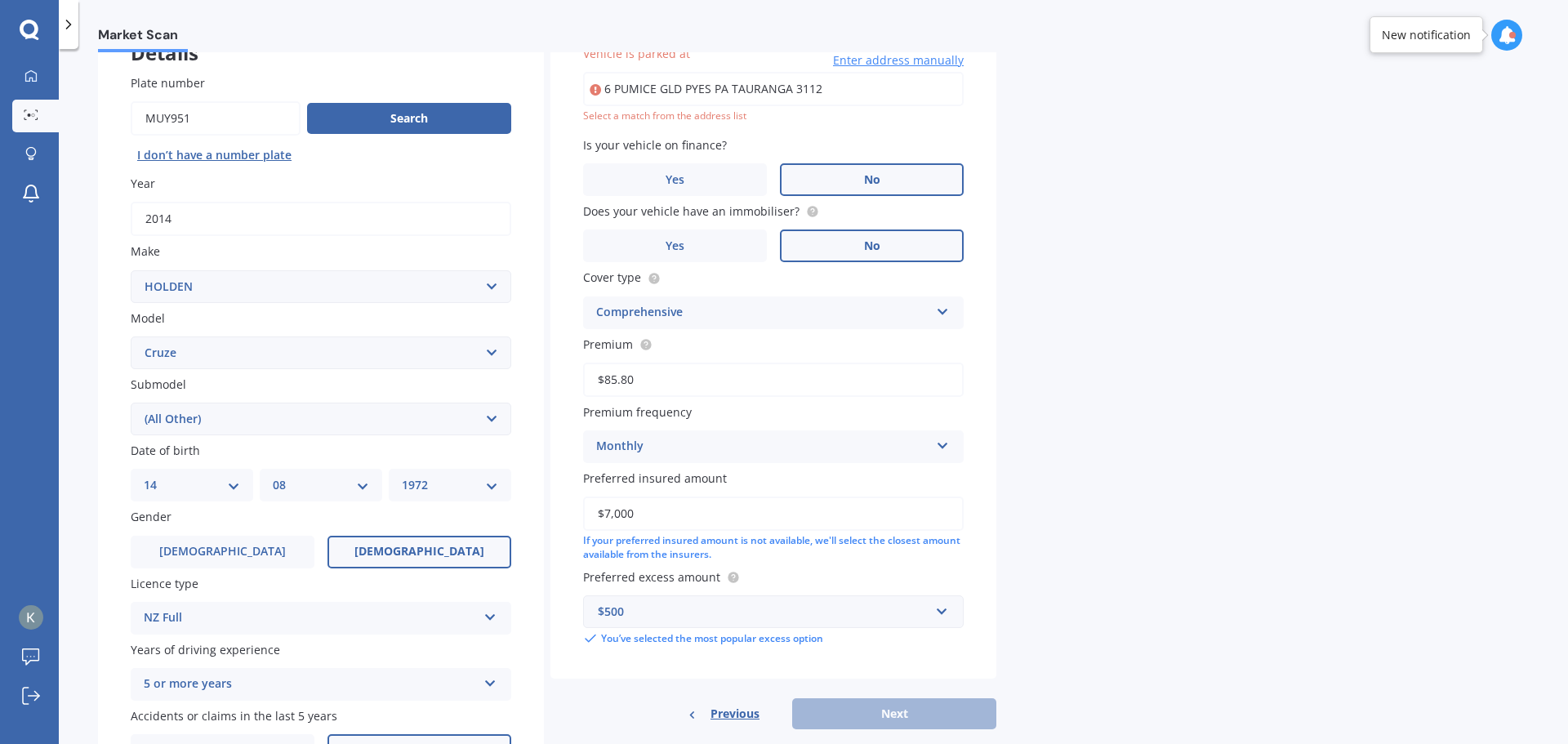
scroll to position [112, 0]
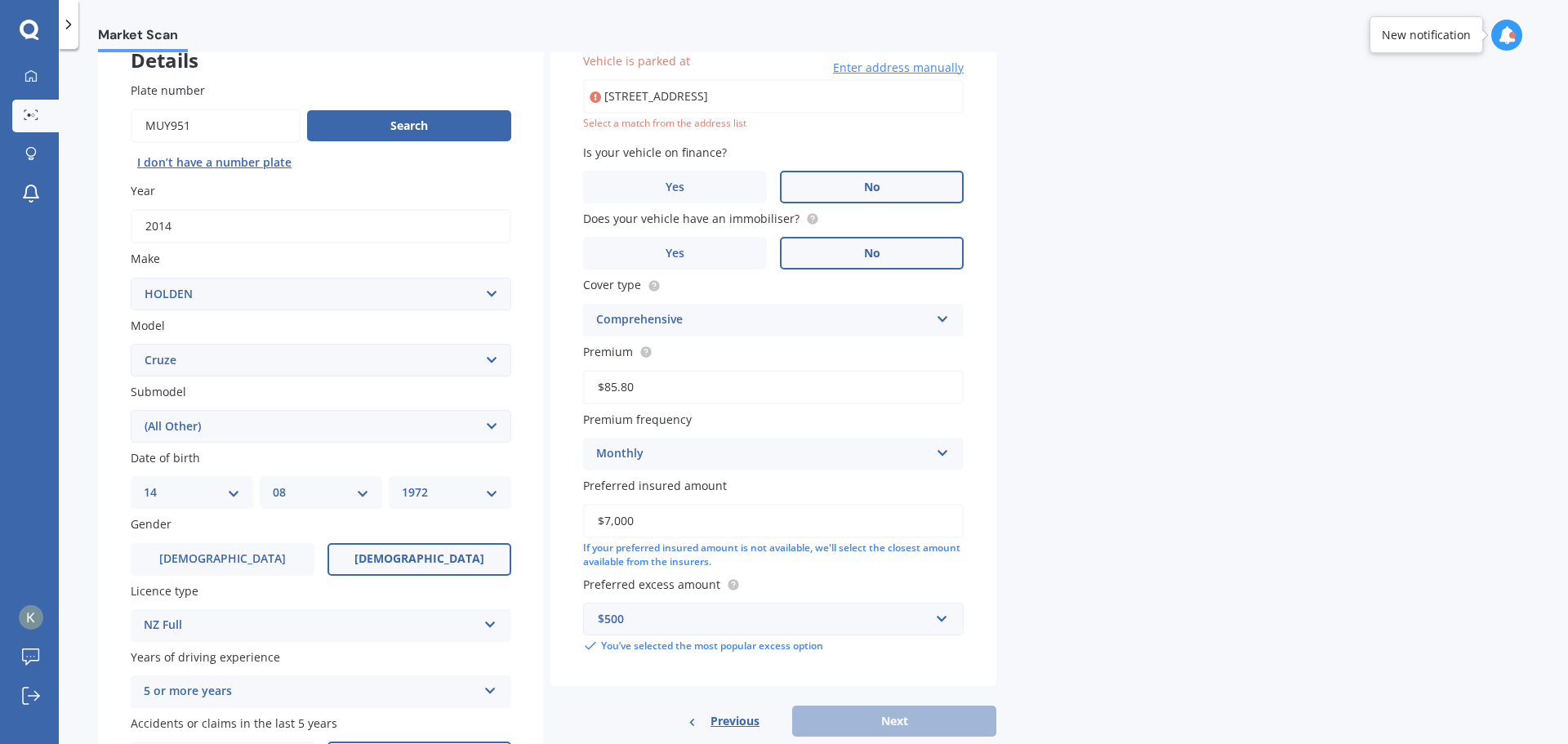
type input "[STREET_ADDRESS]"
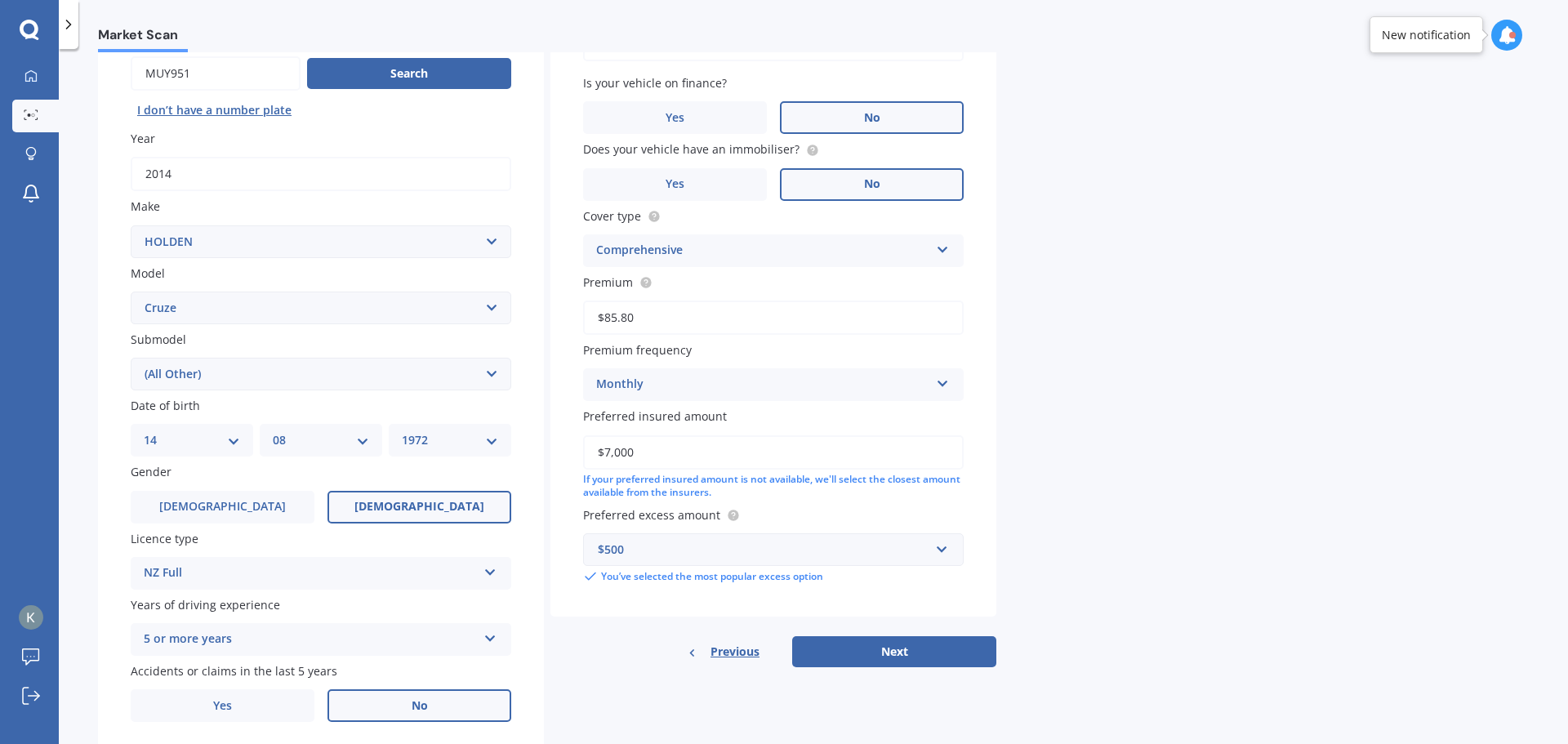
scroll to position [217, 0]
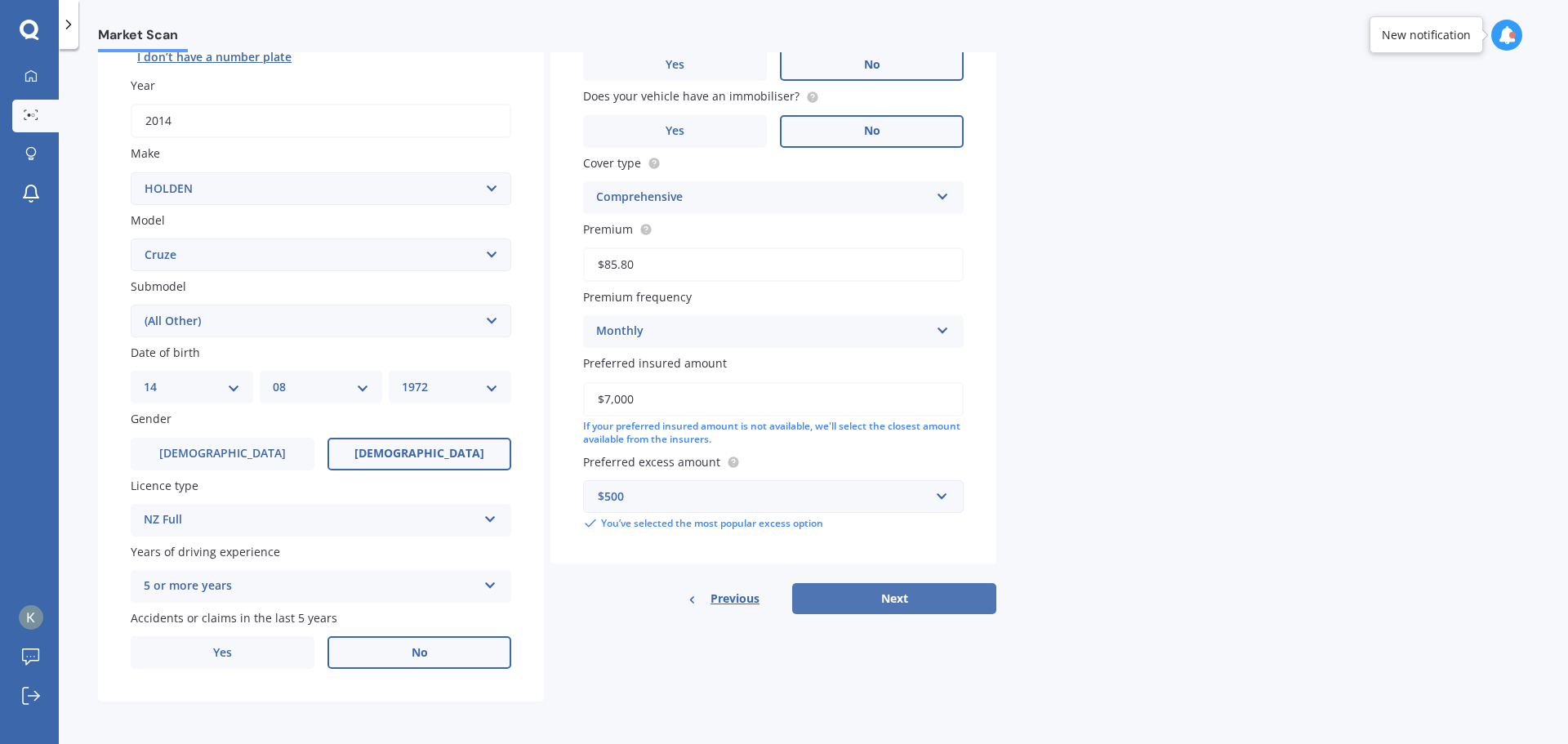
click at [833, 601] on button "Next" at bounding box center [894, 599] width 204 height 31
select select "14"
select select "08"
select select "1972"
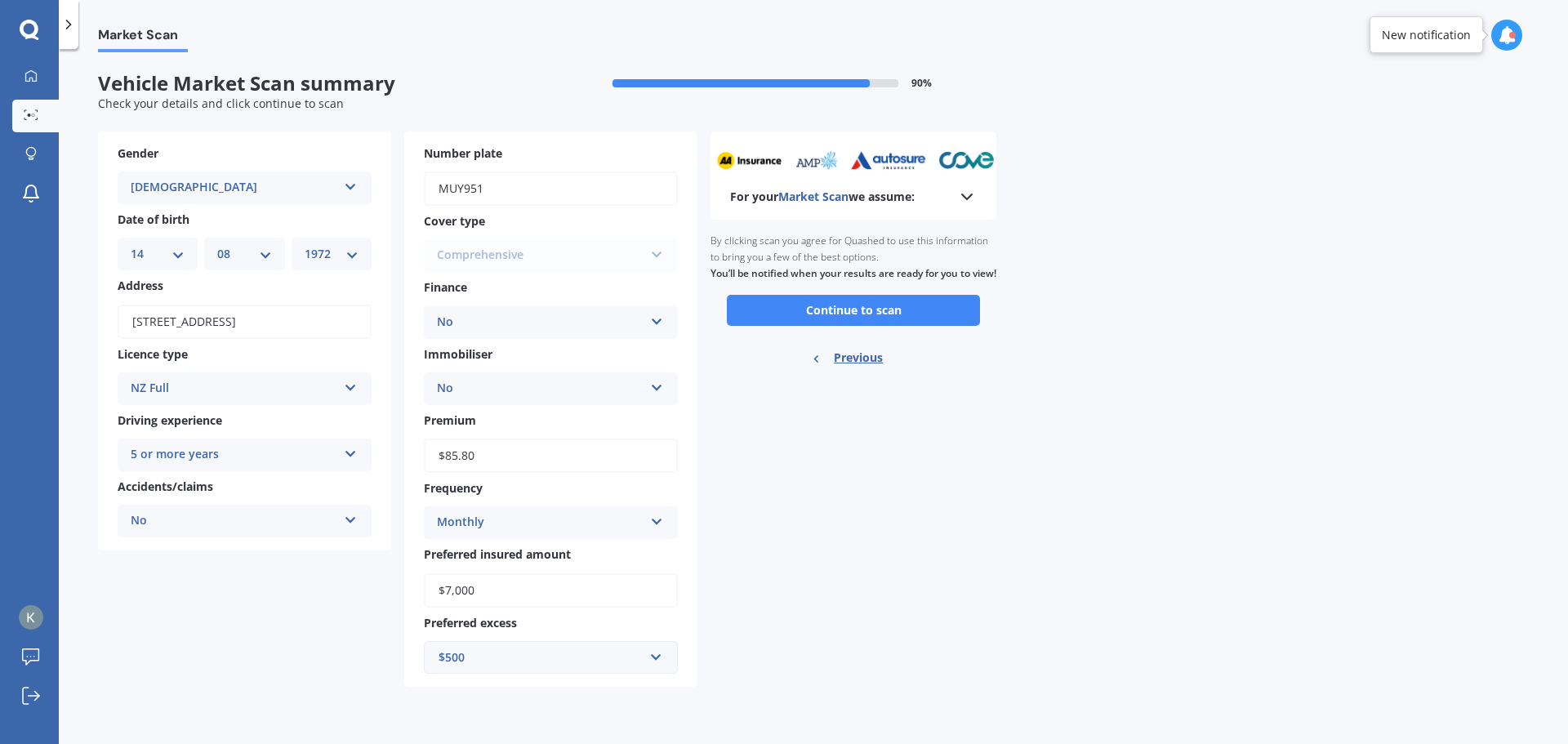
scroll to position [0, 0]
click at [853, 326] on button "Continue to scan" at bounding box center [854, 311] width 253 height 31
click at [853, 326] on div "Ready to go By clicking scan you agree for Quashed to use this information to b…" at bounding box center [854, 302] width 286 height 164
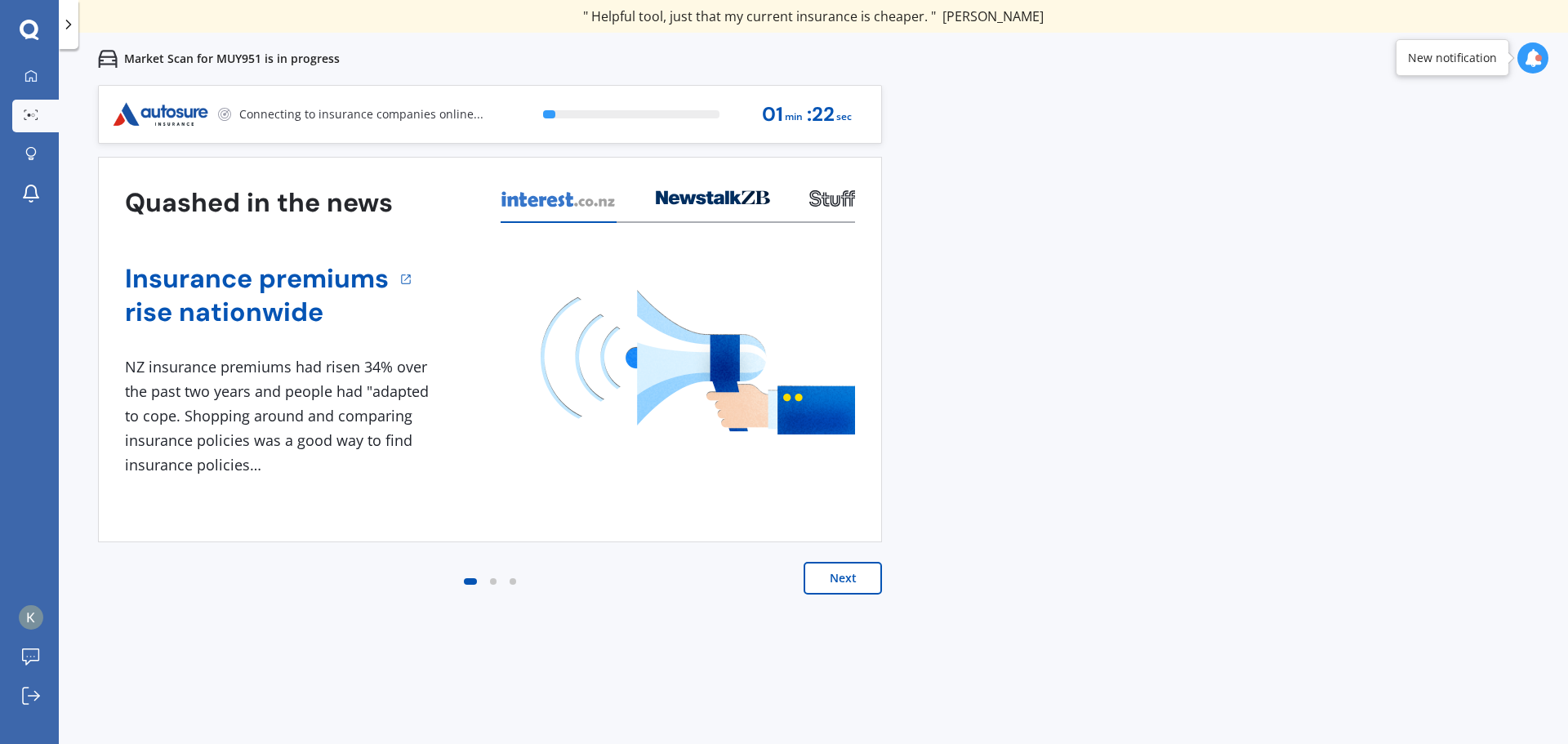
click at [838, 578] on button "Next" at bounding box center [843, 578] width 79 height 33
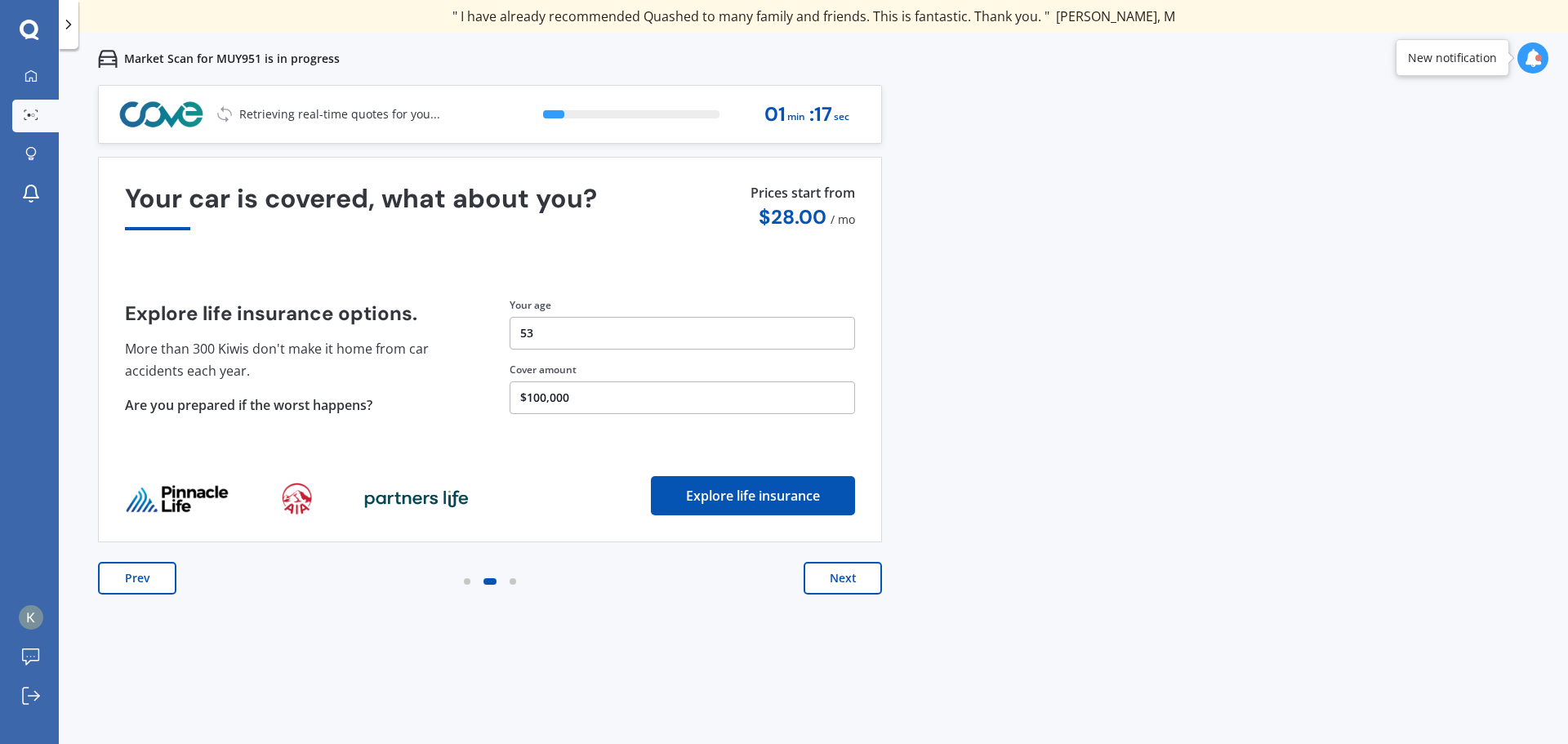
click at [838, 578] on button "Next" at bounding box center [843, 578] width 79 height 33
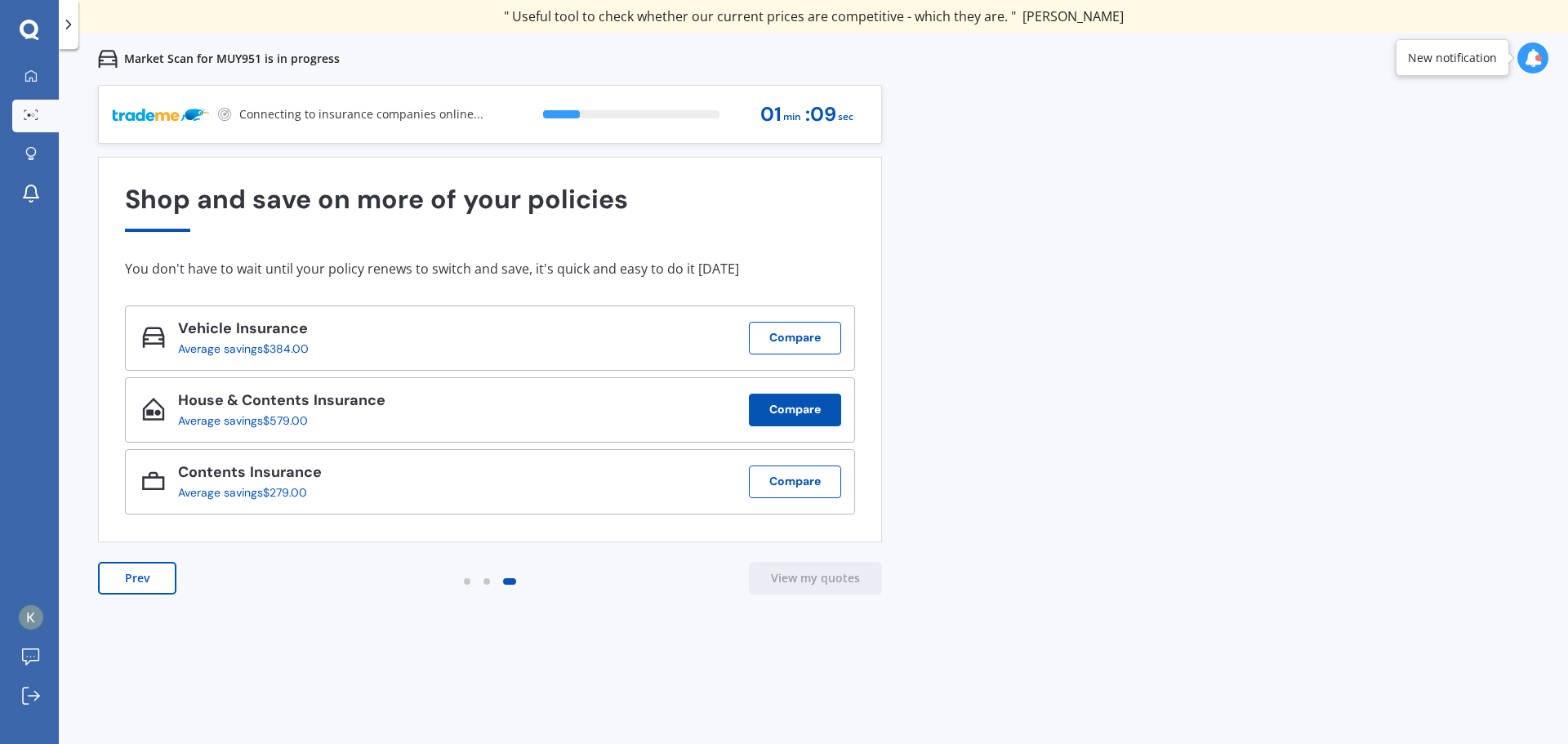
click at [798, 413] on button "Compare" at bounding box center [794, 410] width 92 height 33
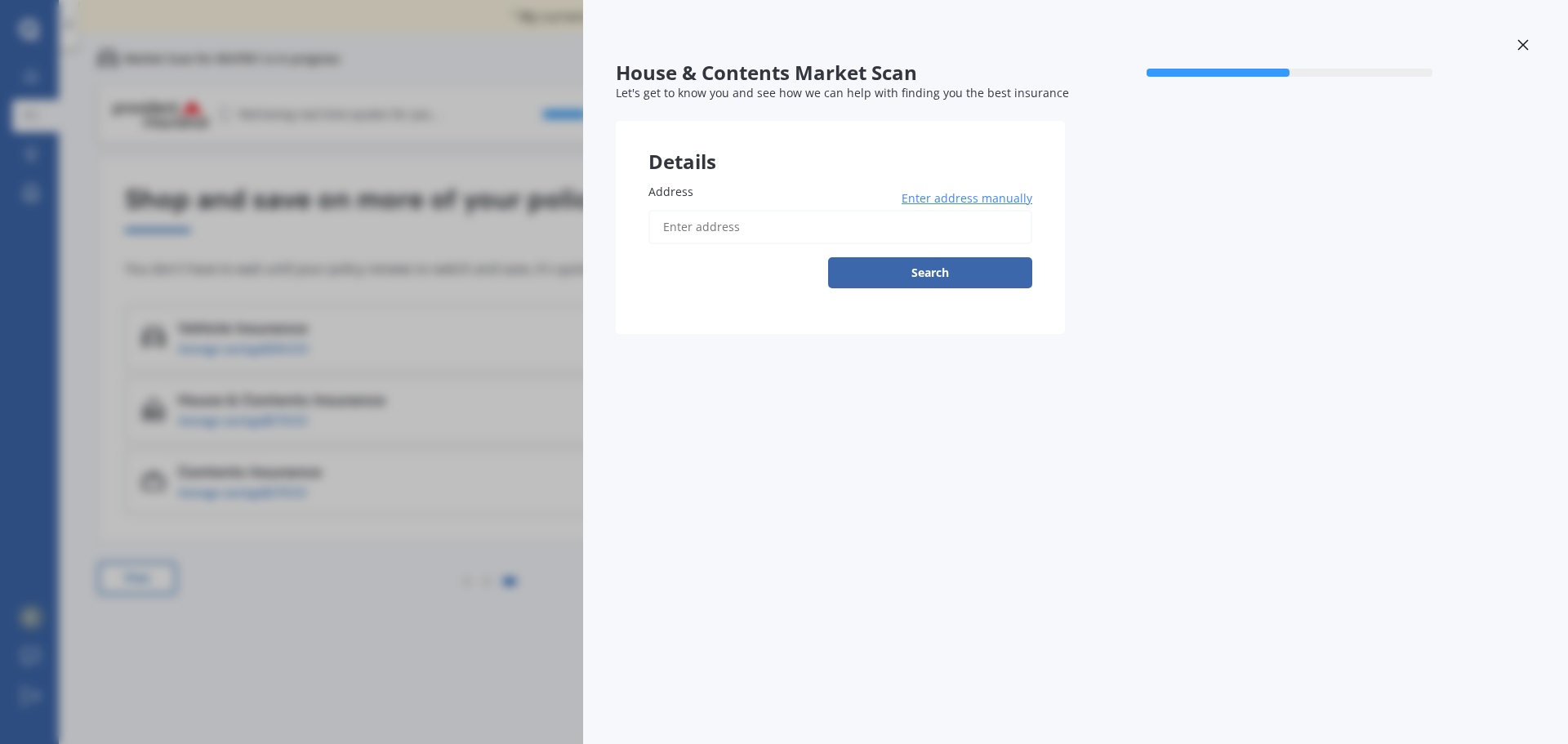
click at [763, 226] on input "Address" at bounding box center [840, 227] width 383 height 34
click at [374, 555] on div "House & Contents Market Scan 50 % Let's get to know you and see how we can help…" at bounding box center [784, 372] width 1568 height 744
